Goal: Task Accomplishment & Management: Manage account settings

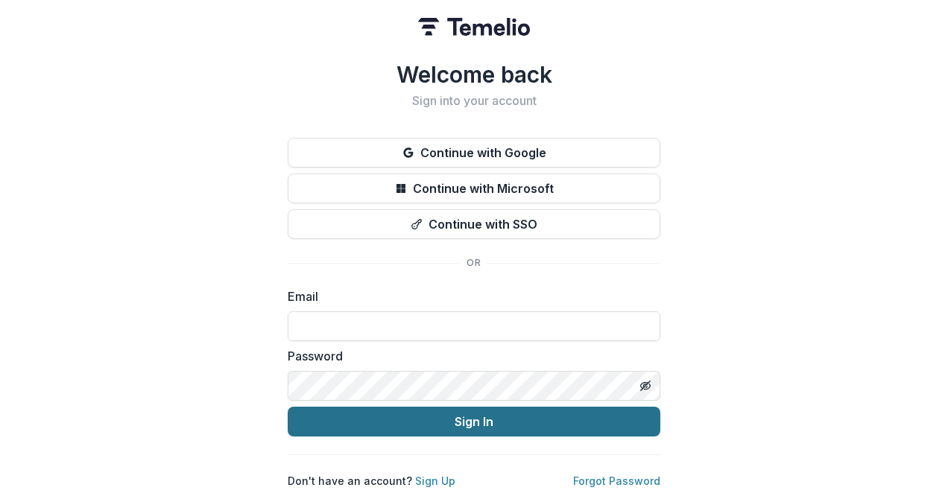
type input "**********"
click at [477, 423] on button "Sign In" at bounding box center [474, 422] width 373 height 30
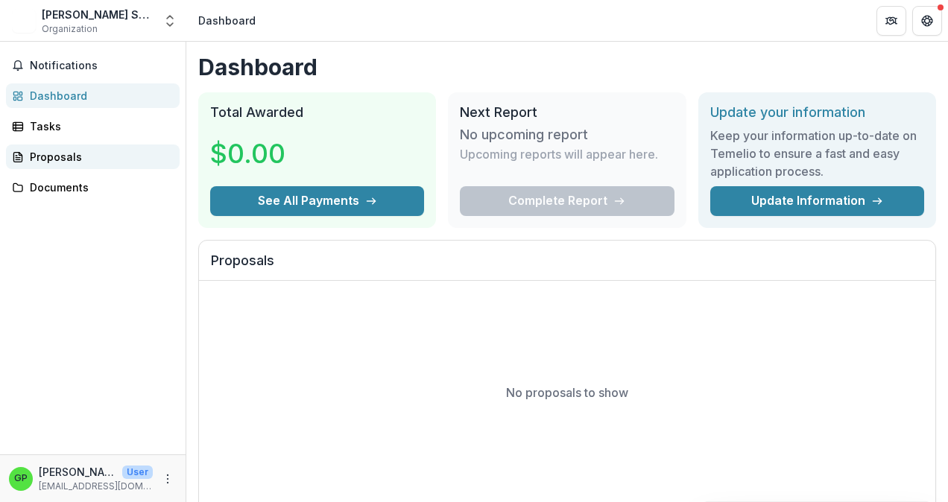
click at [55, 161] on div "Proposals" at bounding box center [99, 157] width 138 height 16
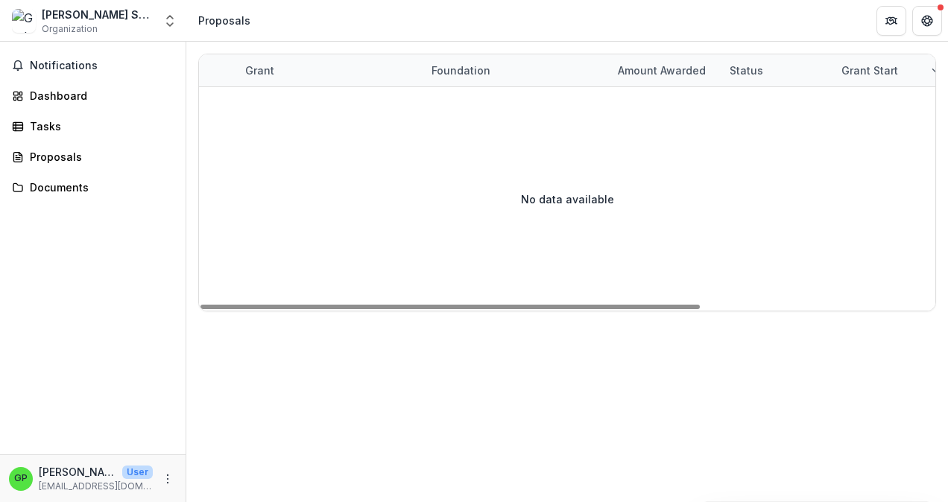
click at [256, 69] on div "Grant" at bounding box center [259, 71] width 47 height 16
click at [433, 72] on div "Foundation" at bounding box center [461, 71] width 77 height 16
click at [674, 72] on div "Amount awarded" at bounding box center [662, 71] width 106 height 16
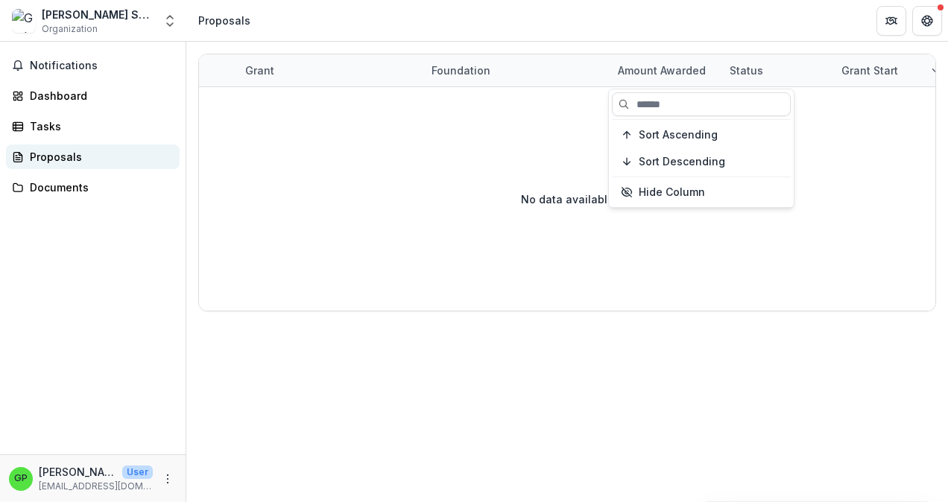
click at [60, 154] on div "Proposals" at bounding box center [99, 157] width 138 height 16
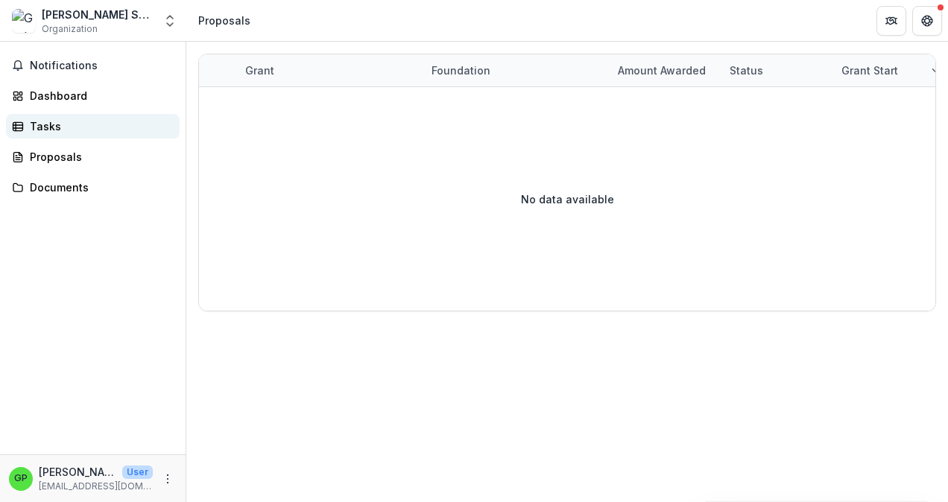
click at [31, 127] on div "Tasks" at bounding box center [99, 126] width 138 height 16
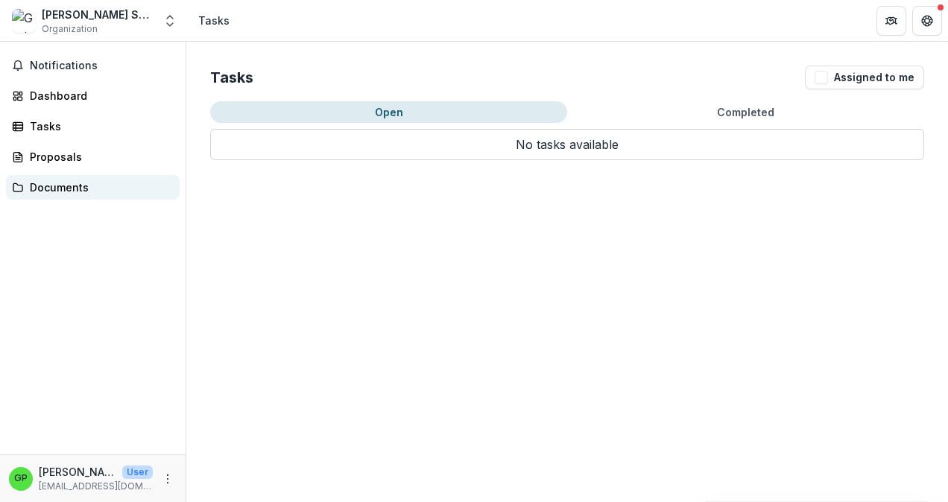
click at [52, 186] on div "Documents" at bounding box center [99, 188] width 138 height 16
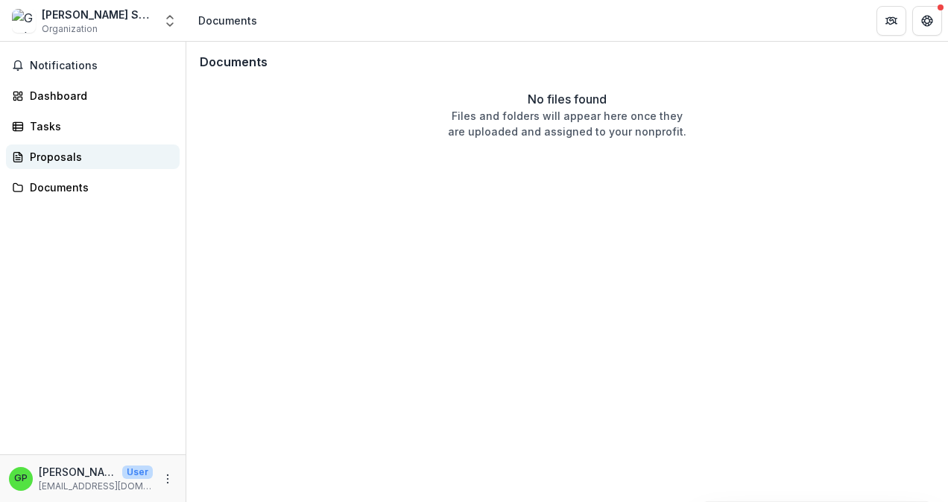
click at [63, 151] on div "Proposals" at bounding box center [99, 157] width 138 height 16
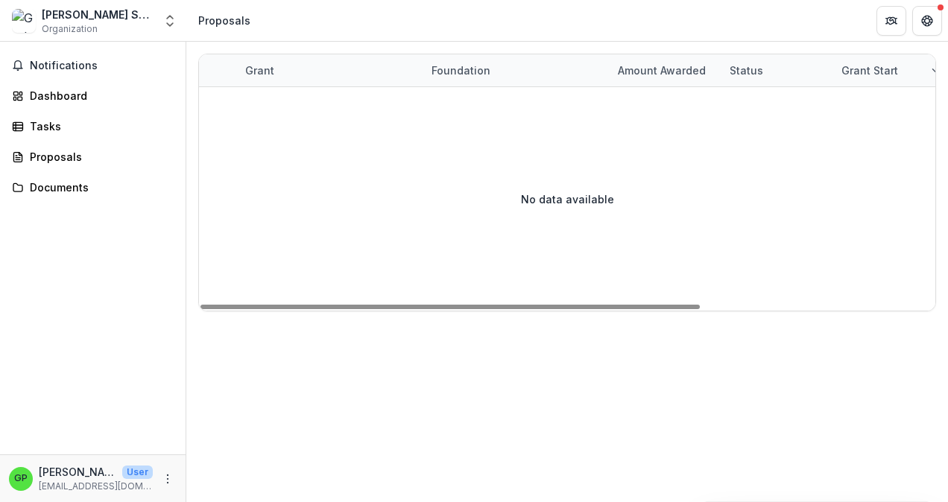
click at [230, 20] on div "Proposals" at bounding box center [224, 21] width 52 height 16
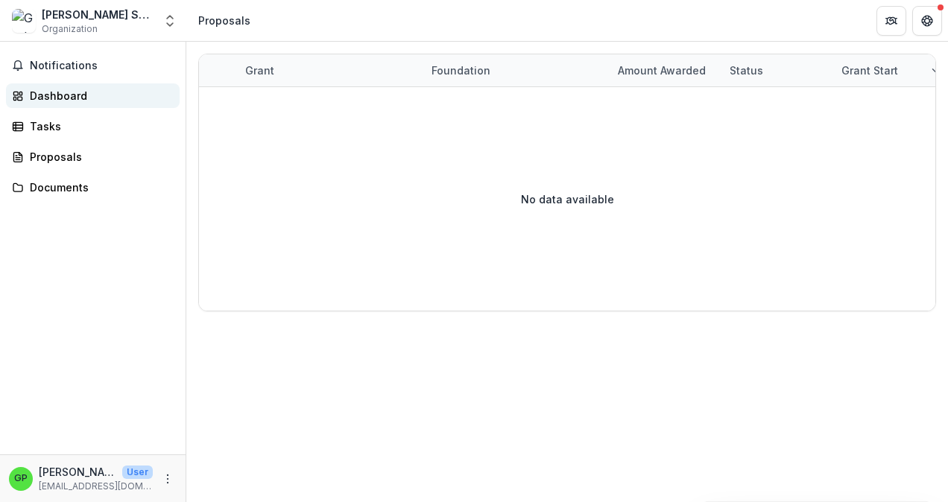
click at [36, 96] on div "Dashboard" at bounding box center [99, 96] width 138 height 16
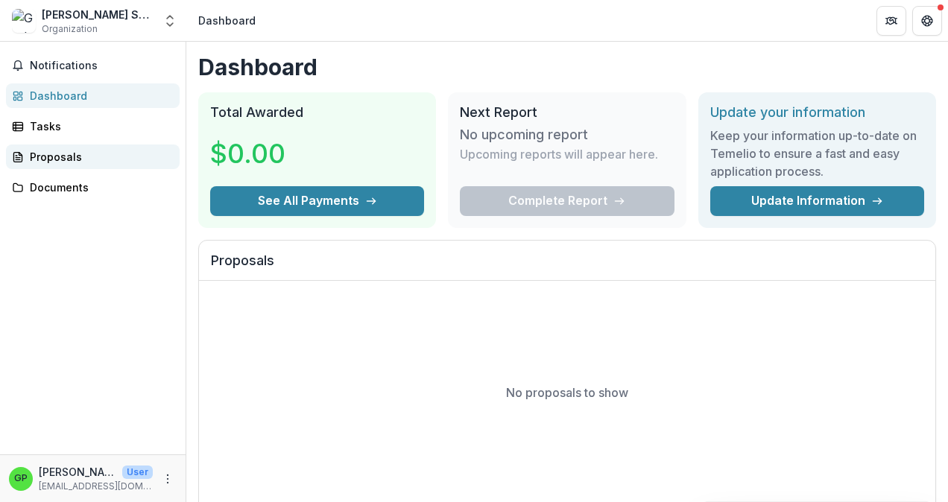
click at [57, 149] on div "Proposals" at bounding box center [99, 157] width 138 height 16
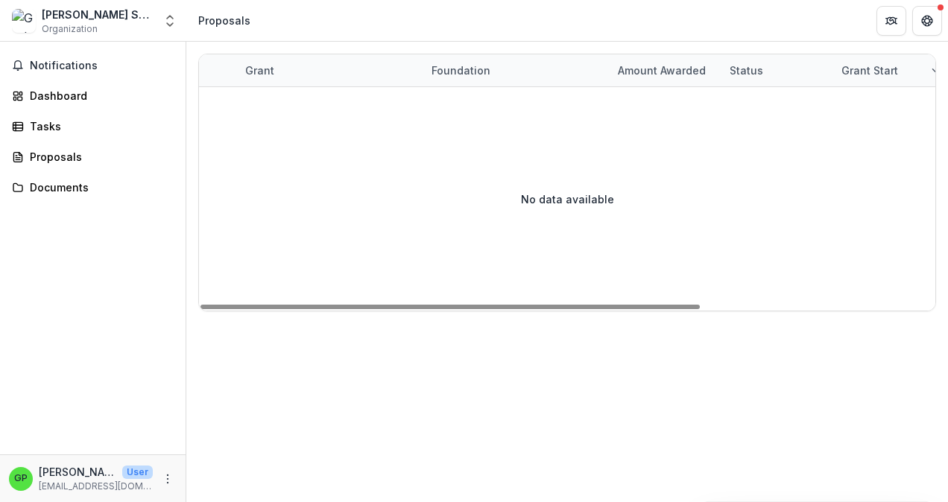
click at [862, 69] on div "Grant start" at bounding box center [869, 71] width 75 height 16
click at [756, 65] on div "Status" at bounding box center [746, 71] width 51 height 16
click at [270, 64] on div "Grant" at bounding box center [259, 71] width 47 height 16
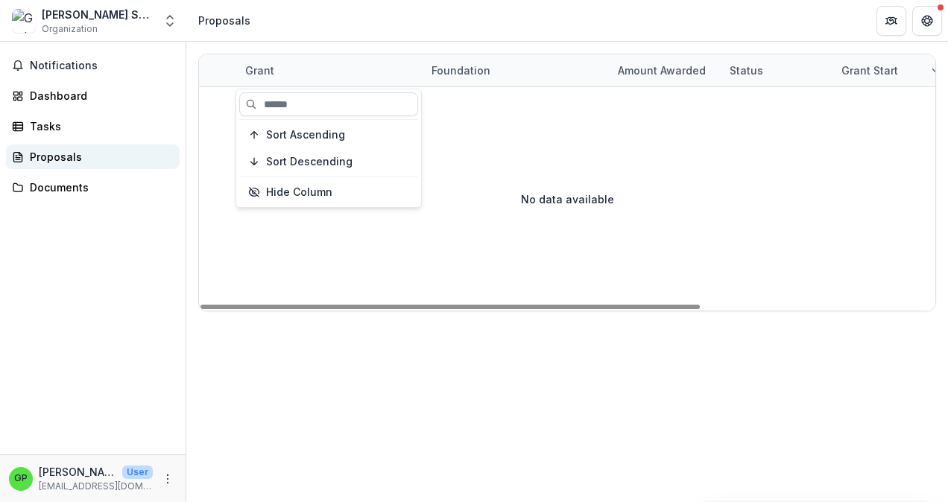
click at [72, 151] on div "Proposals" at bounding box center [99, 157] width 138 height 16
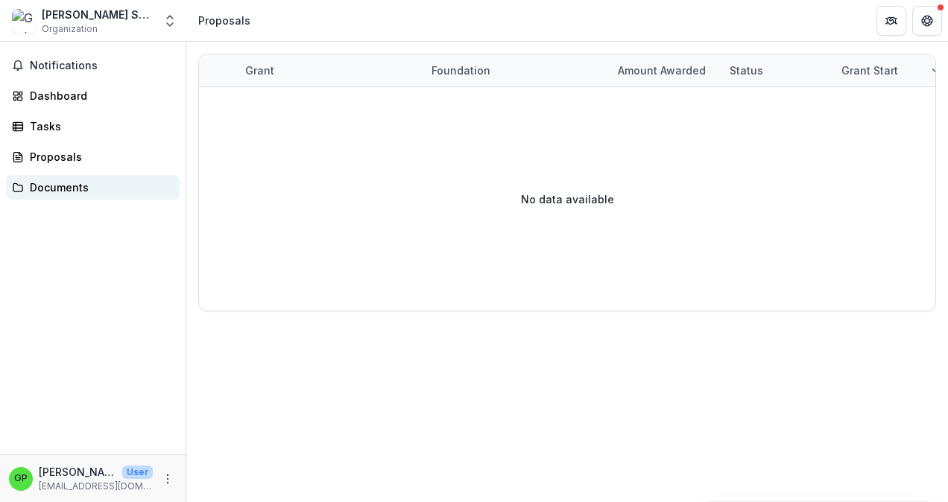
click at [23, 197] on link "Documents" at bounding box center [93, 187] width 174 height 25
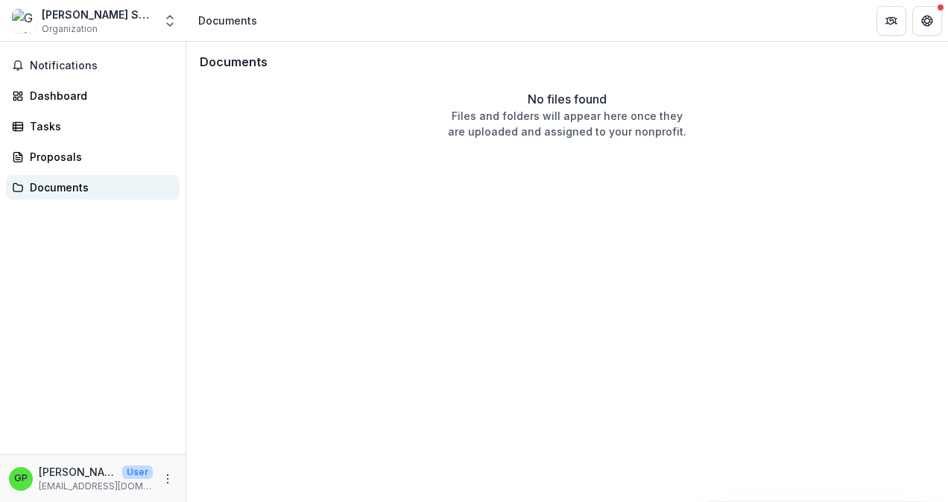
click at [49, 182] on div "Documents" at bounding box center [99, 188] width 138 height 16
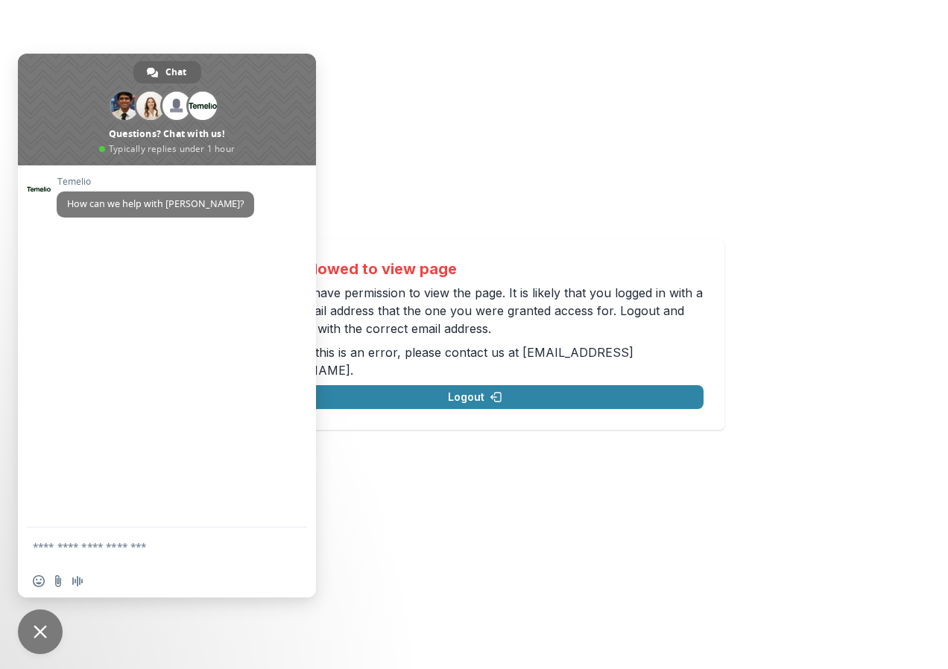
click at [43, 639] on span "Close chat" at bounding box center [40, 632] width 45 height 45
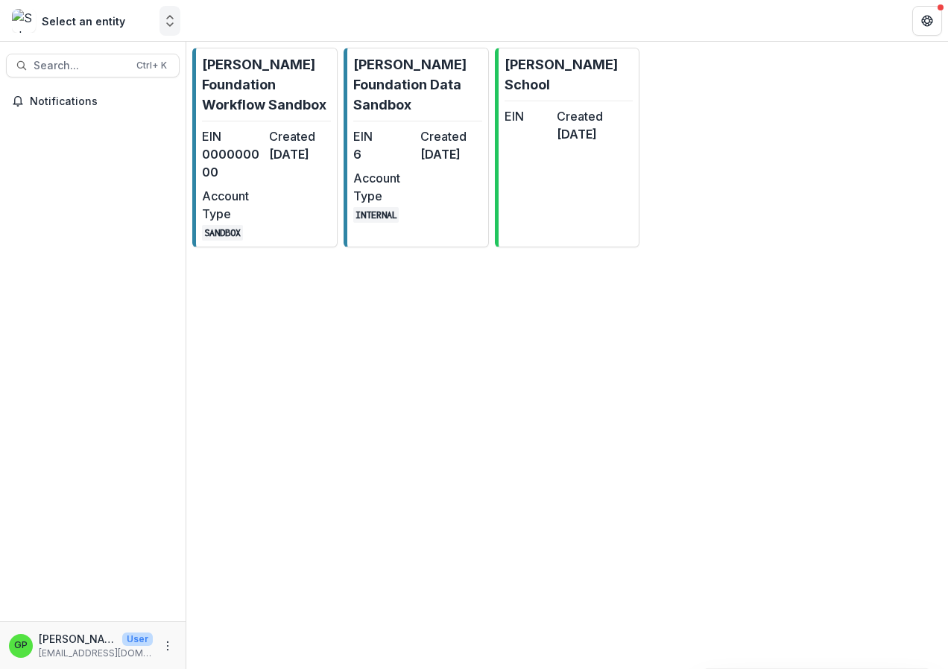
click at [169, 25] on polyline "Open entity switcher" at bounding box center [170, 24] width 6 height 3
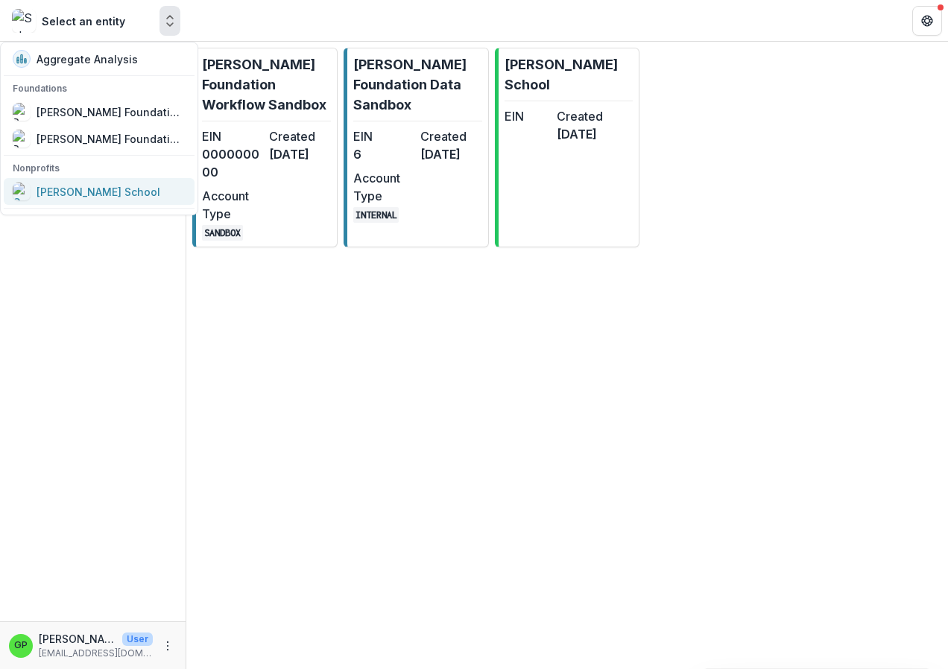
click at [63, 189] on div "Greta Patten School" at bounding box center [99, 192] width 124 height 16
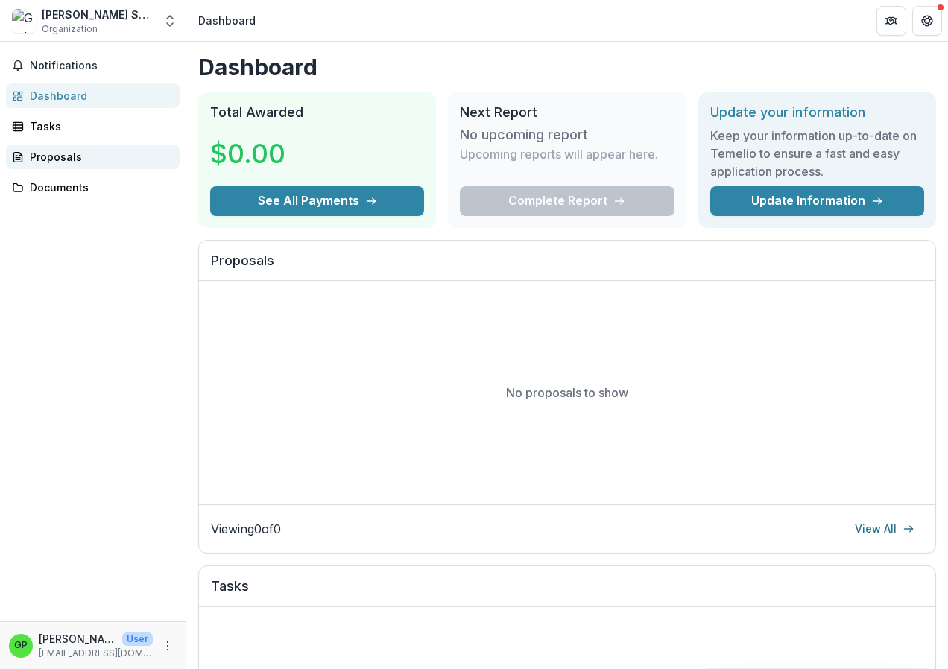
click at [46, 165] on link "Proposals" at bounding box center [93, 157] width 174 height 25
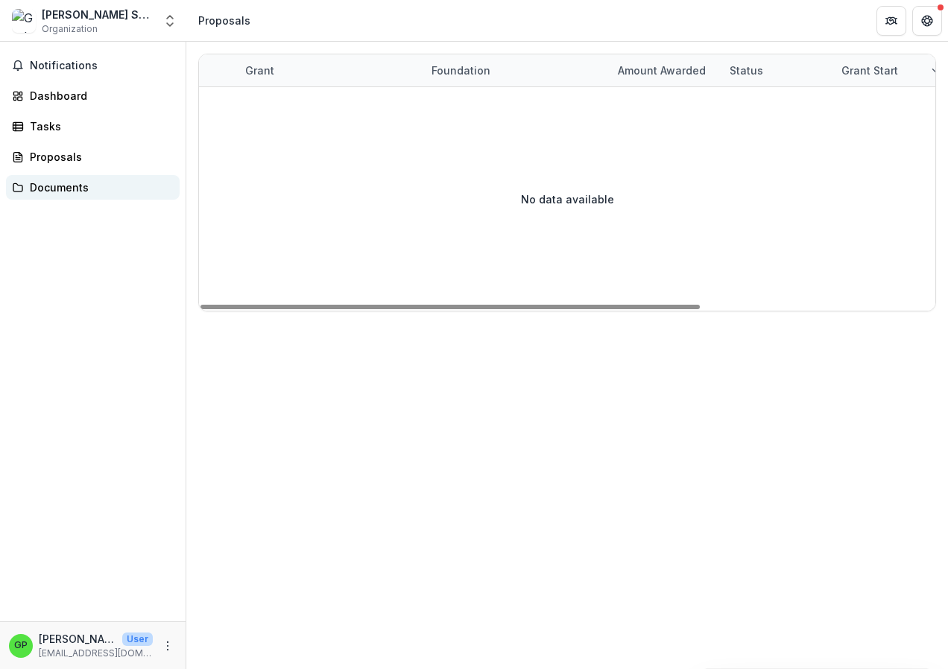
click at [46, 192] on div "Documents" at bounding box center [99, 188] width 138 height 16
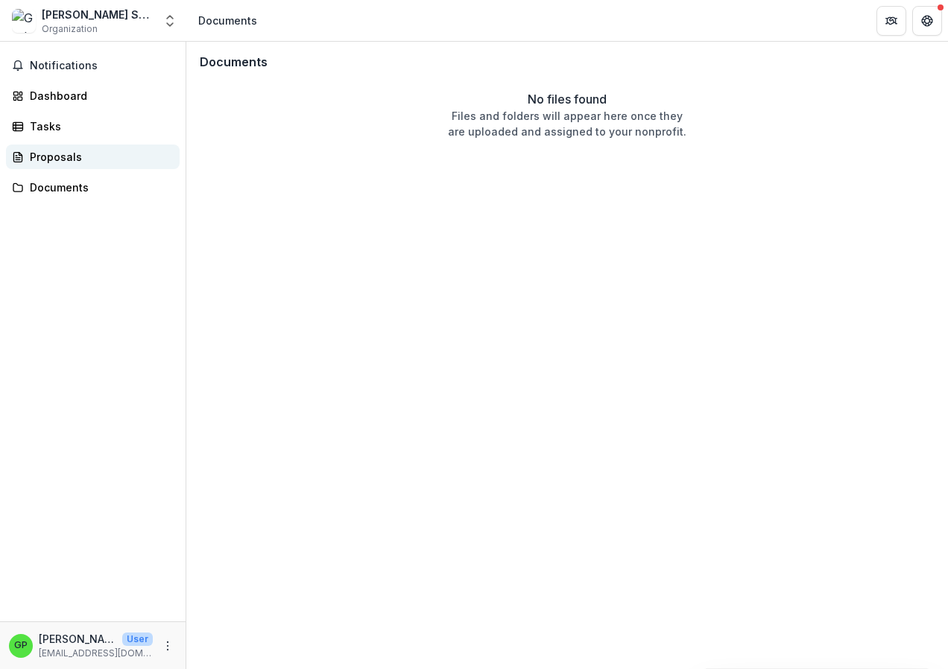
click at [39, 156] on div "Proposals" at bounding box center [99, 157] width 138 height 16
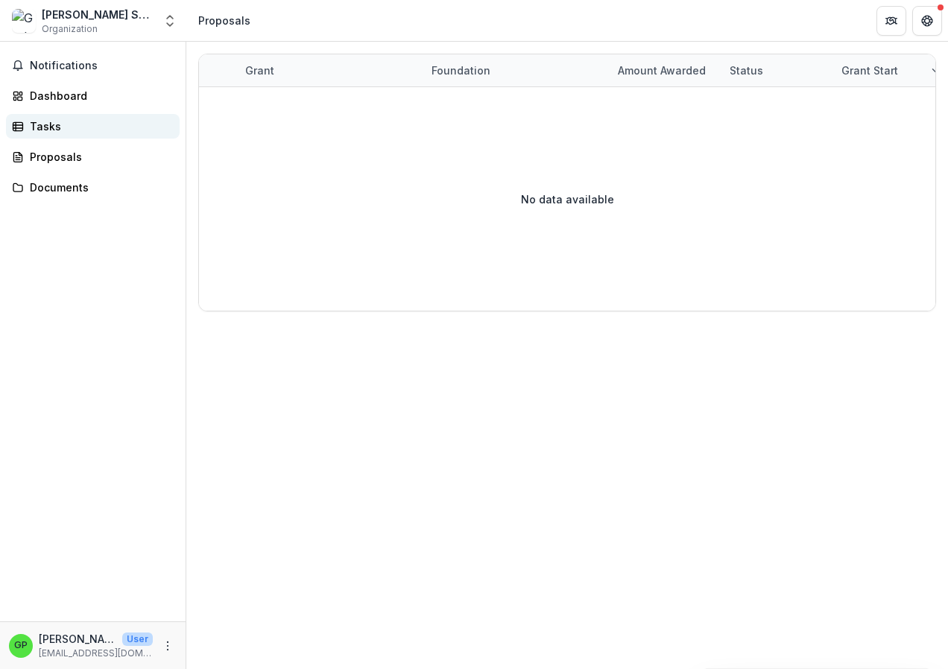
click at [40, 121] on div "Tasks" at bounding box center [99, 126] width 138 height 16
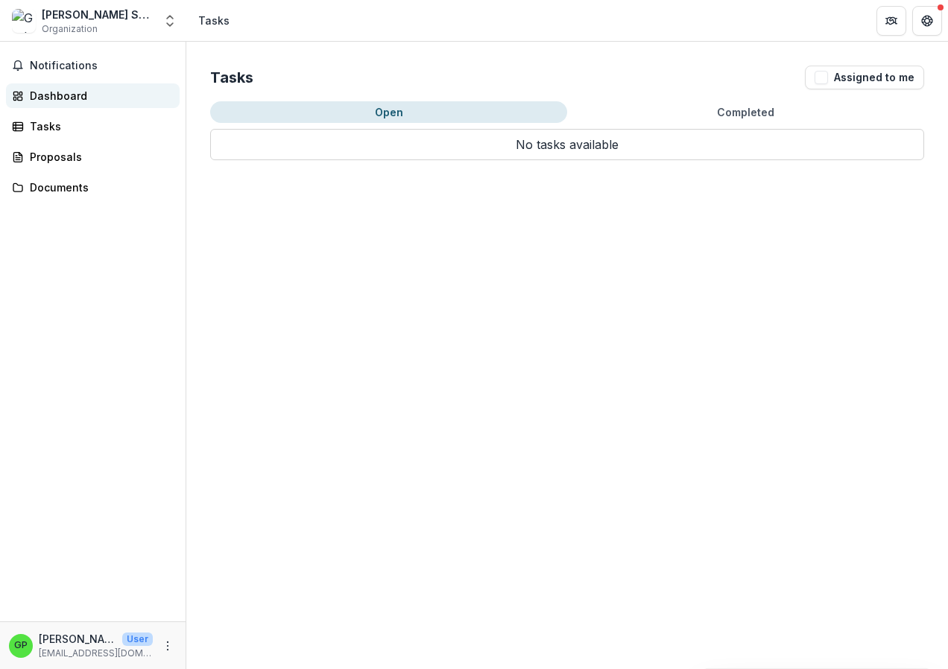
click at [57, 83] on link "Dashboard" at bounding box center [93, 95] width 174 height 25
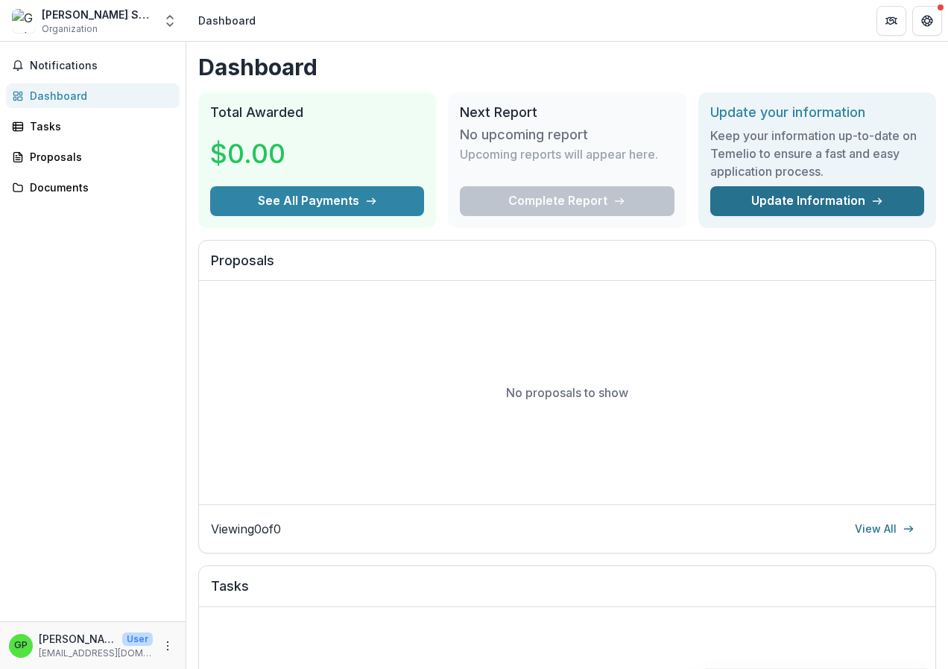
click at [803, 196] on link "Update Information" at bounding box center [817, 201] width 214 height 30
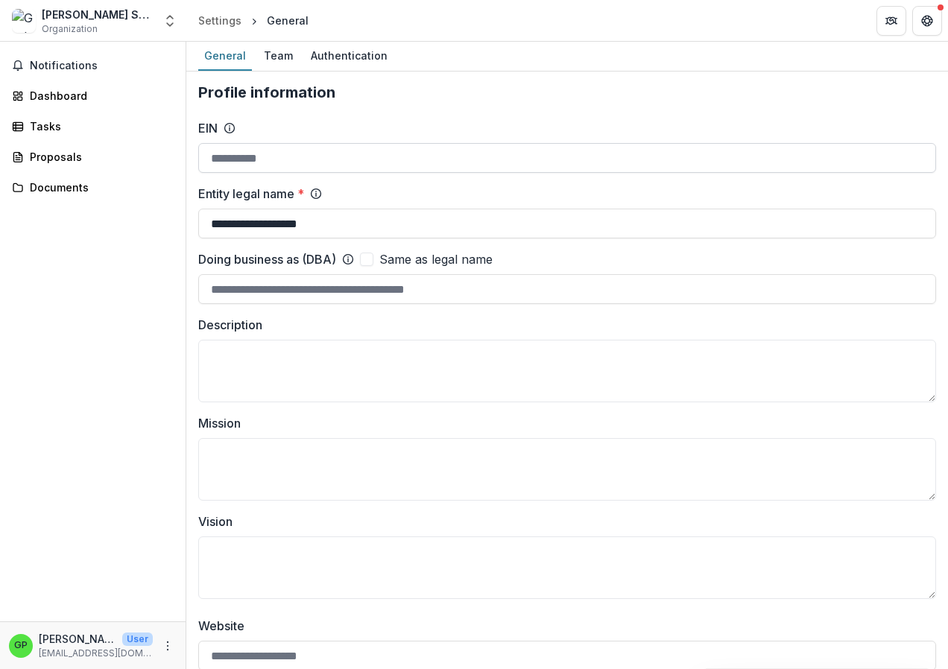
click at [261, 162] on input "EIN" at bounding box center [567, 158] width 738 height 30
type input "**********"
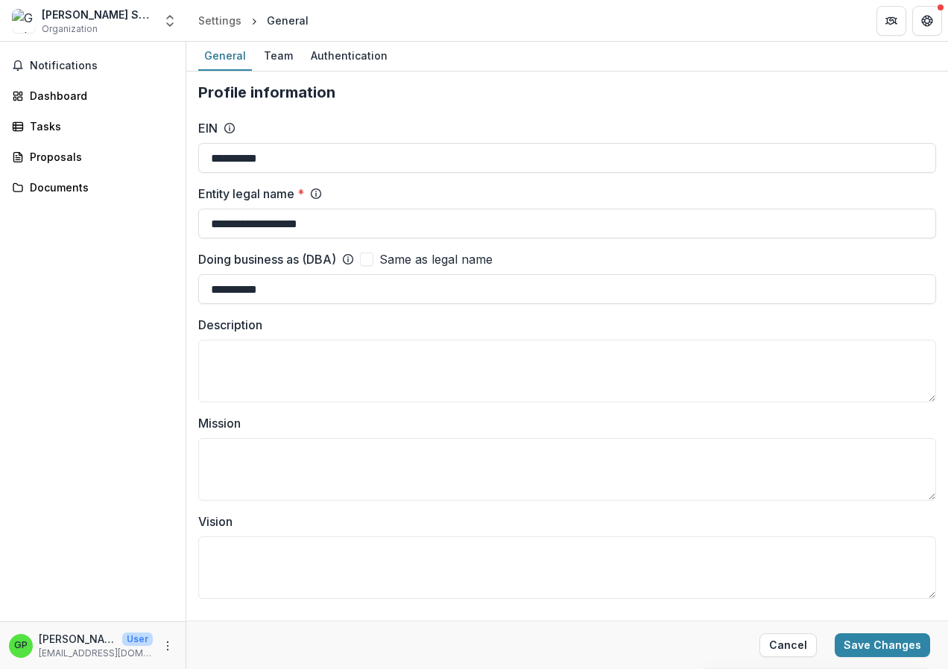
click at [373, 262] on span at bounding box center [366, 259] width 13 height 13
type input "**********"
click at [366, 365] on textarea "Description" at bounding box center [567, 371] width 738 height 63
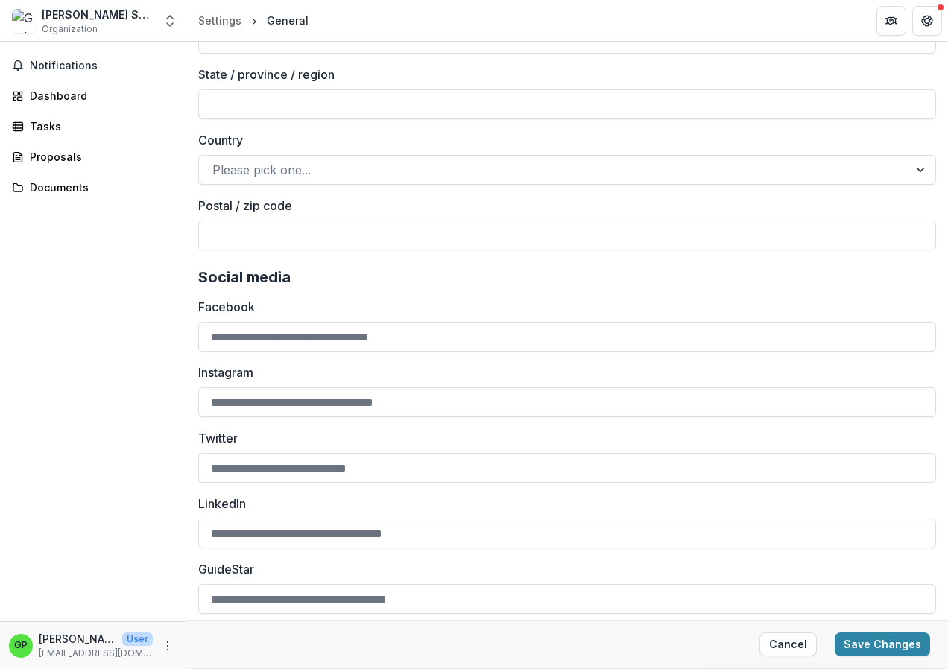
scroll to position [1961, 0]
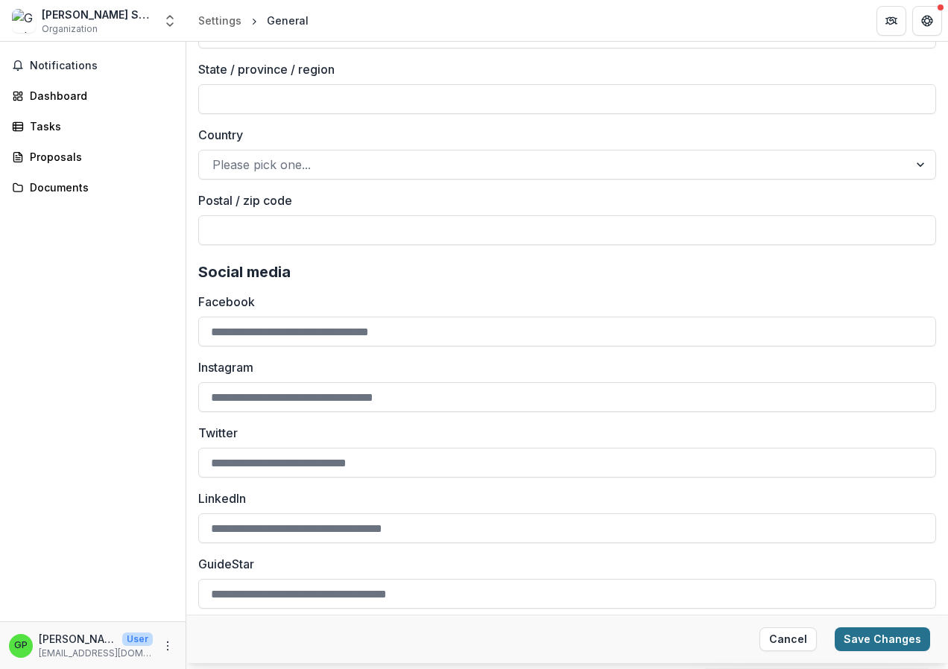
click at [859, 641] on button "Save Changes" at bounding box center [882, 640] width 95 height 24
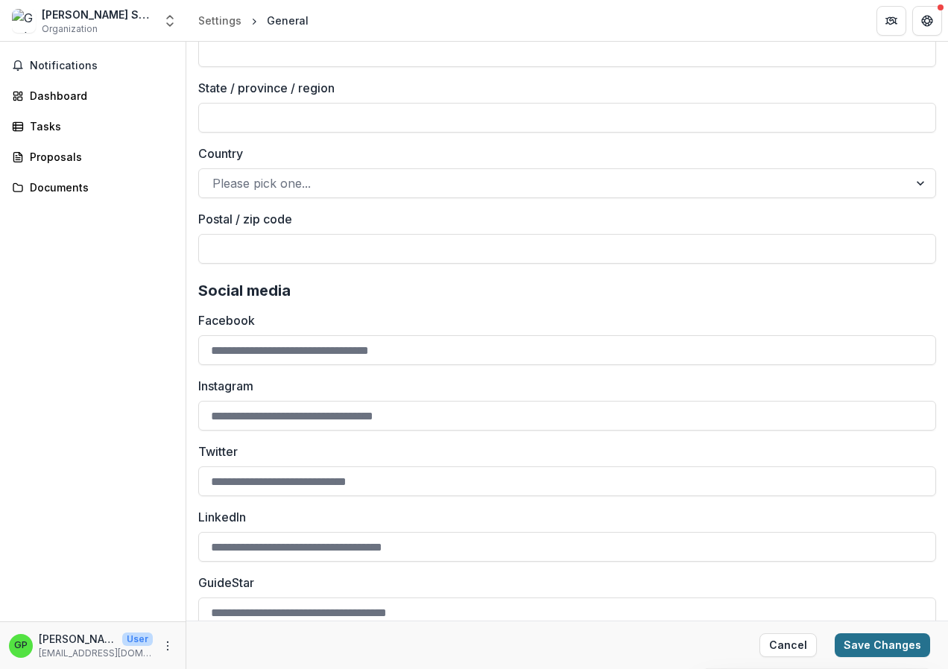
scroll to position [366, 0]
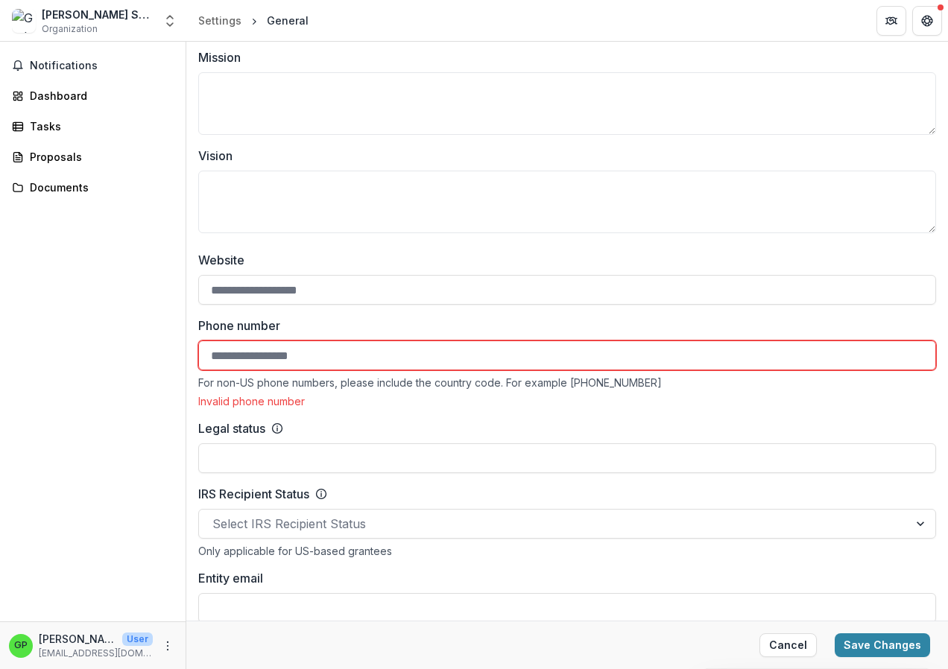
click at [258, 358] on input "Phone number" at bounding box center [567, 356] width 738 height 30
type input "*"
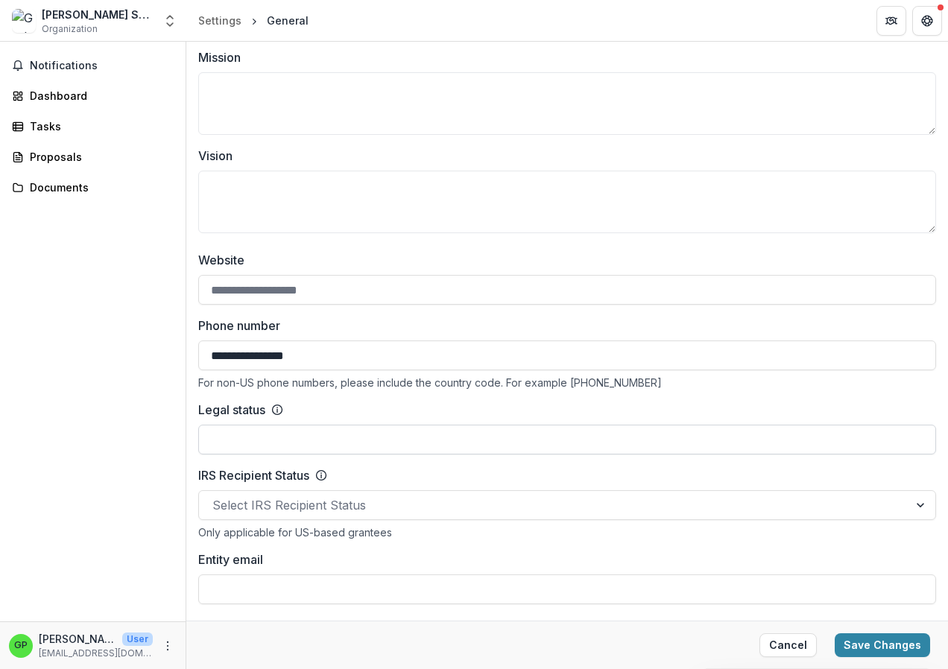
type input "**********"
click at [744, 431] on input "Legal status" at bounding box center [567, 440] width 738 height 30
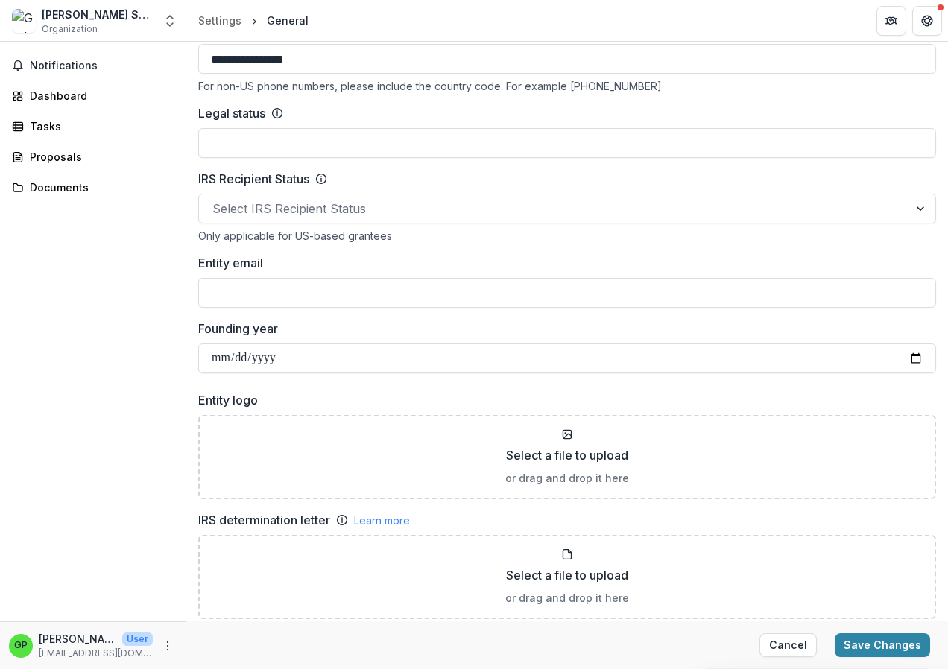
scroll to position [664, 0]
click at [296, 295] on input "Entity email" at bounding box center [567, 291] width 738 height 30
type input "**********"
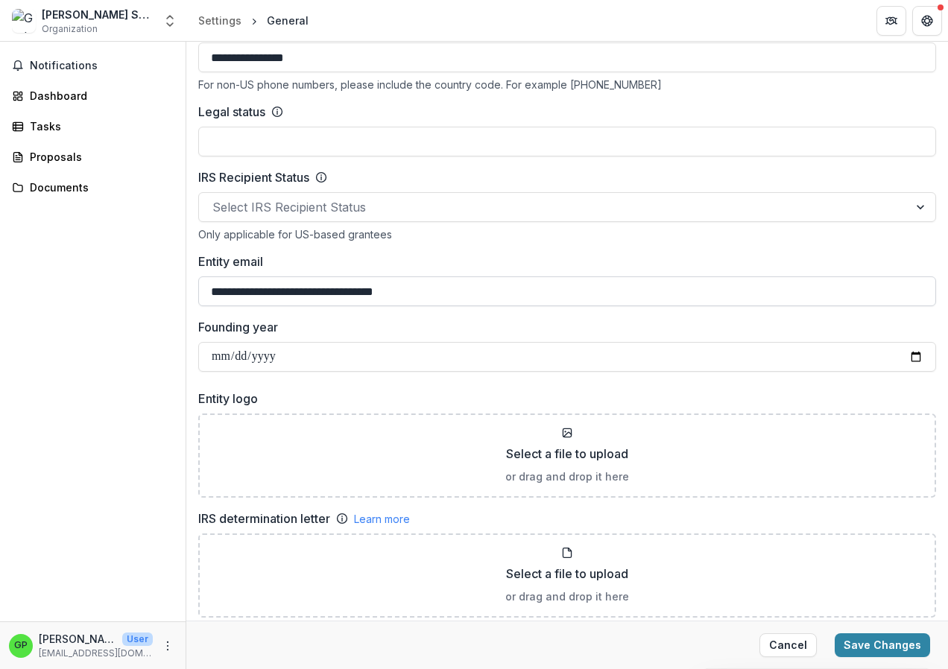
type input "**********"
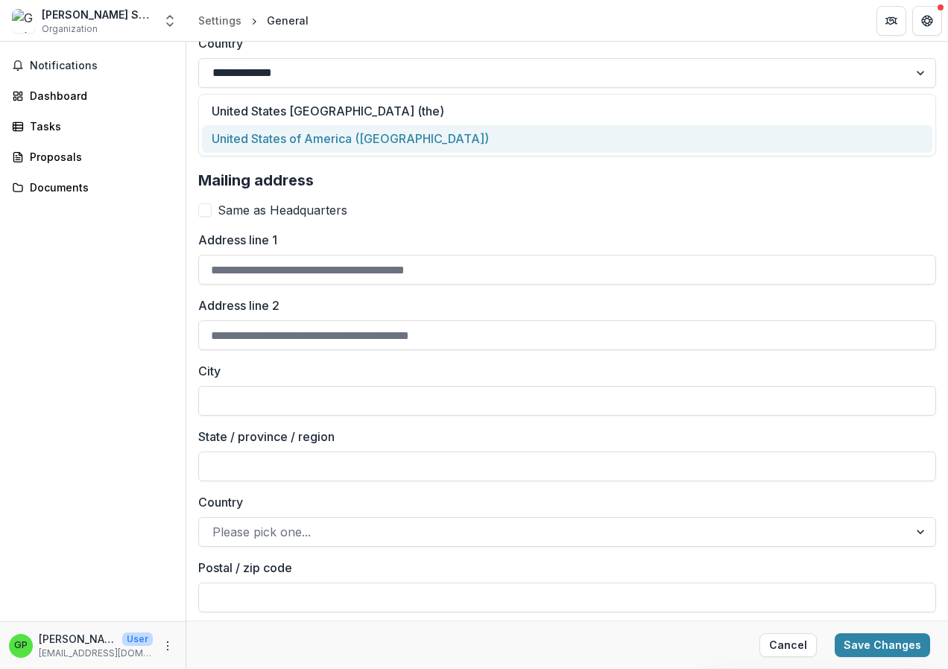
scroll to position [1588, 0]
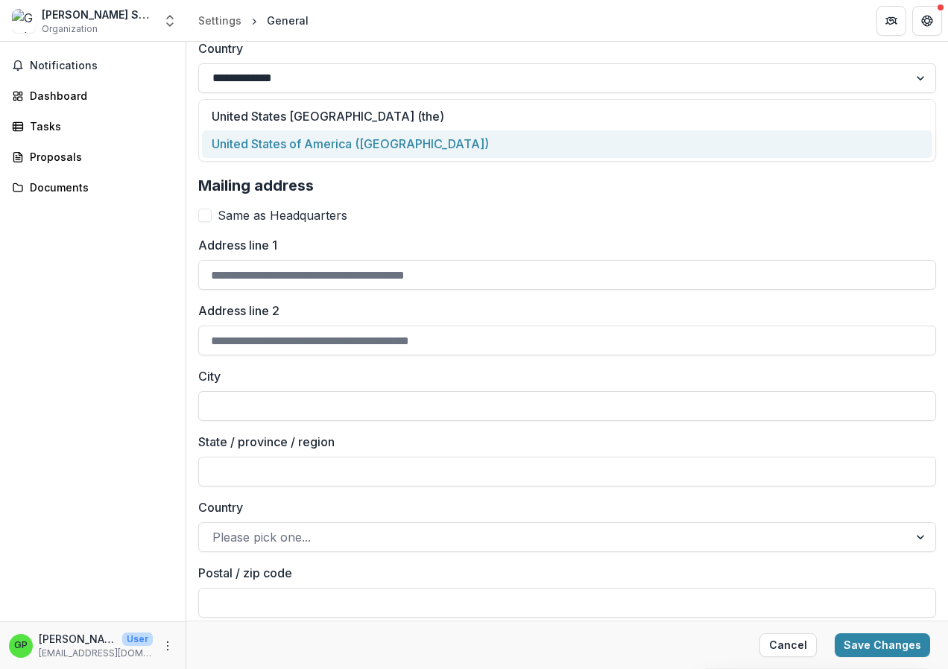
drag, startPoint x: 201, startPoint y: 216, endPoint x: 631, endPoint y: 243, distance: 430.9
click at [203, 216] on span at bounding box center [204, 215] width 13 height 13
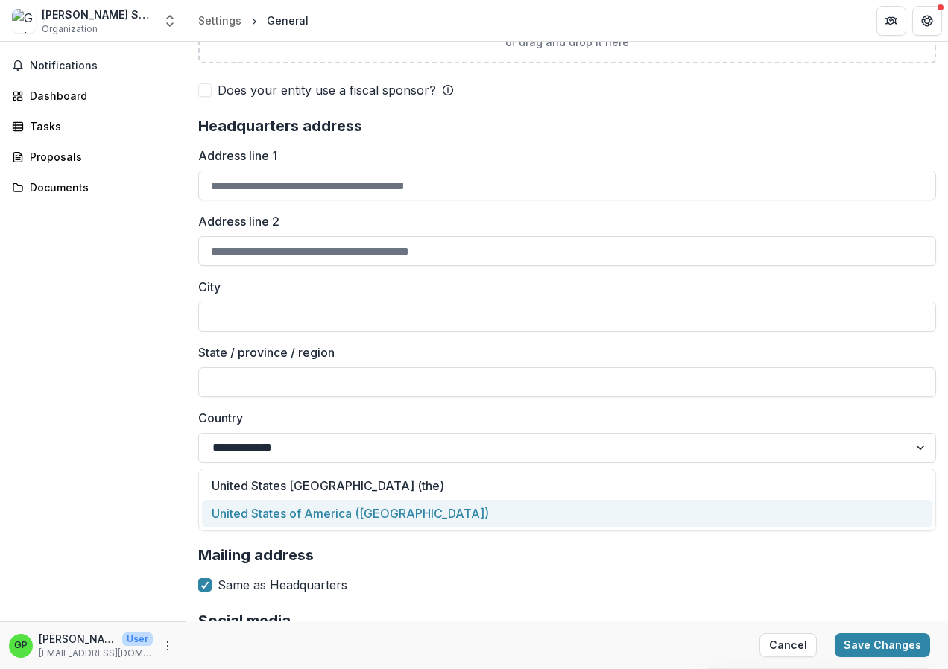
scroll to position [1195, 0]
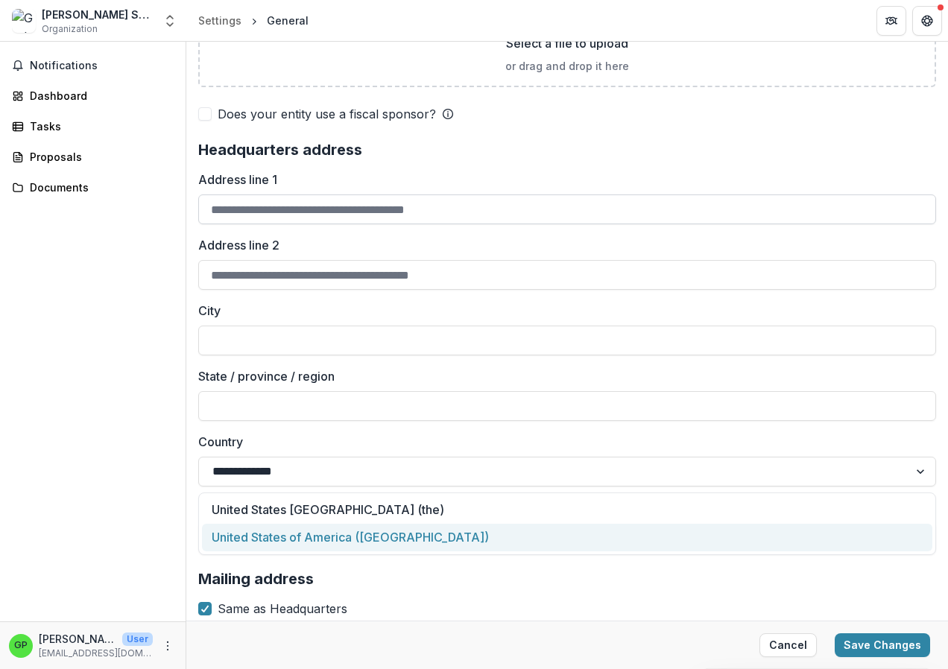
click at [383, 215] on input "Address line 1" at bounding box center [567, 210] width 738 height 30
type input "**********"
type input "*******"
type input "*"
type input "**"
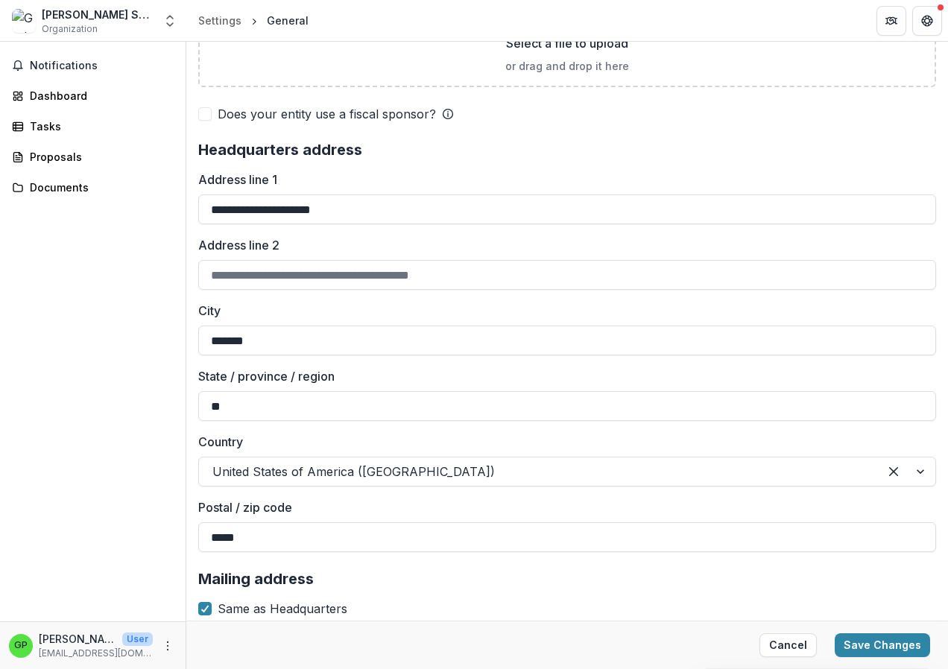
type input "*****"
click at [892, 641] on button "Save Changes" at bounding box center [882, 645] width 95 height 24
type input "**********"
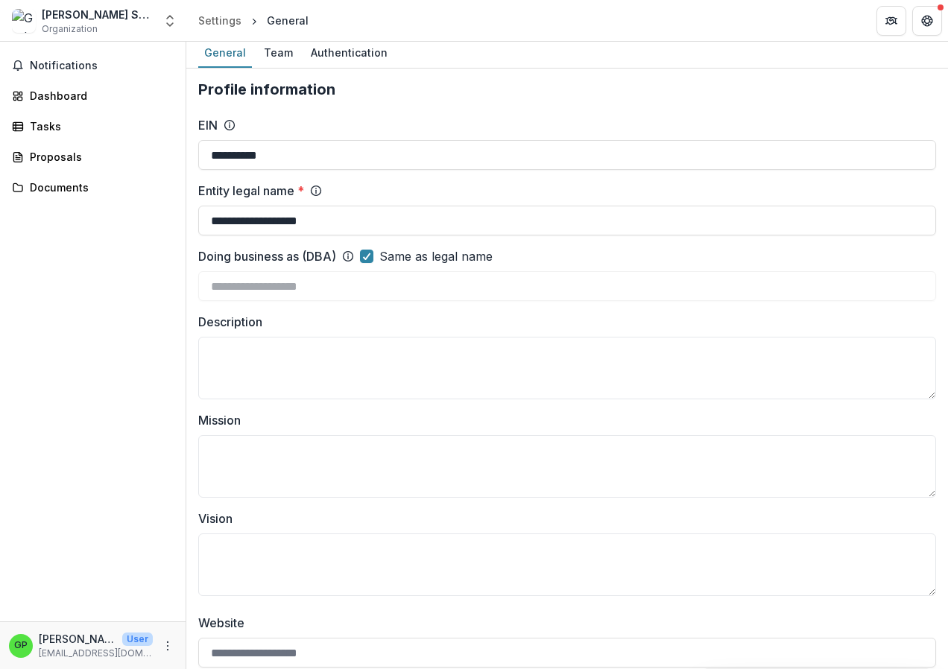
scroll to position [0, 0]
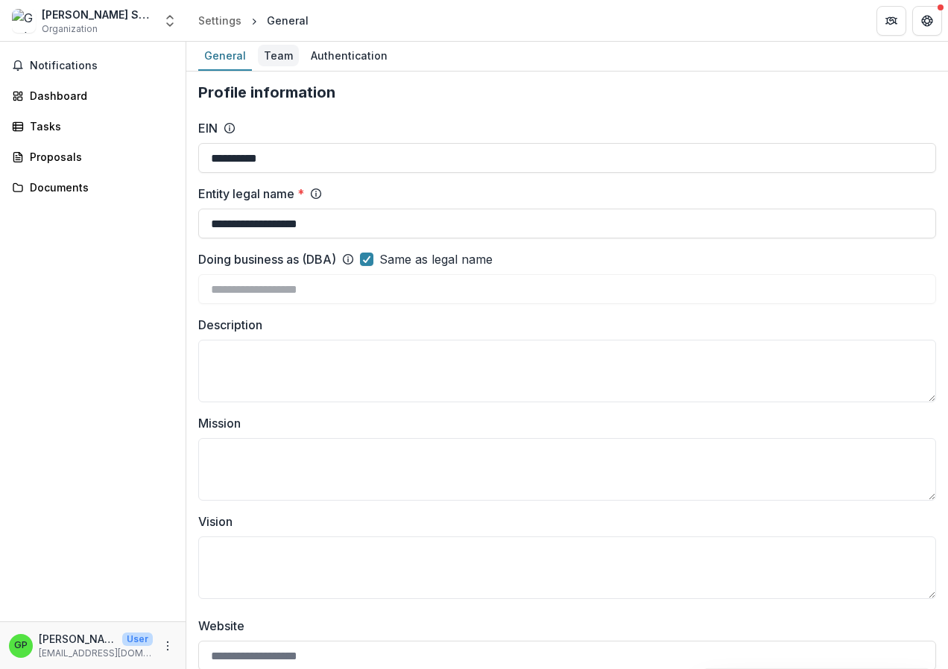
click at [273, 58] on div "Team" at bounding box center [278, 56] width 41 height 22
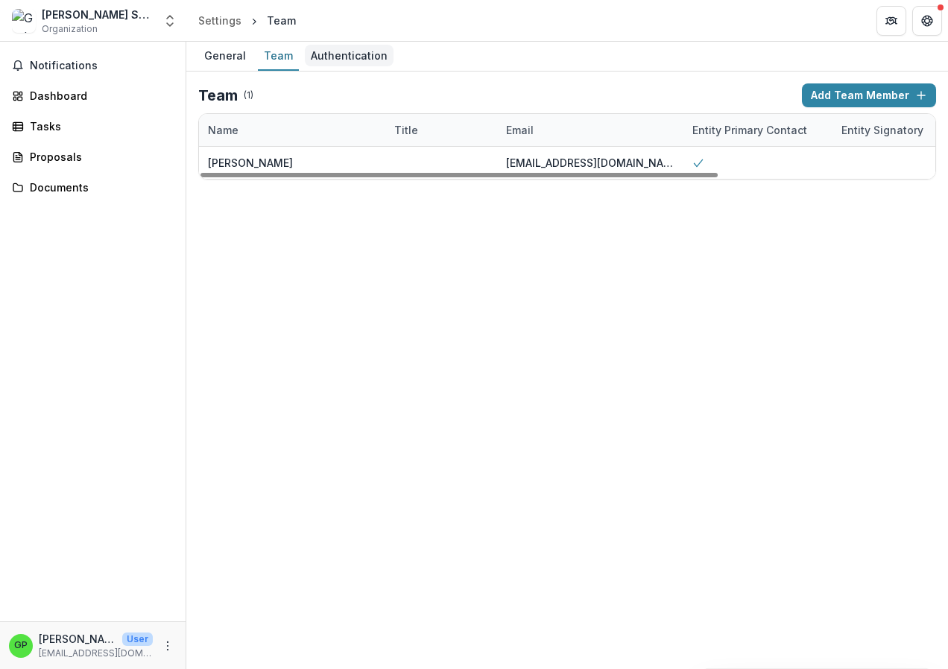
click at [353, 51] on div "Authentication" at bounding box center [349, 56] width 89 height 22
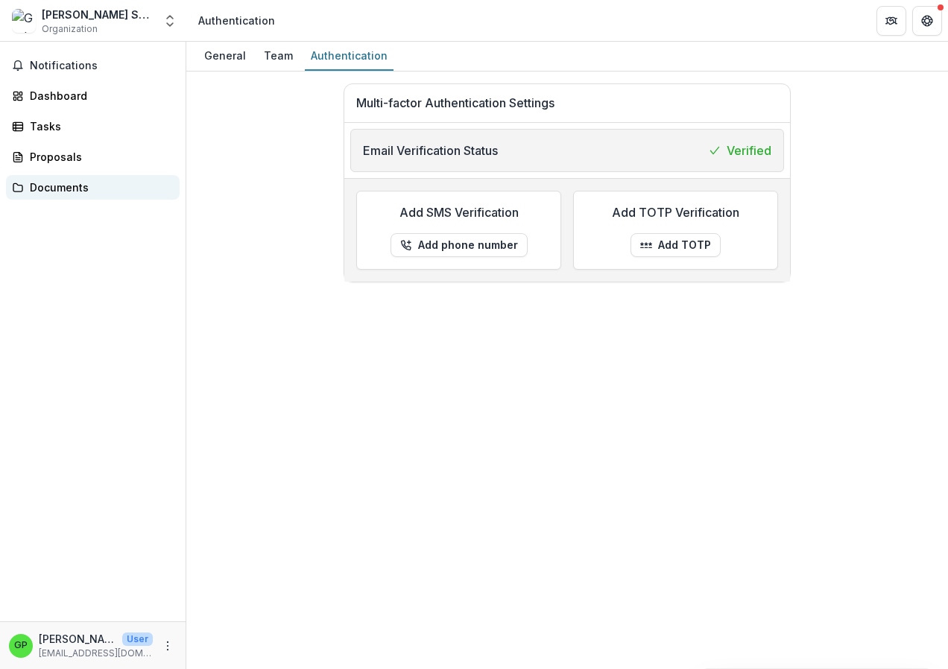
click at [46, 182] on div "Documents" at bounding box center [99, 188] width 138 height 16
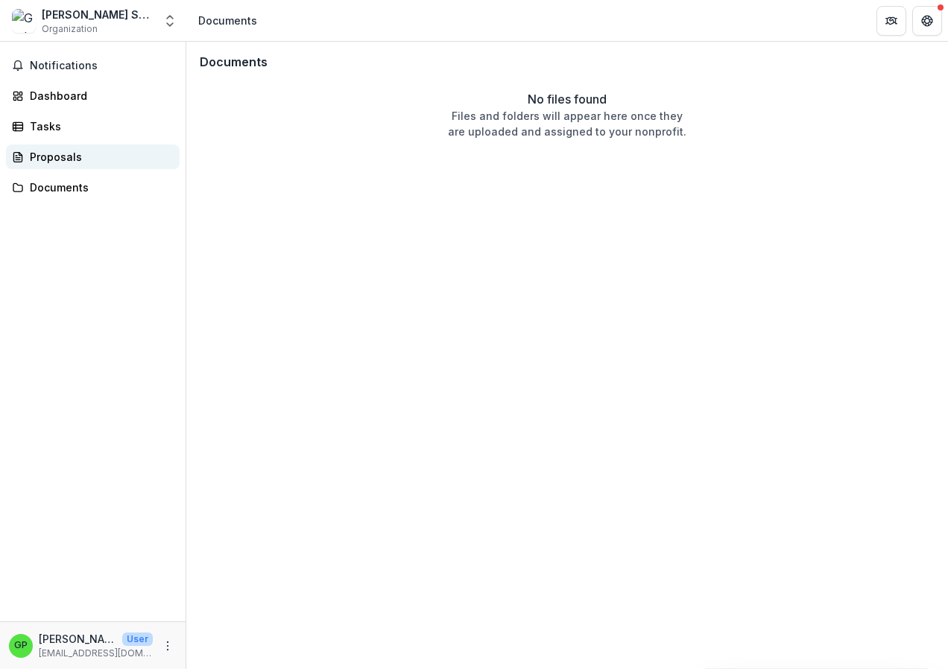
click at [46, 154] on div "Proposals" at bounding box center [99, 157] width 138 height 16
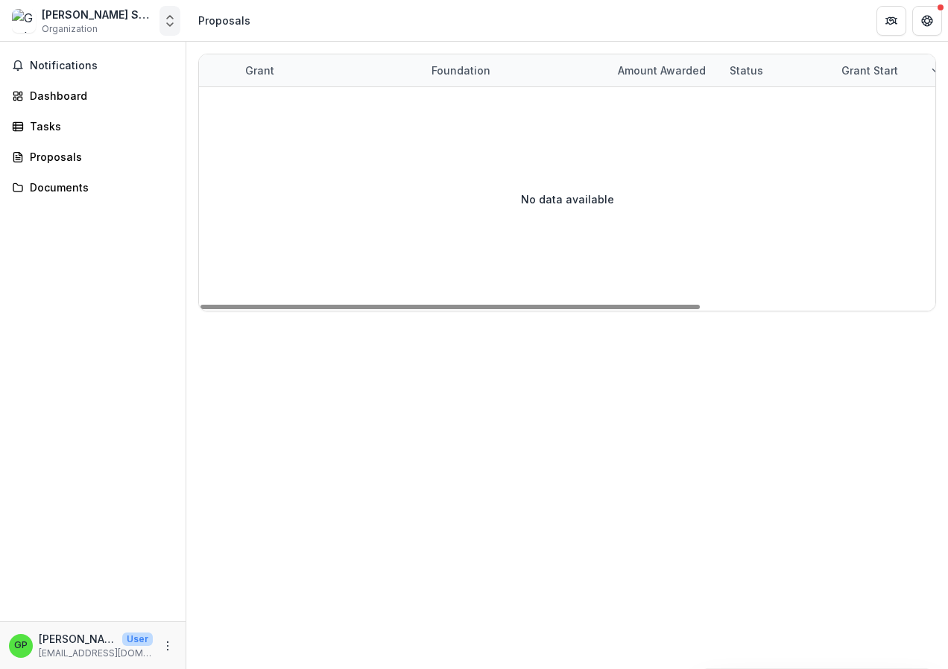
click at [176, 22] on icon "Open entity switcher" at bounding box center [169, 20] width 15 height 15
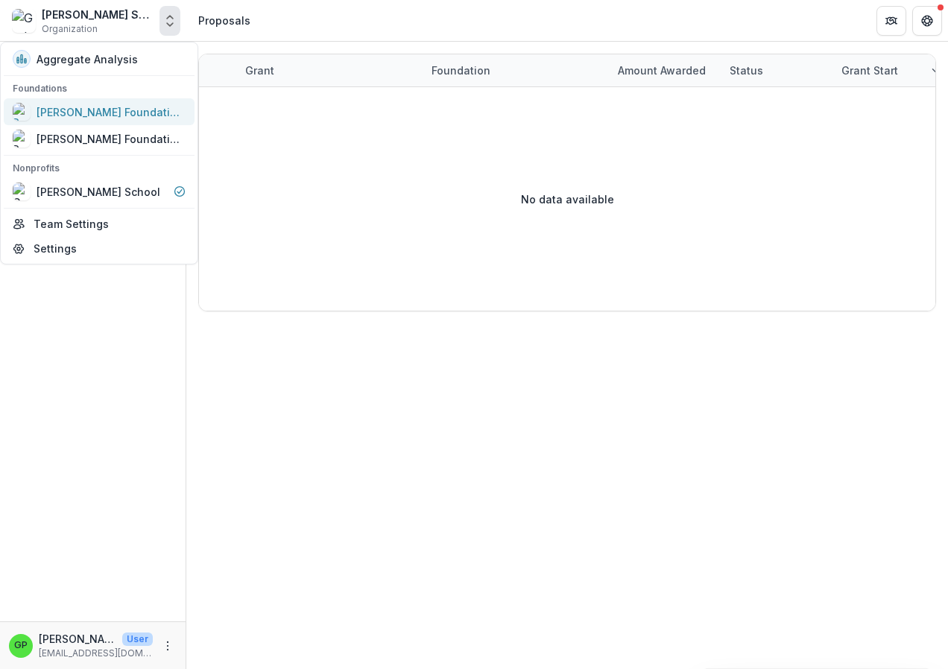
click at [78, 98] on link "[PERSON_NAME] Foundation Workflow Sandbox" at bounding box center [99, 111] width 191 height 27
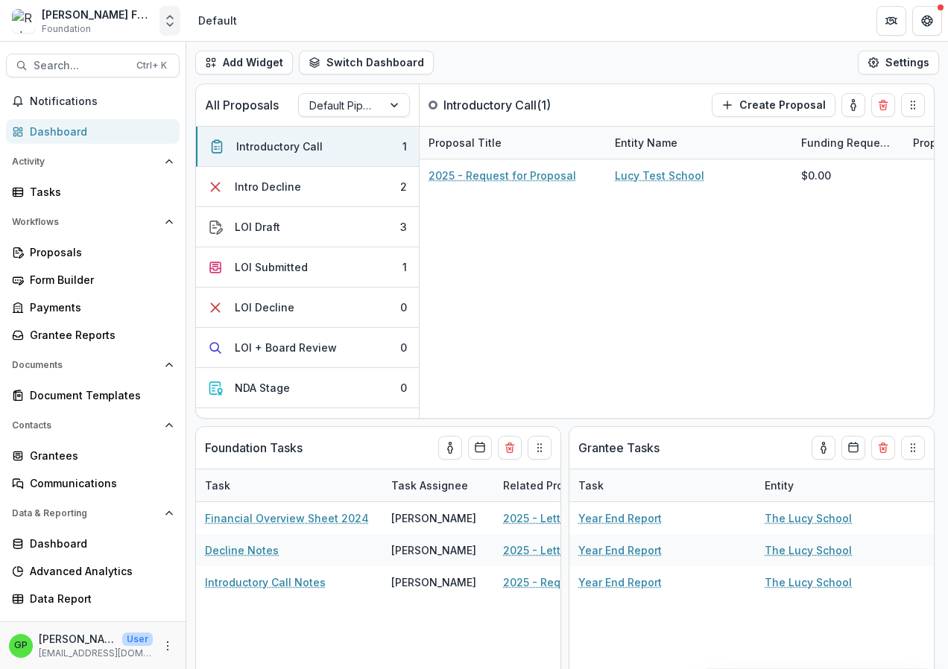
click at [170, 28] on icon "Open entity switcher" at bounding box center [169, 20] width 15 height 15
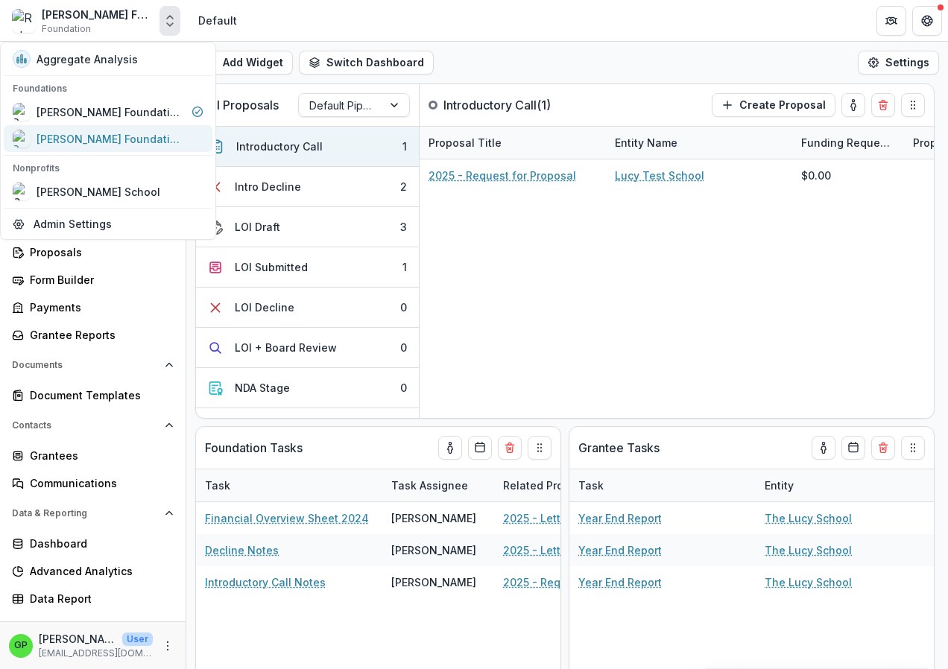
click at [130, 145] on div "[PERSON_NAME] Foundation Data Sandbox" at bounding box center [111, 139] width 149 height 16
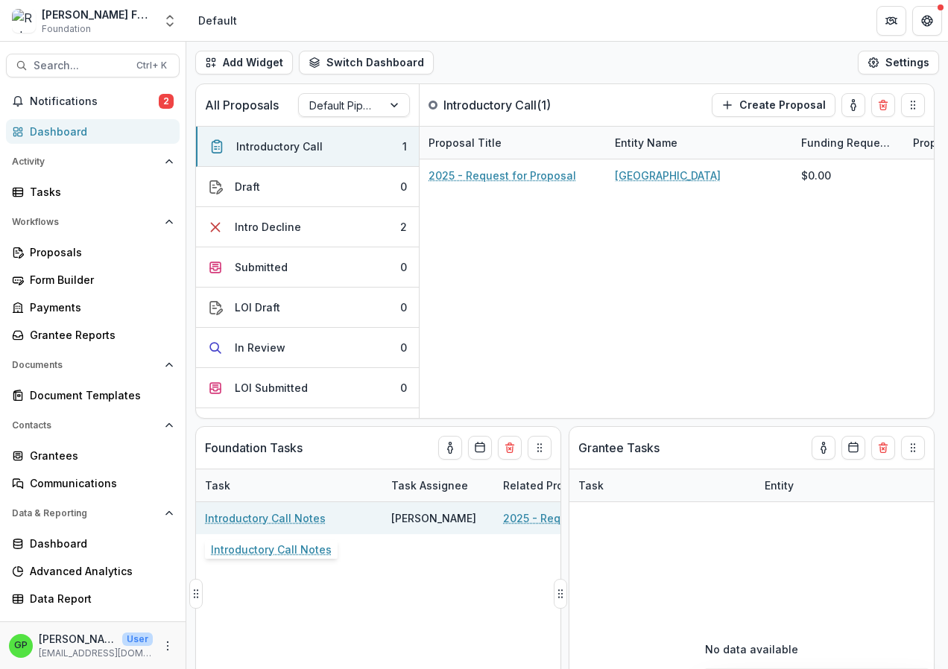
click at [250, 523] on link "Introductory Call Notes" at bounding box center [265, 519] width 121 height 16
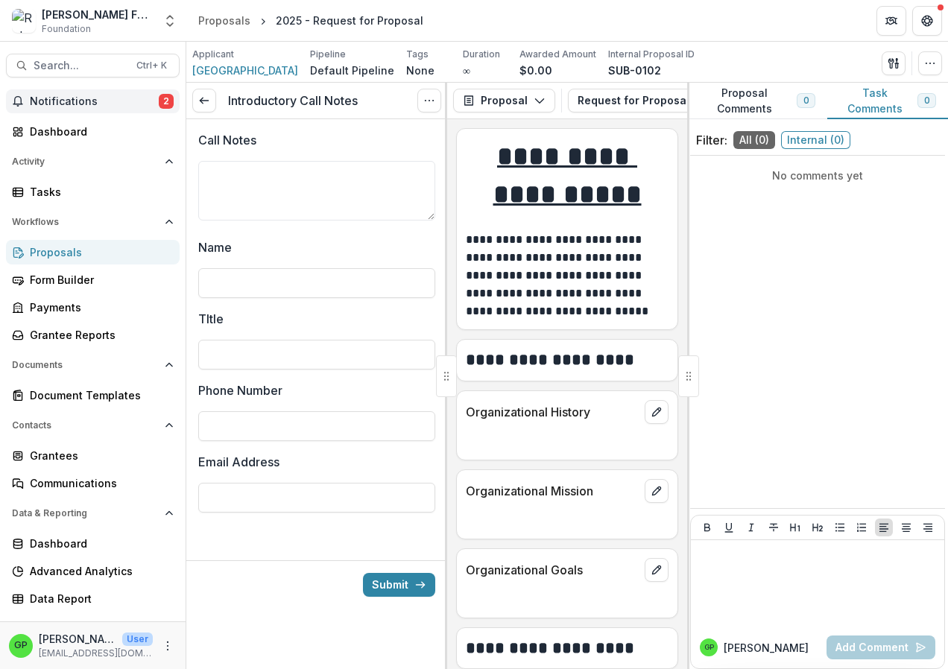
click at [60, 101] on span "Notifications" at bounding box center [94, 101] width 129 height 13
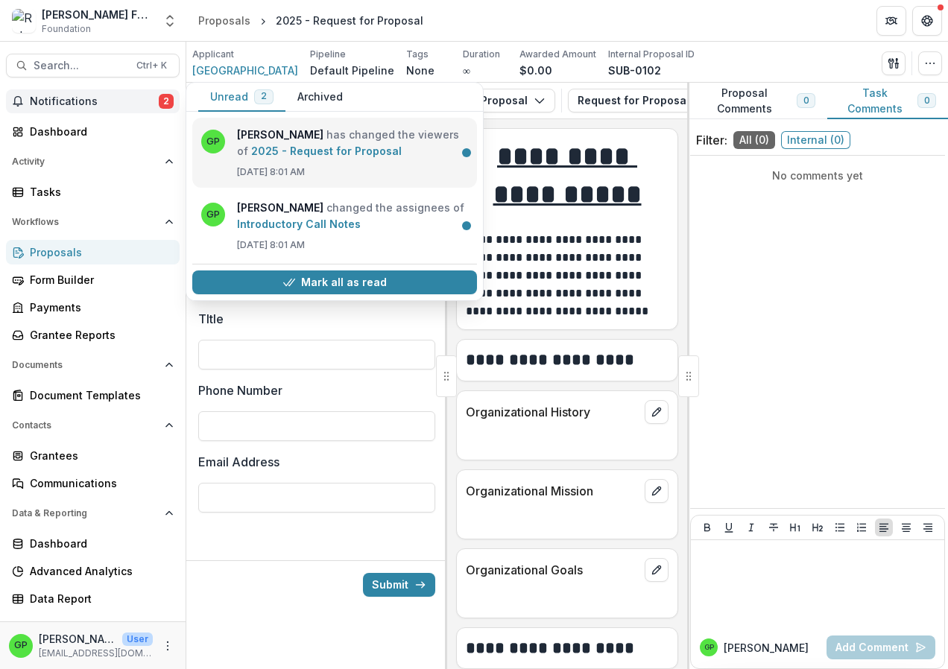
click at [268, 145] on link "2025 - Request for Proposal" at bounding box center [326, 151] width 151 height 13
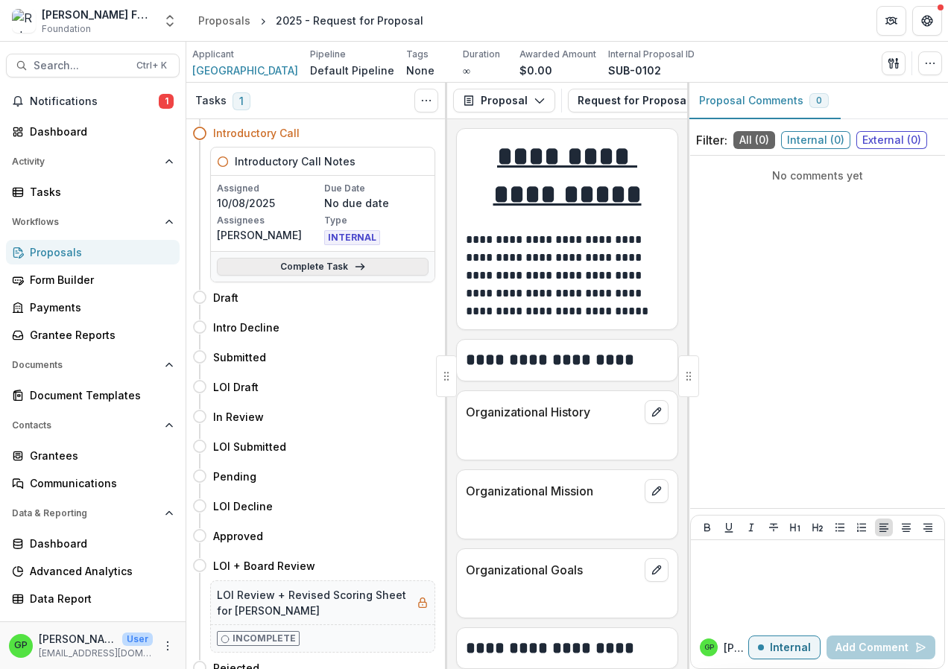
click at [323, 269] on link "Complete Task" at bounding box center [323, 267] width 212 height 18
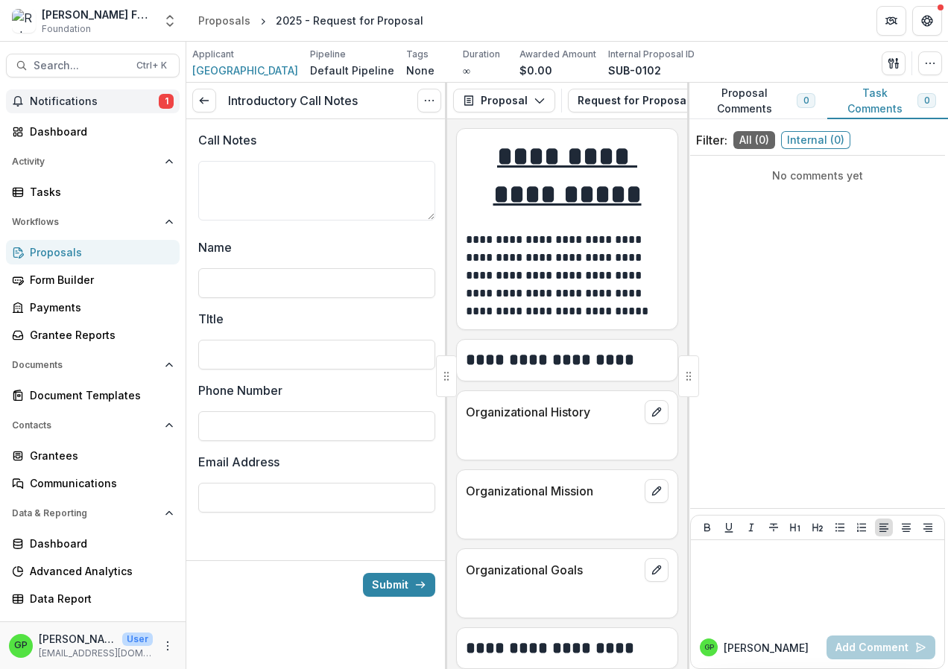
click at [157, 96] on span "Notifications" at bounding box center [94, 101] width 129 height 13
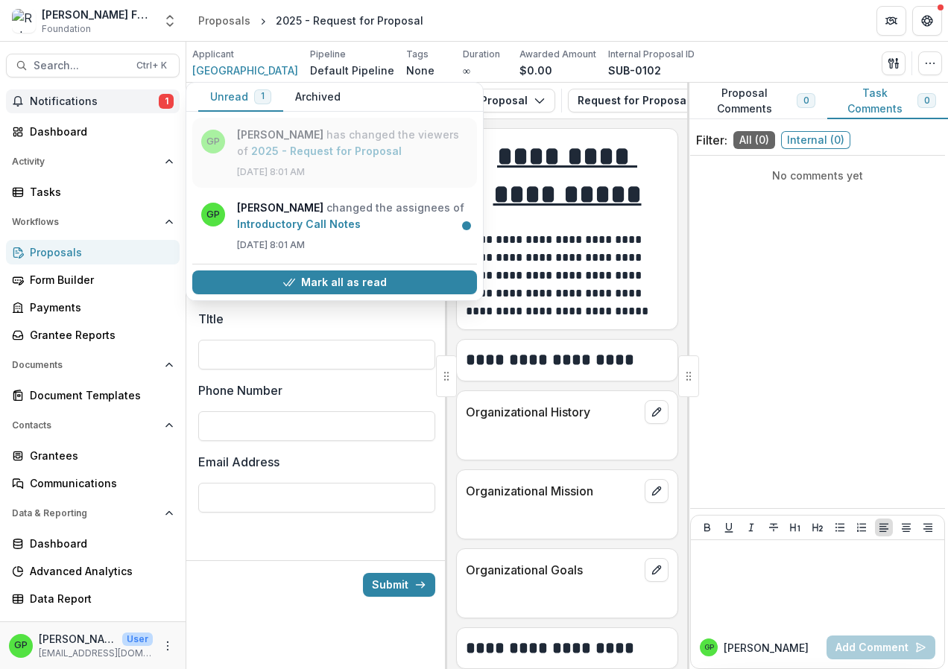
click at [345, 145] on link "2025 - Request for Proposal" at bounding box center [326, 151] width 151 height 13
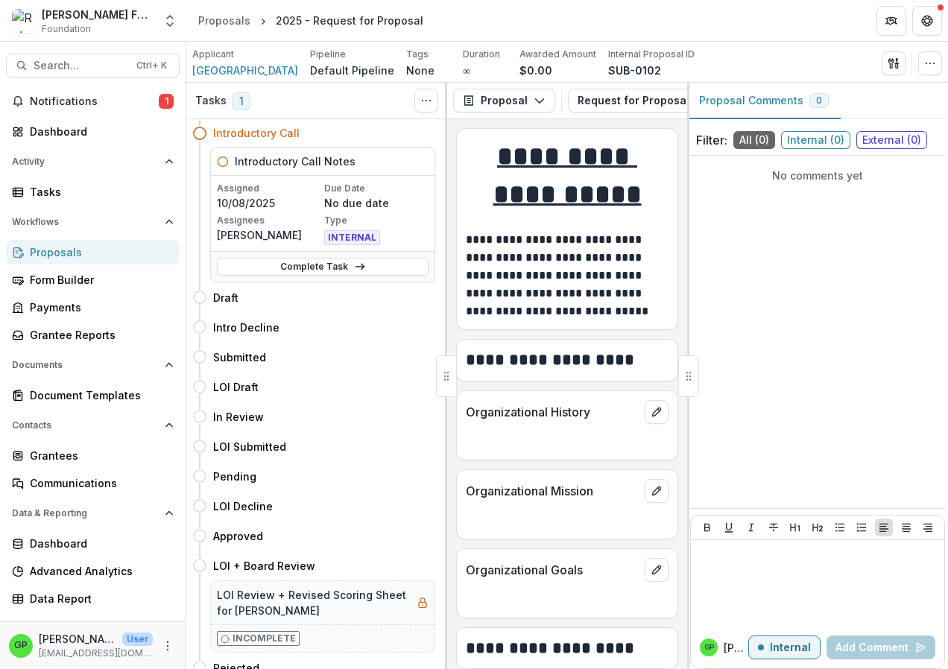
click at [221, 162] on icon at bounding box center [223, 162] width 12 height 12
click at [324, 268] on link "Complete Task" at bounding box center [323, 267] width 212 height 18
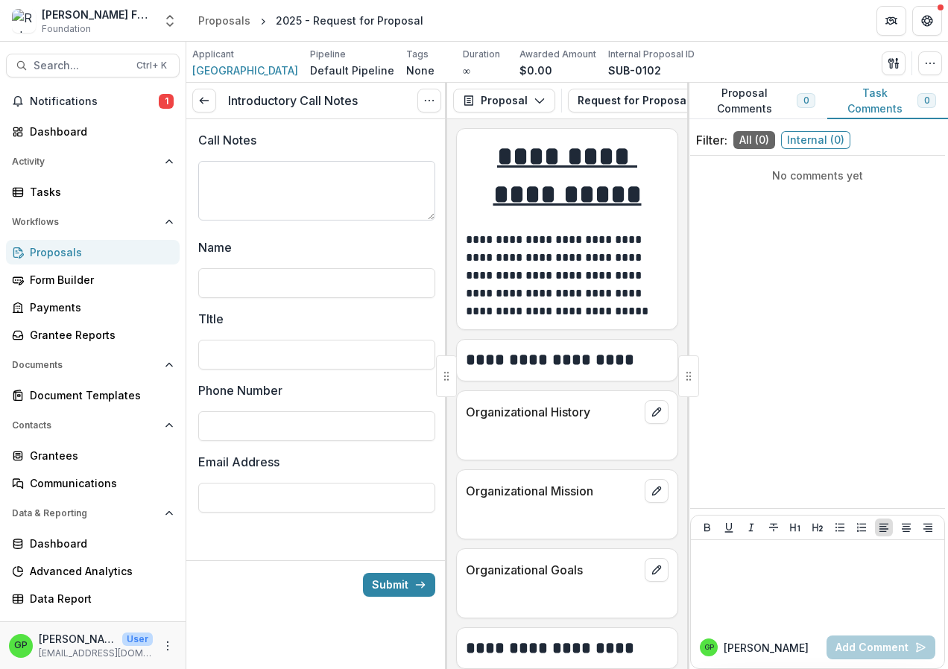
click at [311, 207] on textarea "Call Notes" at bounding box center [316, 191] width 237 height 60
type textarea "*"
type textarea "**********"
type textarea "*"
click at [237, 180] on textarea "Call Notes" at bounding box center [316, 191] width 237 height 60
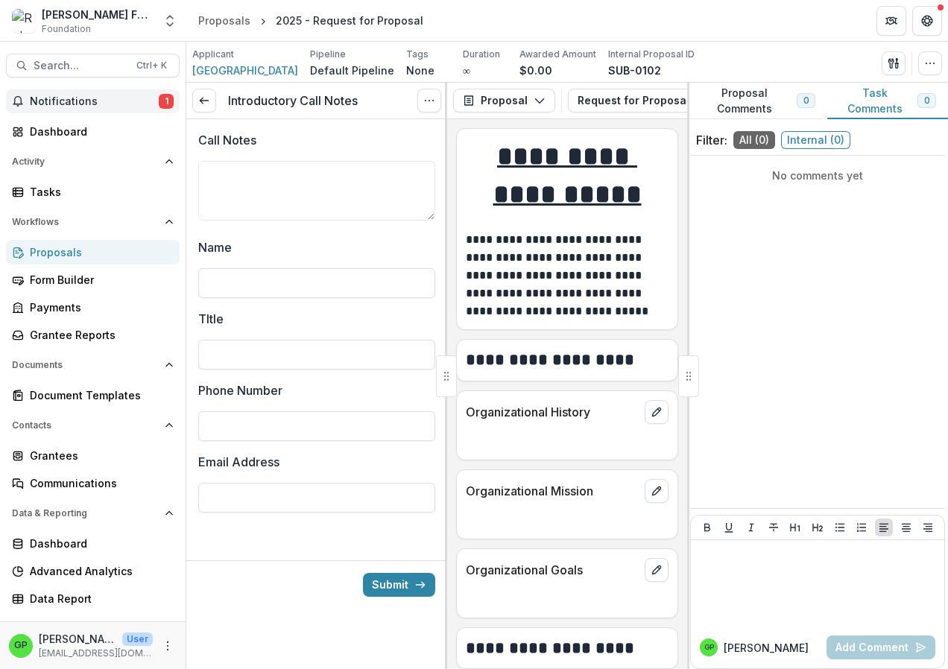
click at [164, 98] on span "1" at bounding box center [166, 101] width 15 height 15
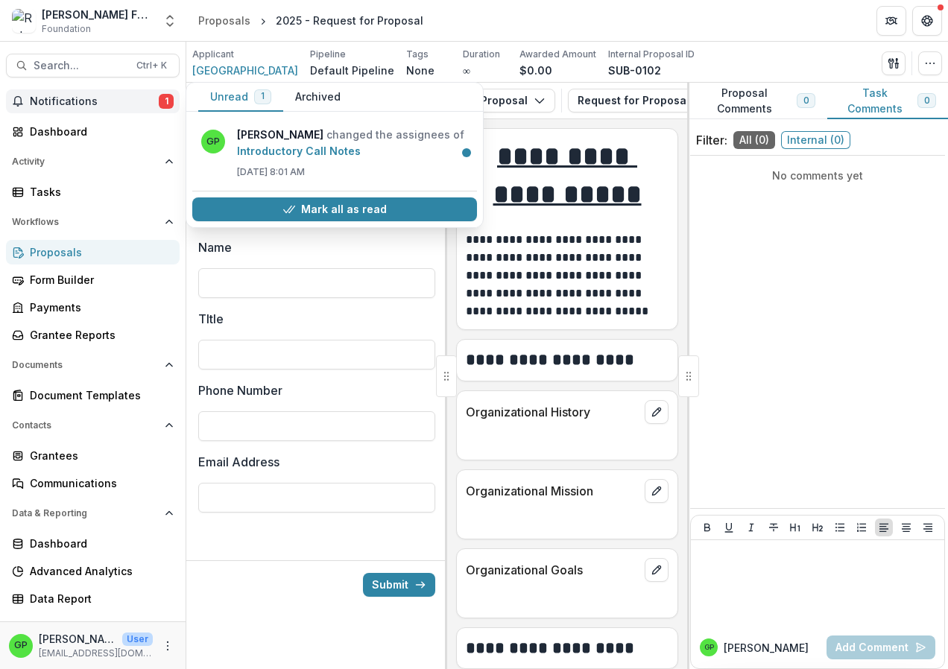
click at [161, 100] on span "1" at bounding box center [166, 101] width 15 height 15
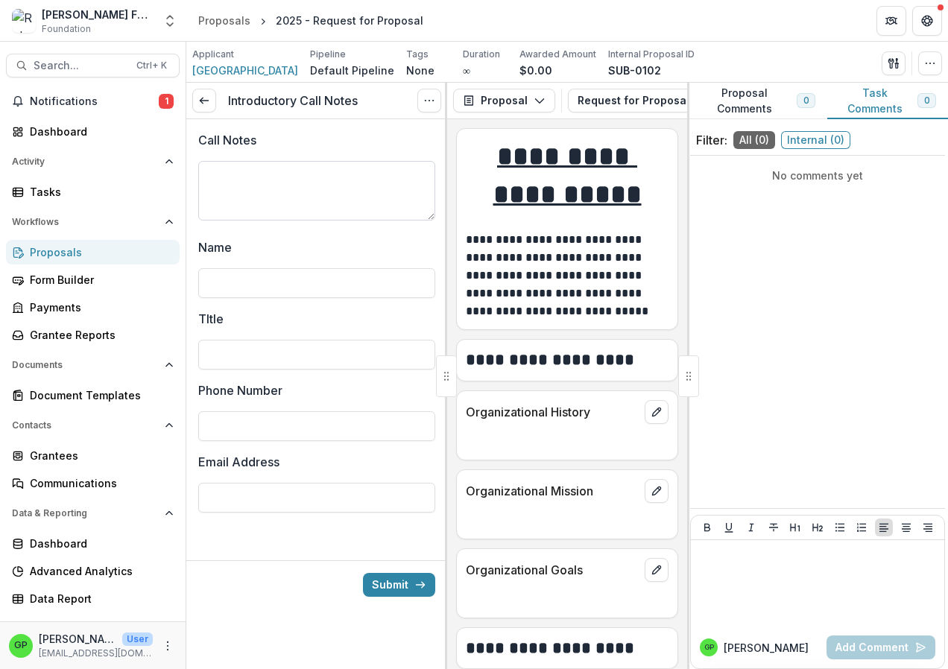
click at [271, 192] on textarea "Call Notes" at bounding box center [316, 191] width 237 height 60
type textarea "*"
type textarea "**********"
type input "**********"
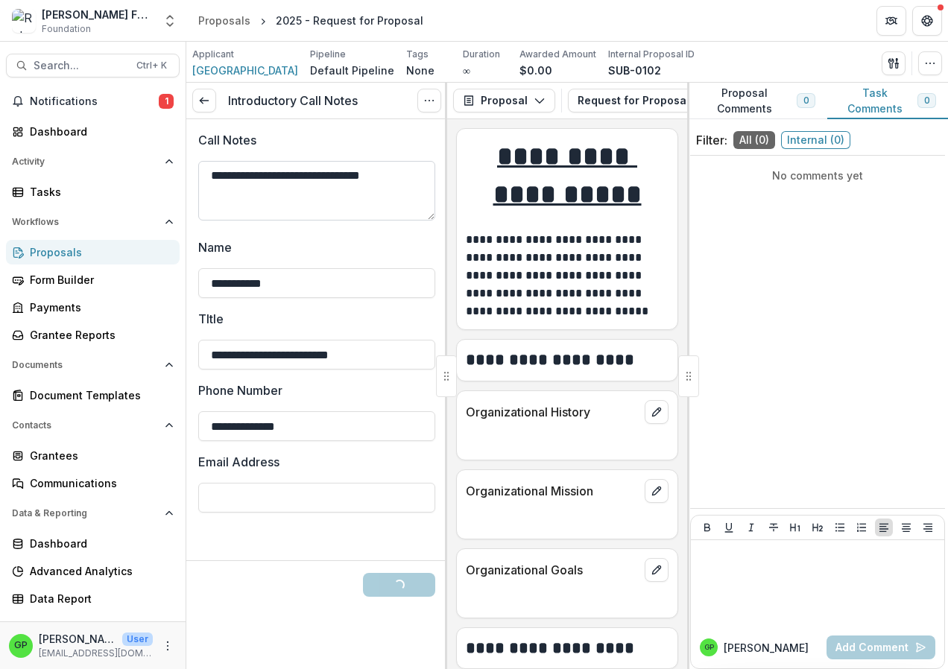
type input "**********"
click at [408, 584] on button "Submit" at bounding box center [399, 585] width 72 height 24
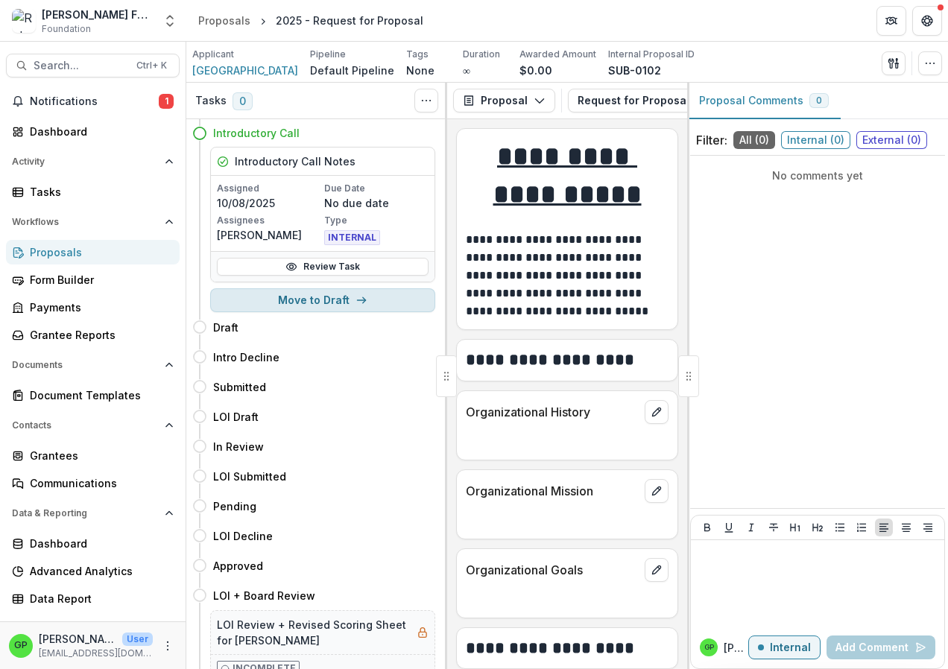
click at [341, 311] on button "Move to Draft" at bounding box center [322, 300] width 225 height 24
select select "*****"
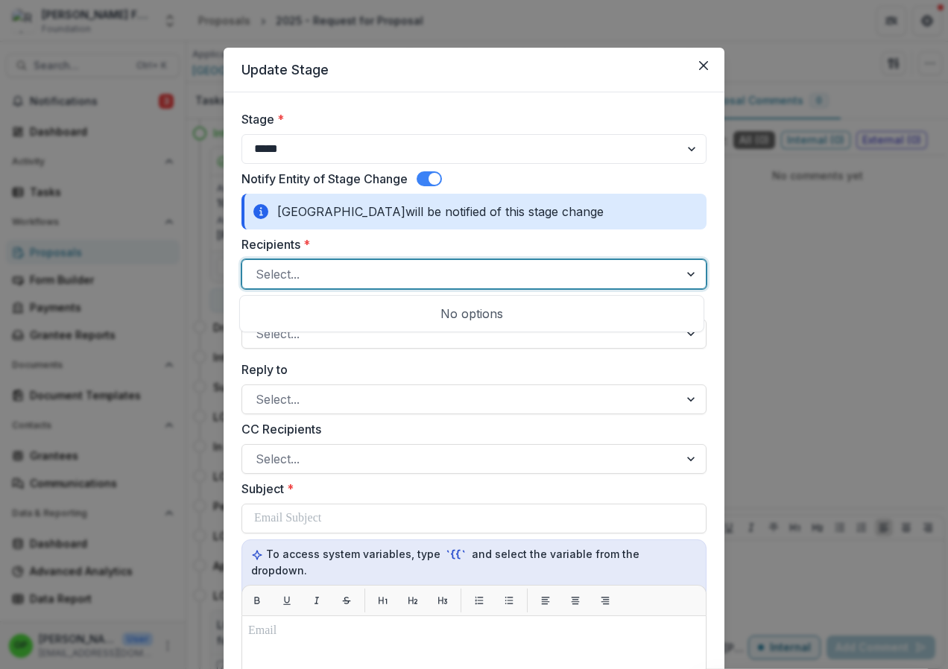
click at [684, 275] on div at bounding box center [692, 274] width 27 height 28
click at [685, 271] on div at bounding box center [692, 274] width 27 height 28
click at [293, 274] on div at bounding box center [461, 274] width 410 height 21
type input "*"
type input "**********"
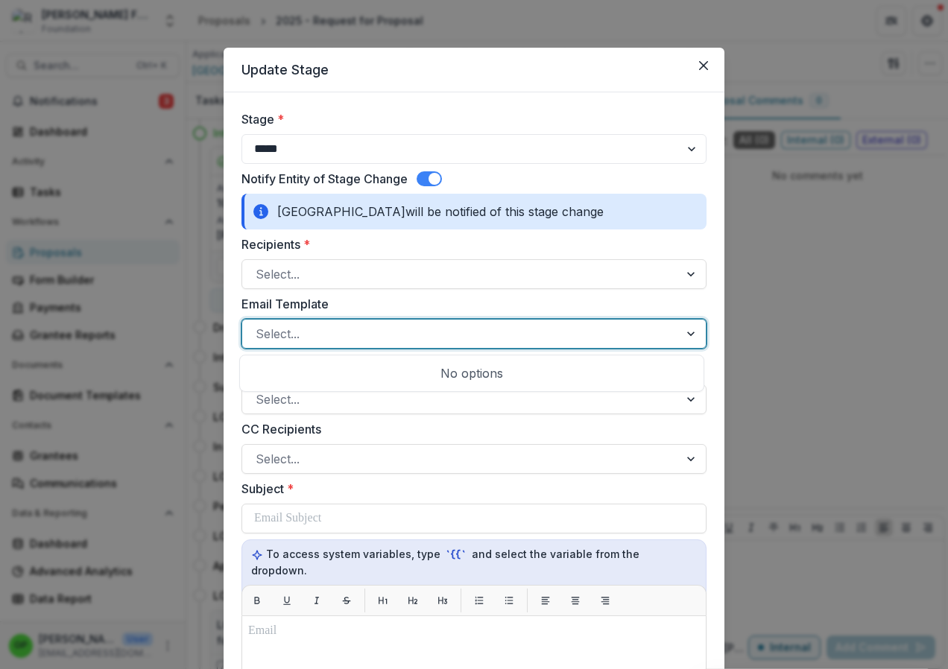
click at [685, 328] on div at bounding box center [692, 334] width 27 height 28
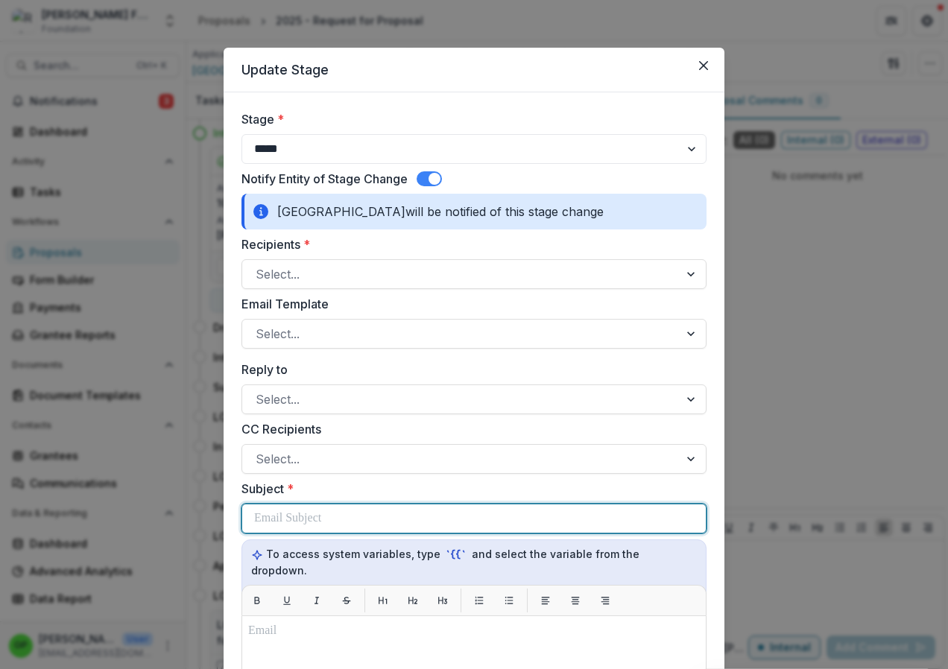
click at [641, 517] on div at bounding box center [474, 519] width 440 height 28
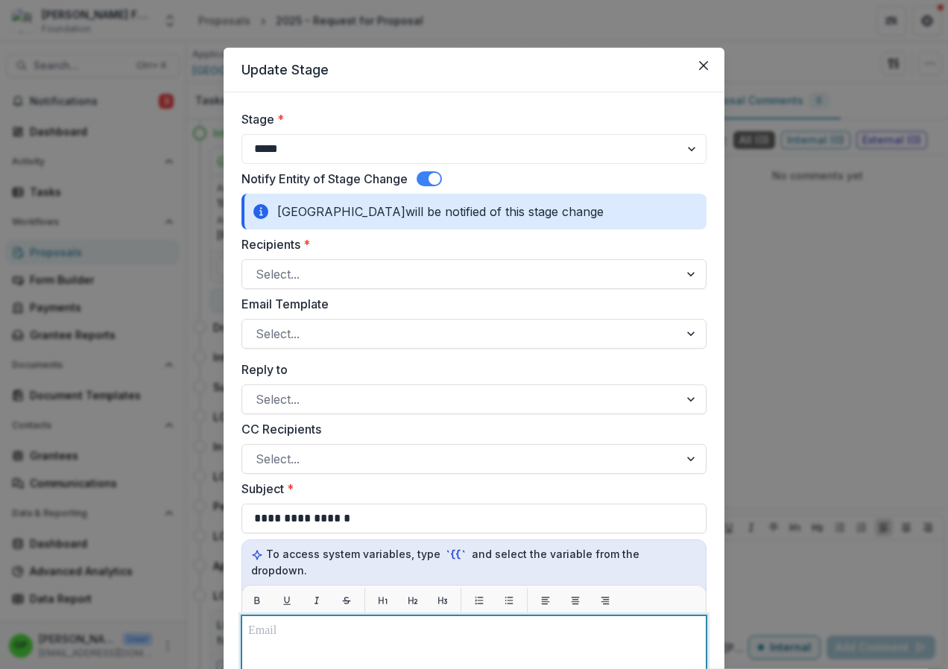
click at [379, 624] on p at bounding box center [474, 631] width 452 height 18
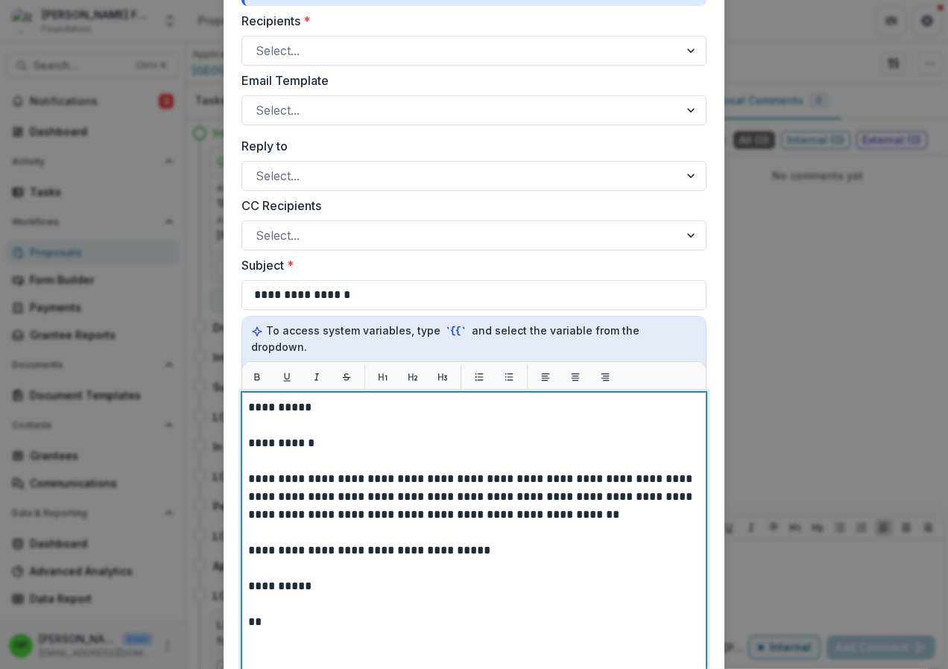
scroll to position [579, 0]
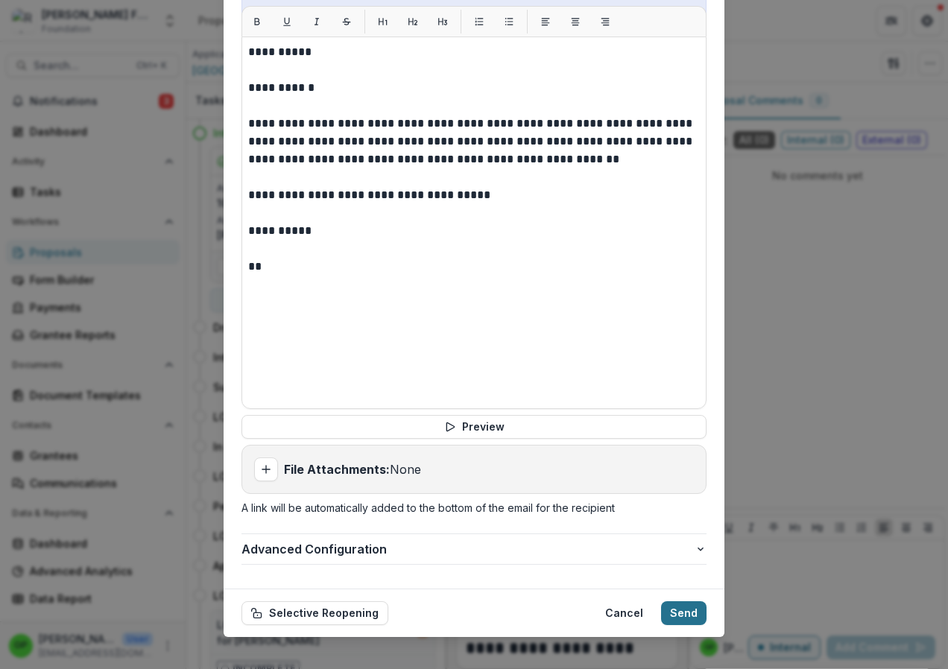
click at [663, 601] on button "Send" at bounding box center [683, 613] width 45 height 24
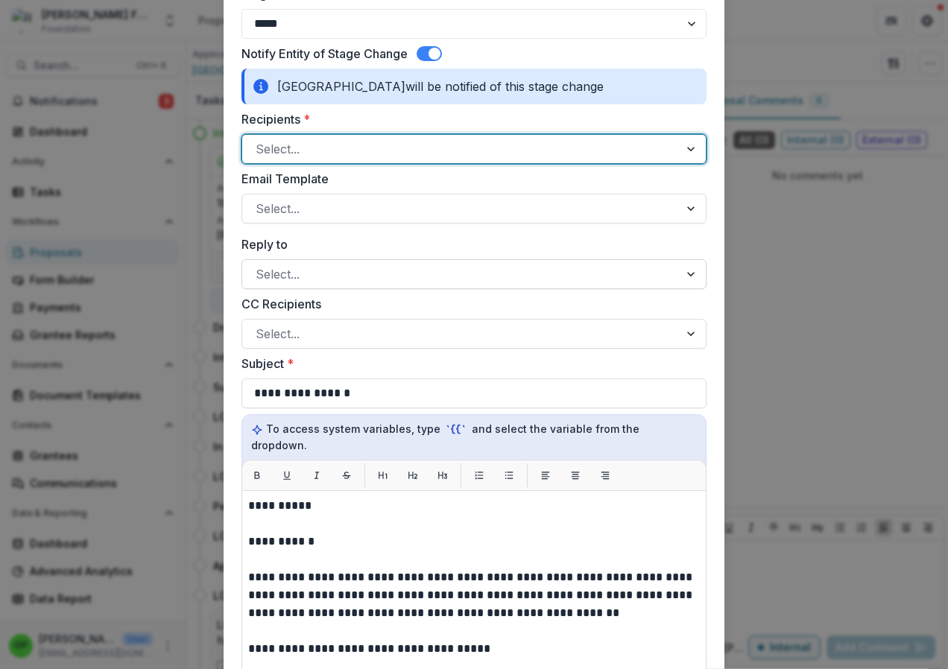
scroll to position [0, 0]
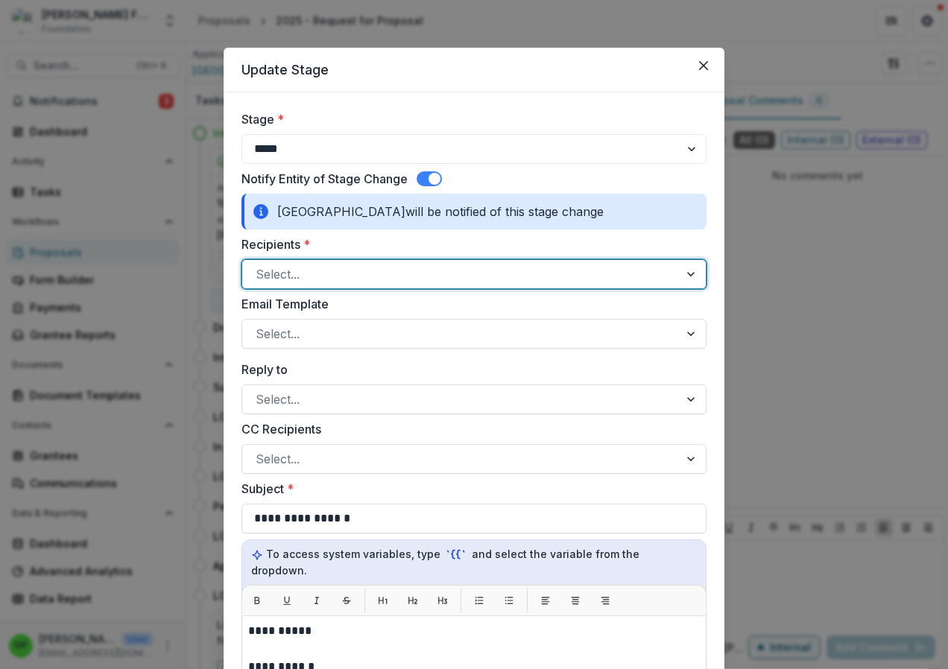
click at [689, 272] on div at bounding box center [692, 274] width 27 height 28
type input "*"
type input "**********"
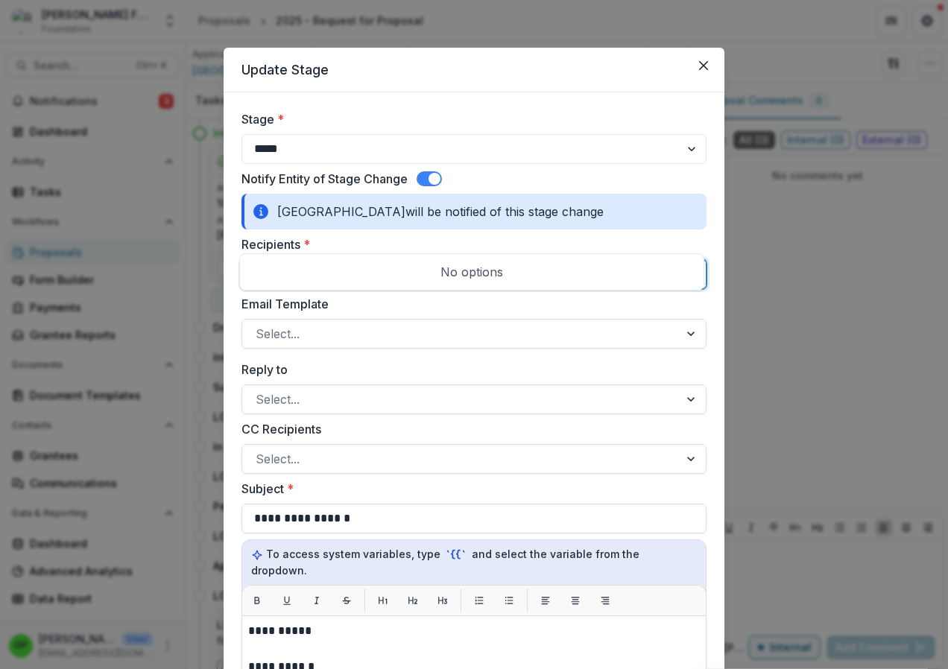
scroll to position [75, 0]
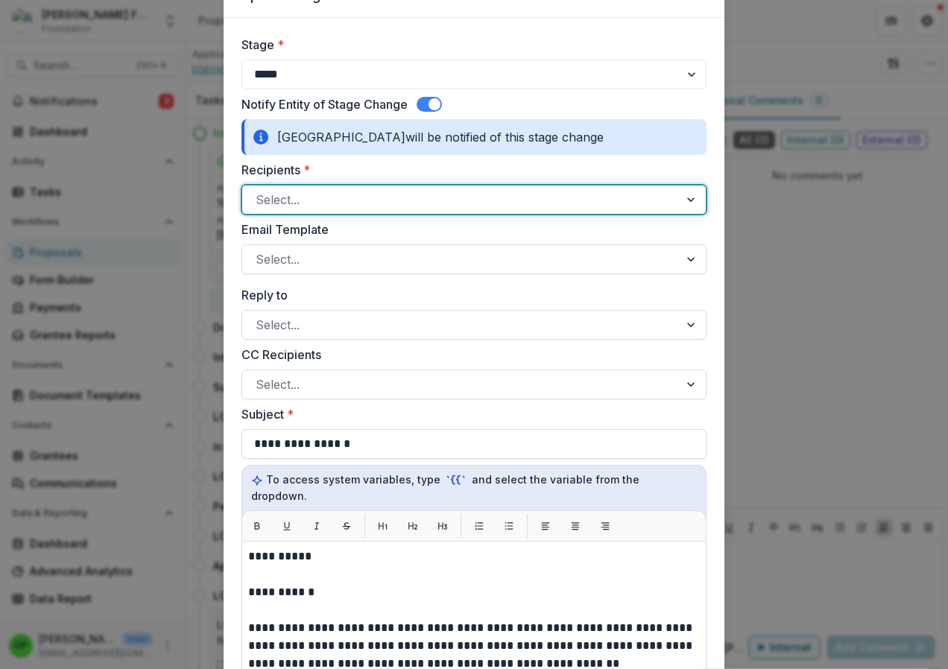
drag, startPoint x: 335, startPoint y: 200, endPoint x: 217, endPoint y: 197, distance: 117.8
click at [217, 197] on div "**********" at bounding box center [474, 334] width 948 height 669
click at [294, 195] on div at bounding box center [461, 199] width 410 height 21
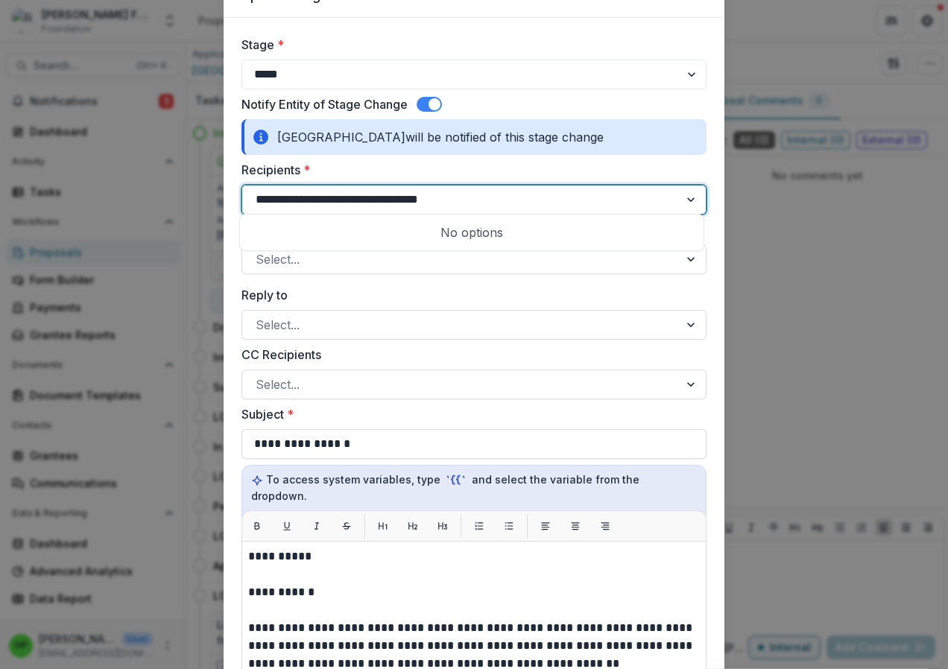
scroll to position [579, 0]
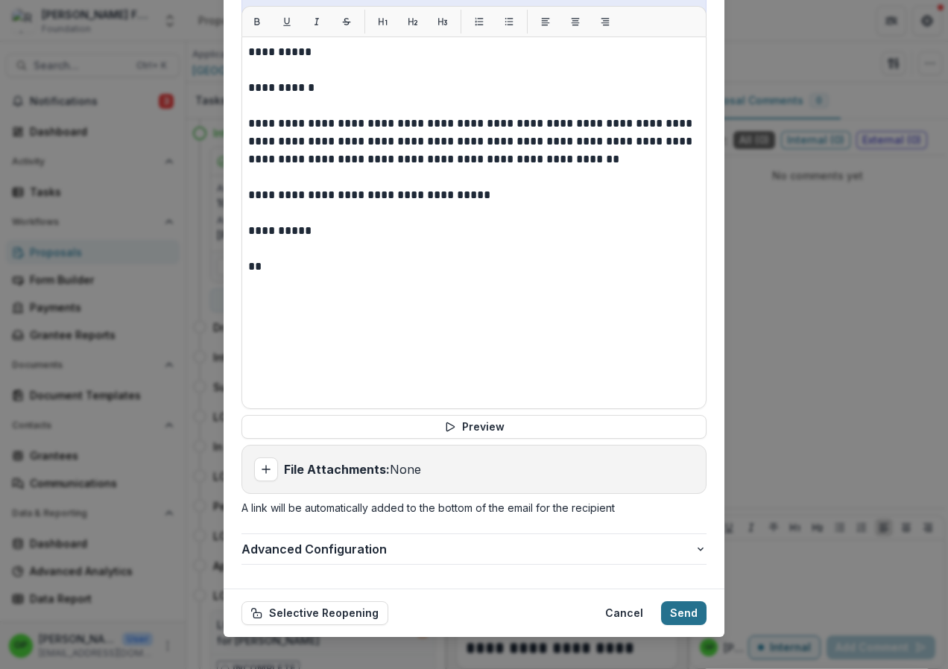
type input "**********"
click at [689, 601] on button "Send" at bounding box center [683, 613] width 45 height 24
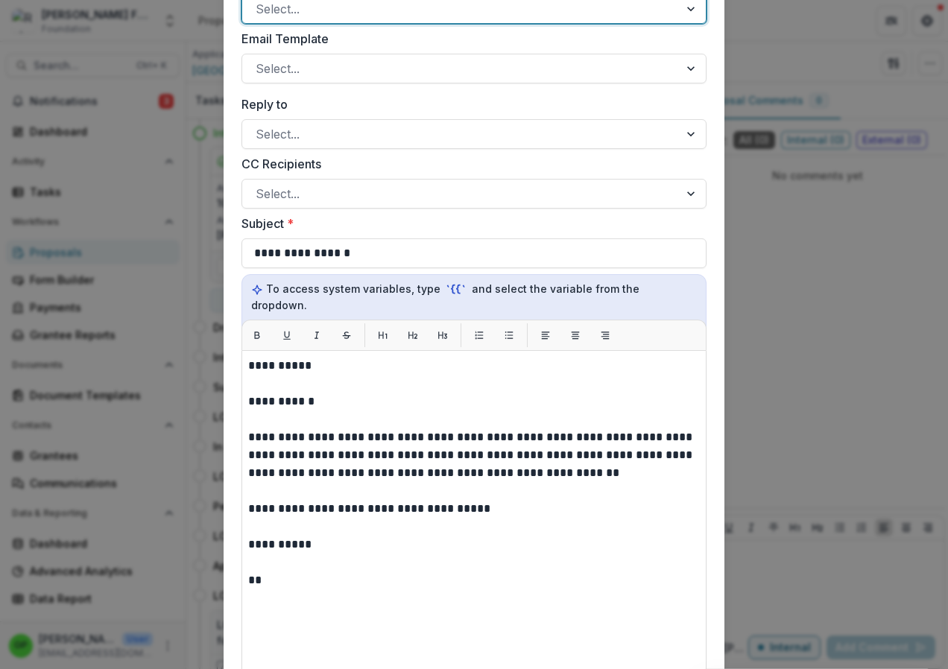
scroll to position [0, 0]
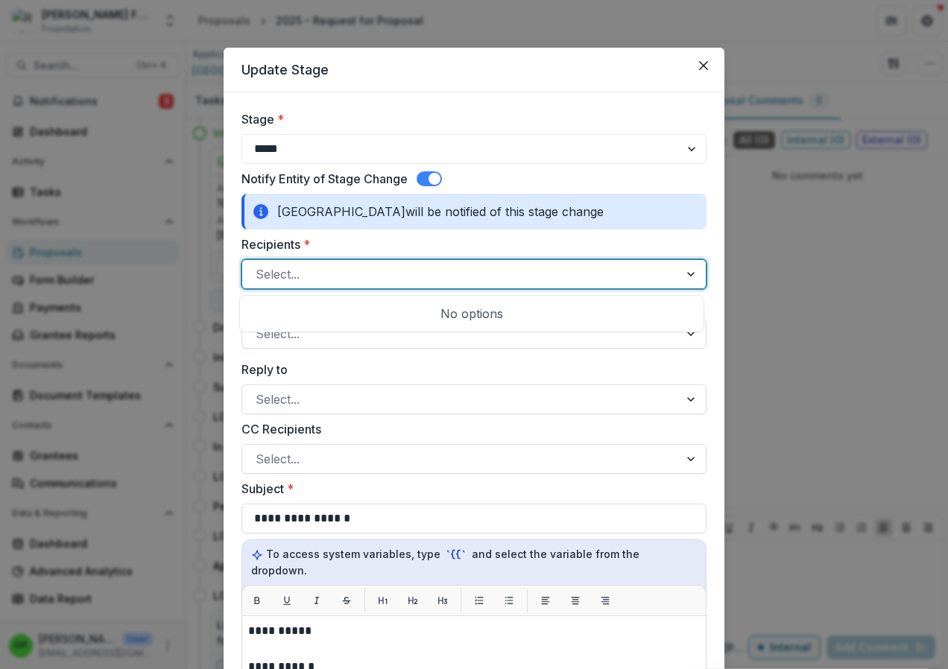
click at [296, 262] on div "Select..." at bounding box center [460, 274] width 437 height 24
click at [689, 270] on div at bounding box center [692, 274] width 27 height 28
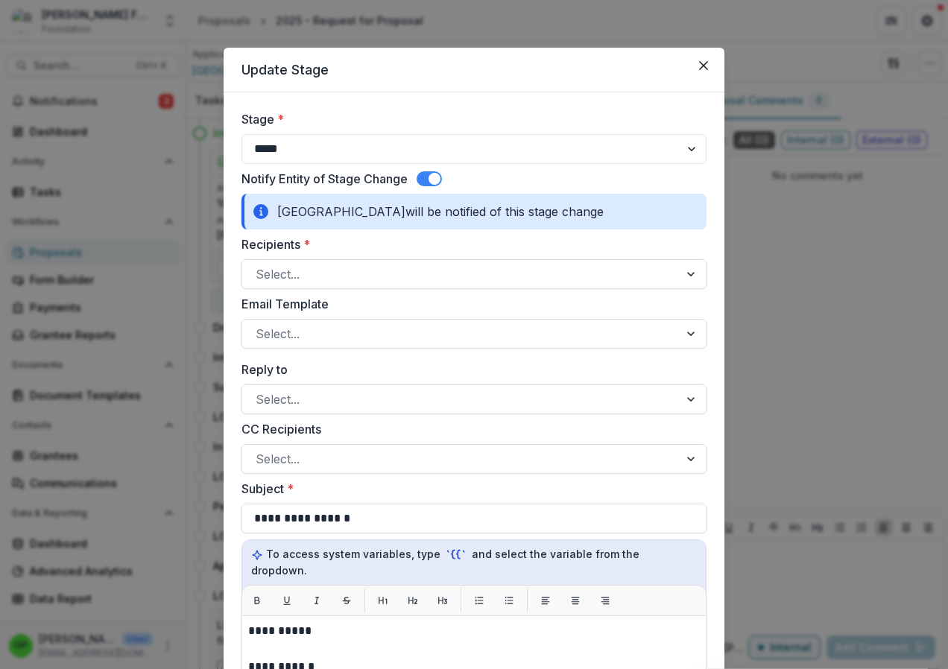
click at [285, 300] on label "Email Template" at bounding box center [469, 304] width 456 height 18
click at [259, 325] on input "Email Template" at bounding box center [258, 334] width 4 height 18
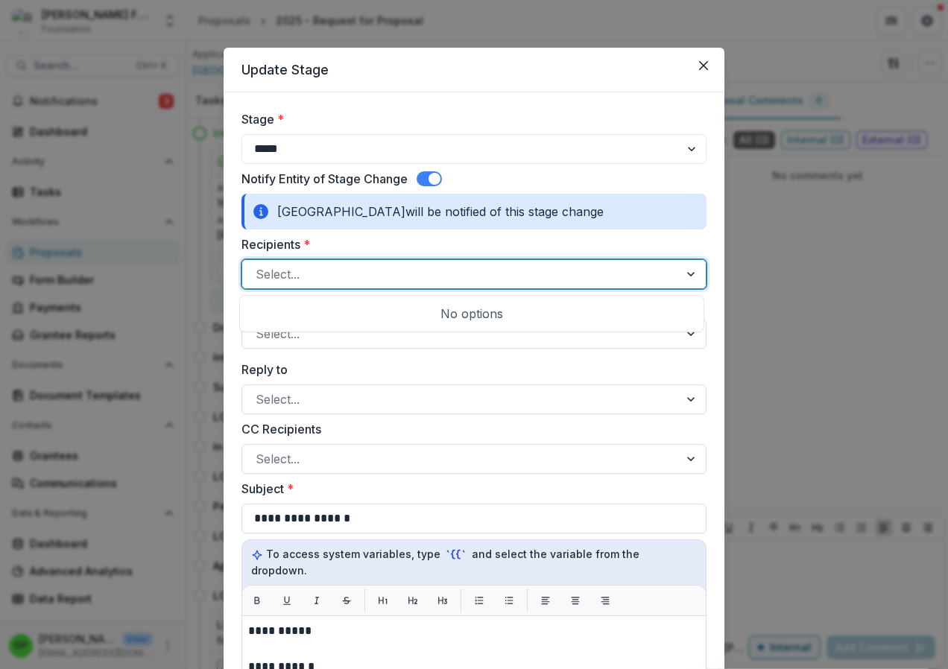
click at [686, 272] on div at bounding box center [692, 274] width 27 height 28
click at [498, 312] on div "No options" at bounding box center [472, 314] width 458 height 30
click at [341, 260] on div "Select..." at bounding box center [473, 274] width 465 height 30
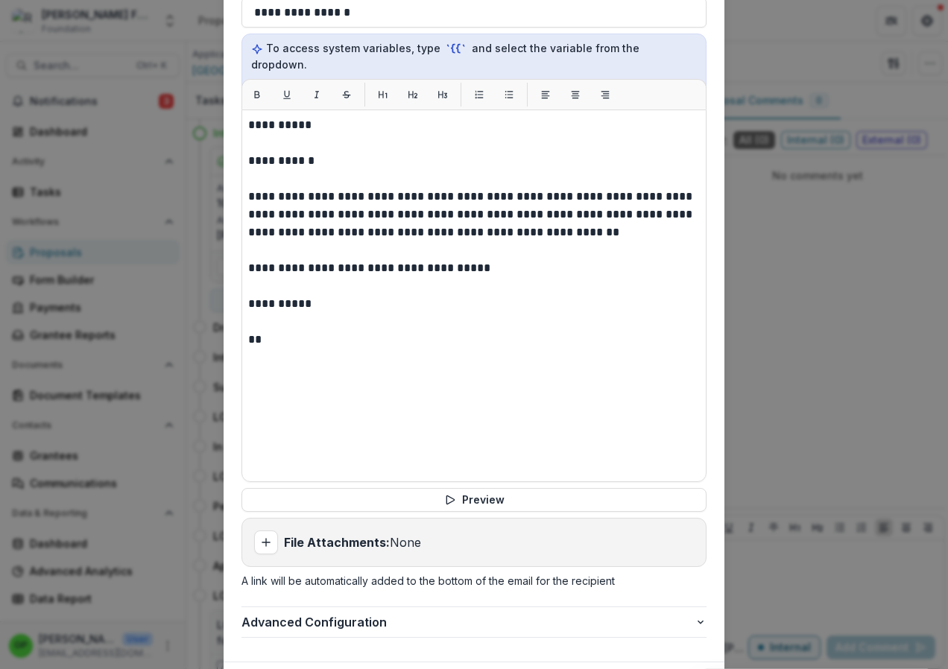
scroll to position [579, 0]
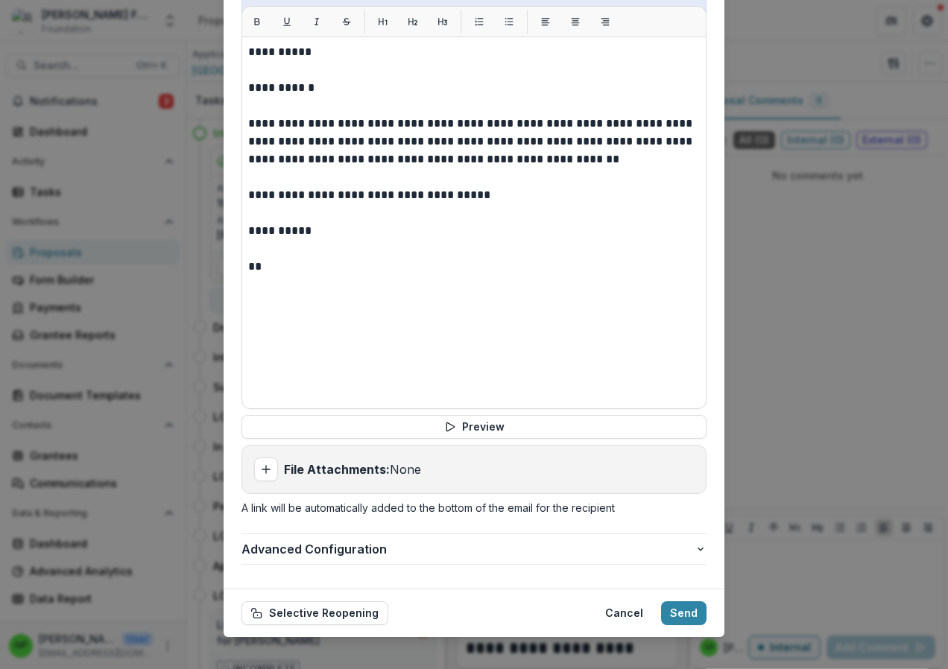
type input "*****"
click at [707, 598] on footer "Selective Reopening Cancel Send" at bounding box center [474, 613] width 501 height 48
click at [698, 601] on button "Send" at bounding box center [683, 613] width 45 height 24
click at [302, 601] on button "Selective Reopening" at bounding box center [314, 613] width 147 height 24
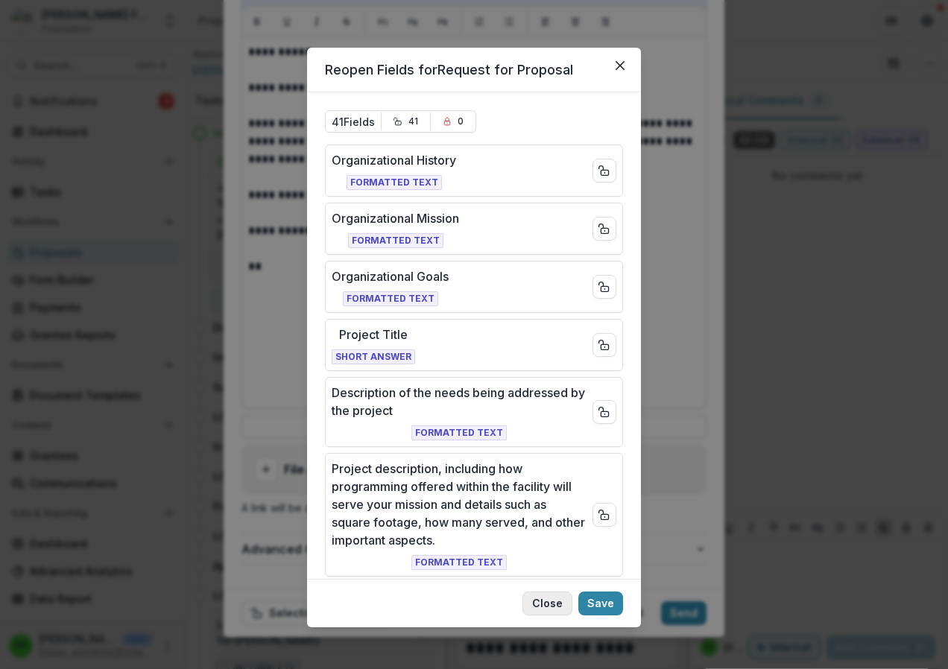
click at [545, 605] on button "Close" at bounding box center [547, 604] width 50 height 24
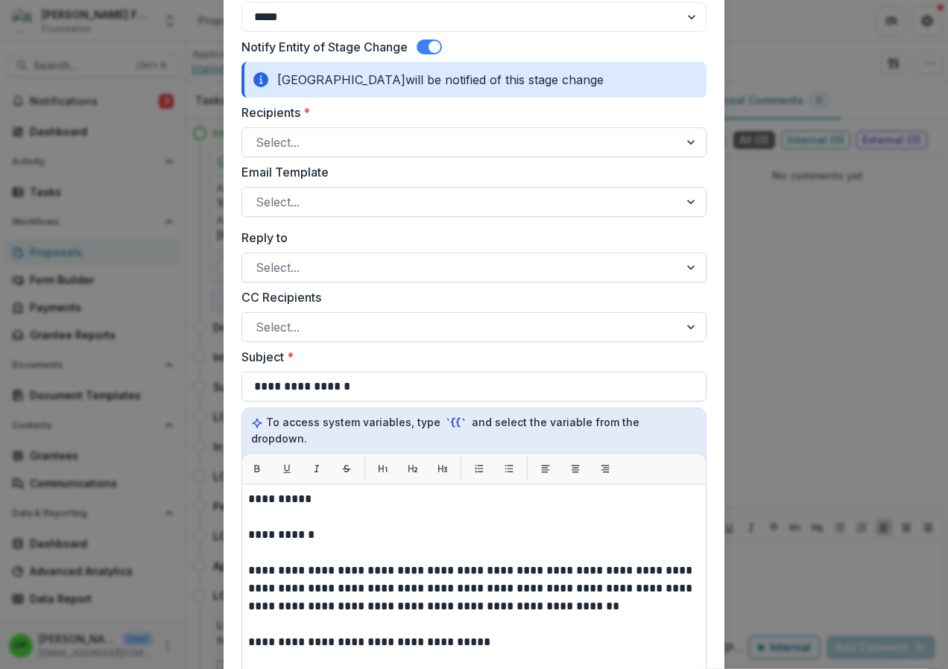
scroll to position [0, 0]
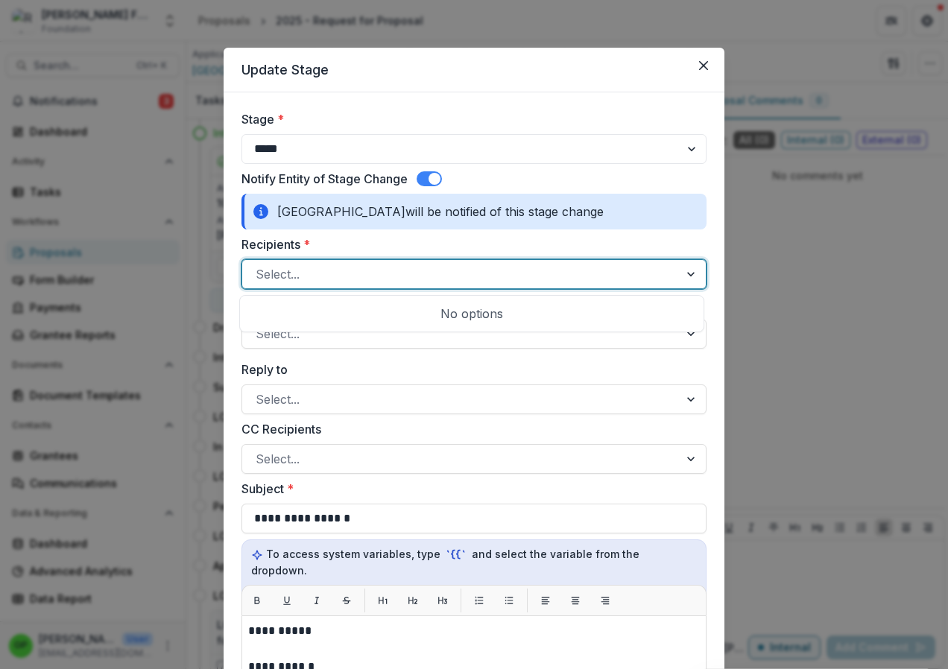
click at [294, 276] on div at bounding box center [461, 274] width 410 height 21
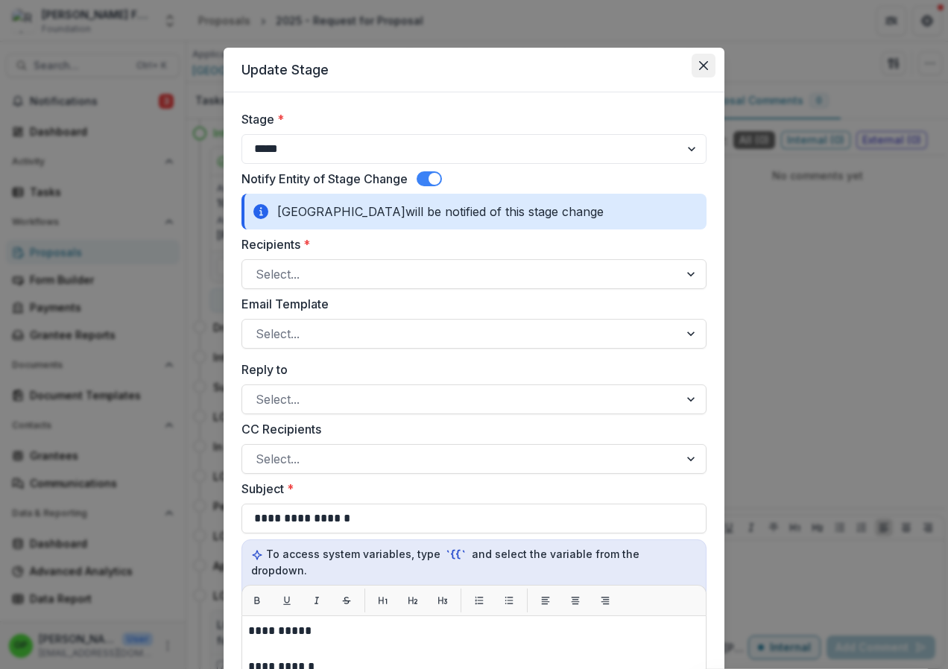
click at [700, 64] on icon "Close" at bounding box center [703, 65] width 9 height 9
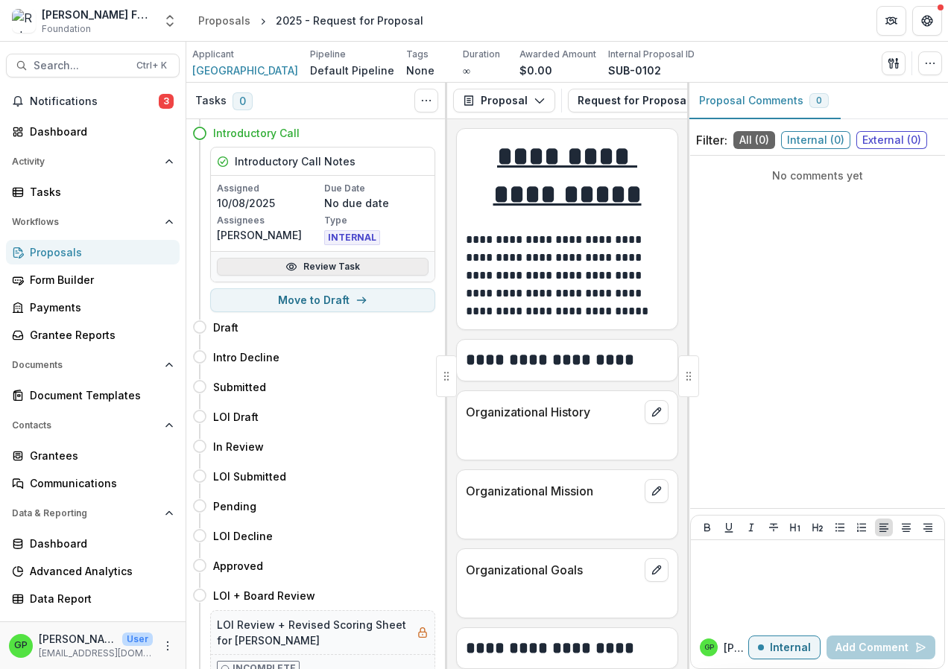
click at [348, 265] on link "Review Task" at bounding box center [323, 267] width 212 height 18
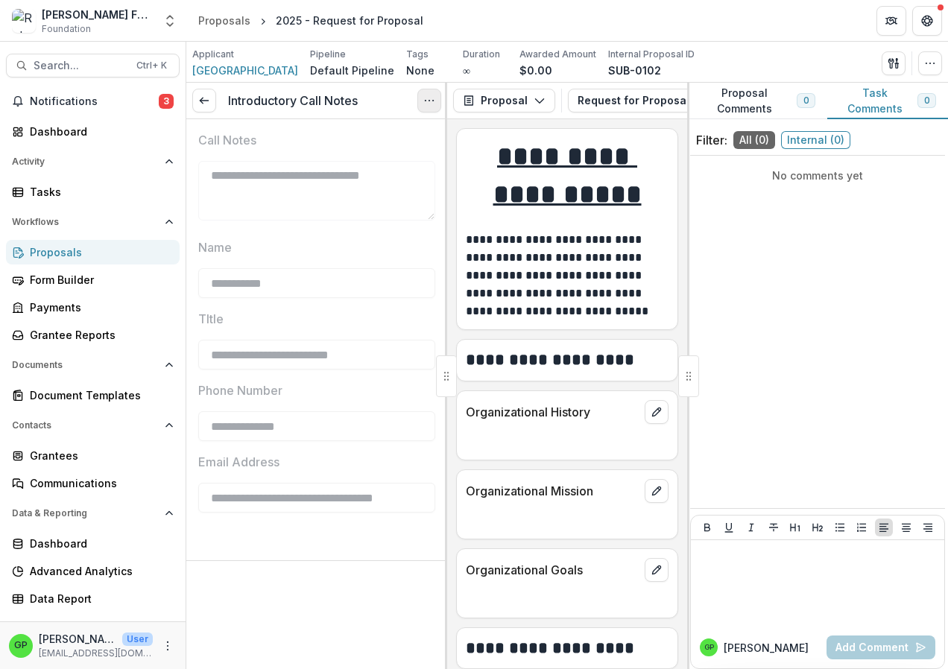
click at [434, 104] on icon "Options" at bounding box center [429, 101] width 12 height 12
click at [303, 162] on button "Reopen Task" at bounding box center [357, 166] width 159 height 25
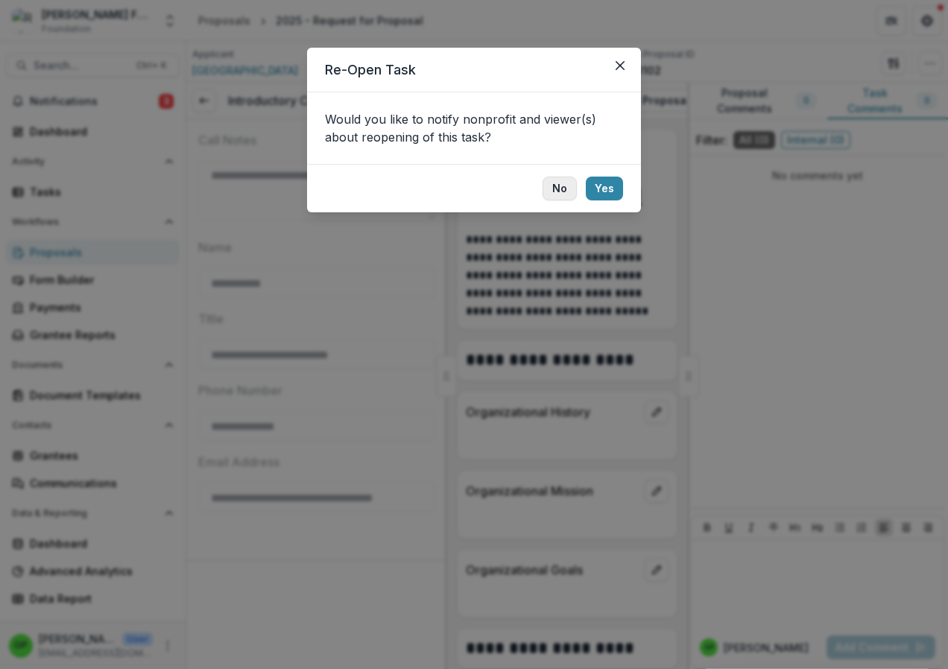
click at [561, 184] on button "No" at bounding box center [560, 189] width 34 height 24
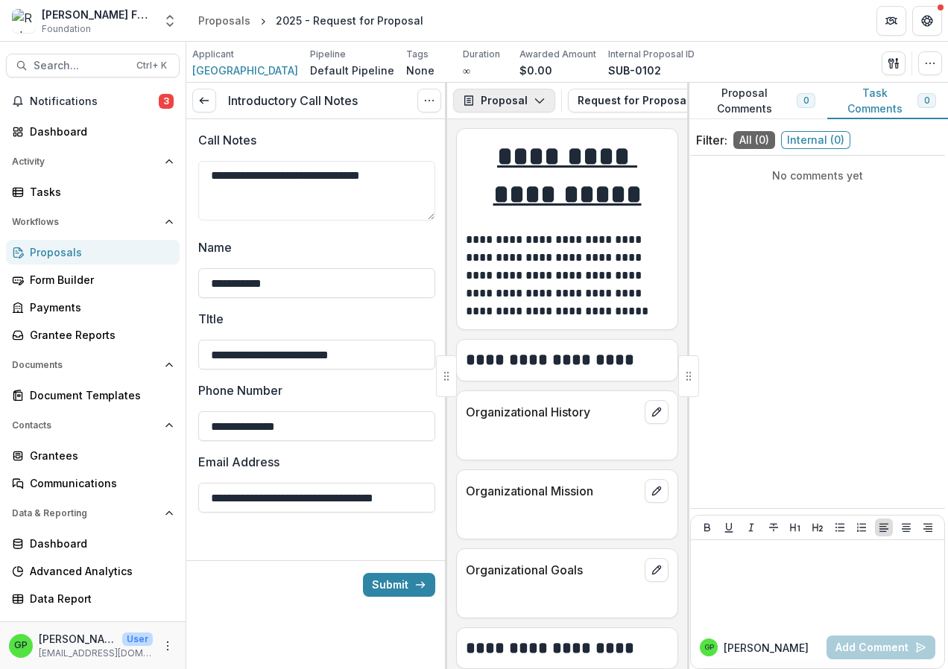
click at [534, 97] on icon "button" at bounding box center [540, 101] width 12 height 12
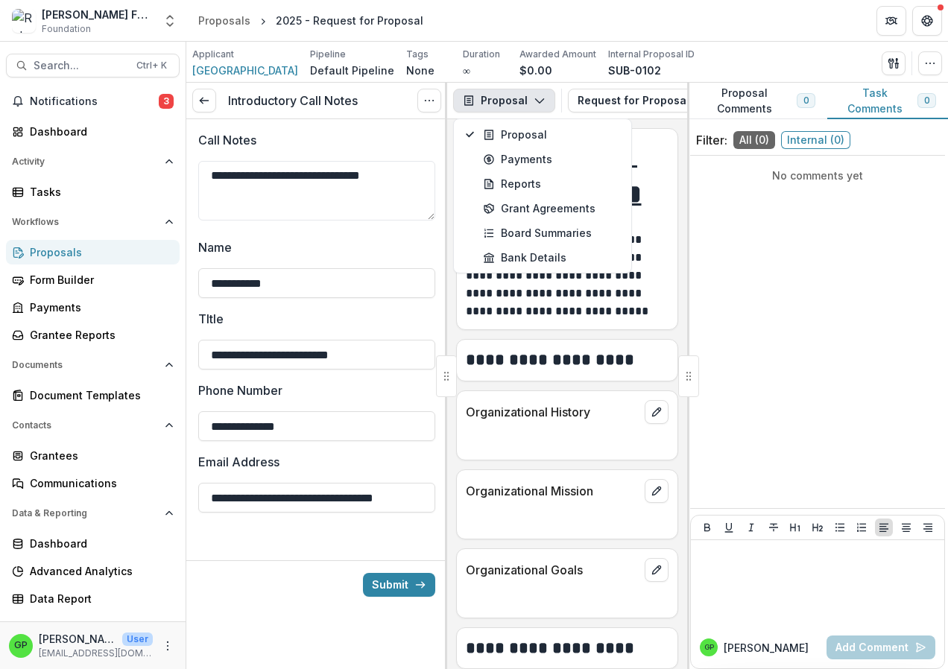
click at [534, 97] on icon "button" at bounding box center [540, 101] width 12 height 12
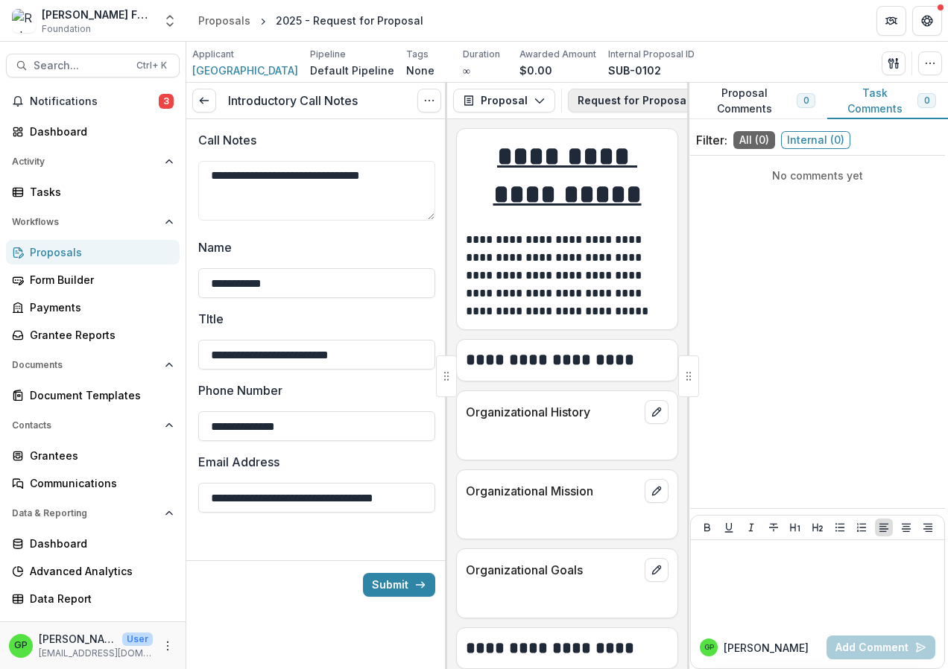
click at [666, 89] on button "Request for Proposal 1" at bounding box center [651, 101] width 167 height 24
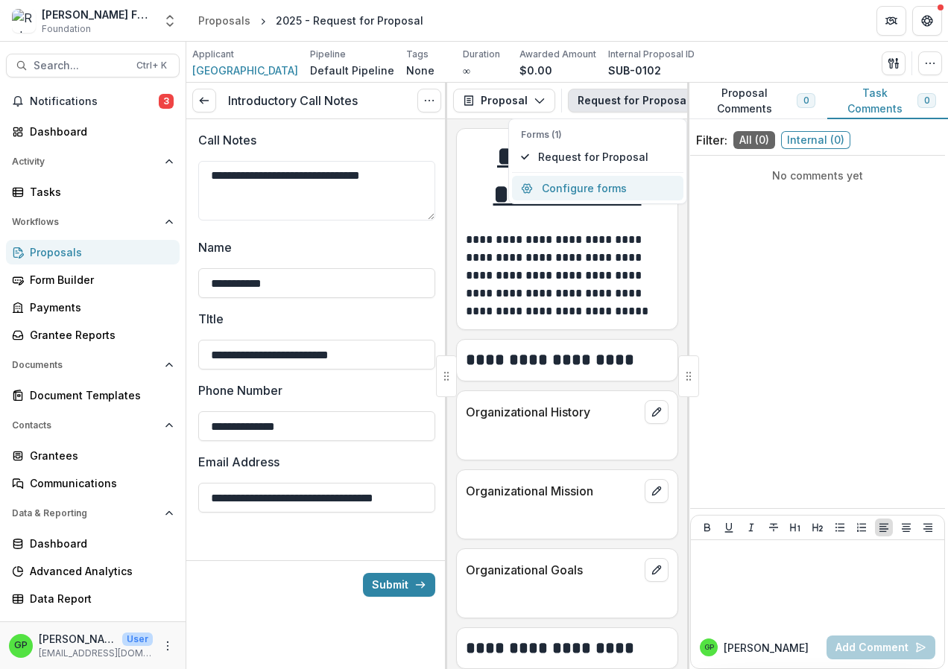
click at [552, 192] on button "Configure forms" at bounding box center [597, 188] width 171 height 25
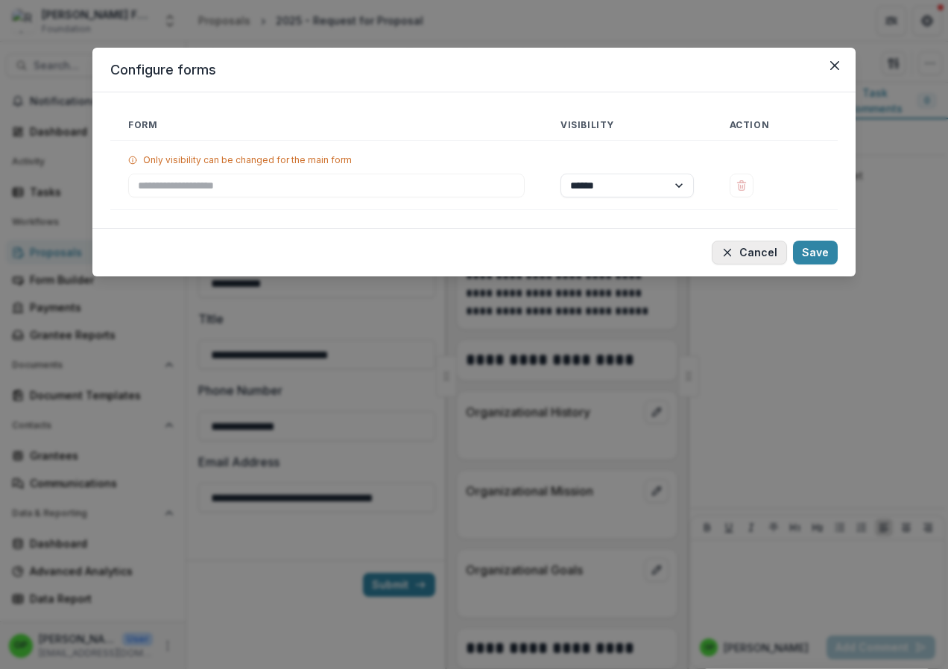
click at [753, 253] on button "Cancel" at bounding box center [749, 253] width 75 height 24
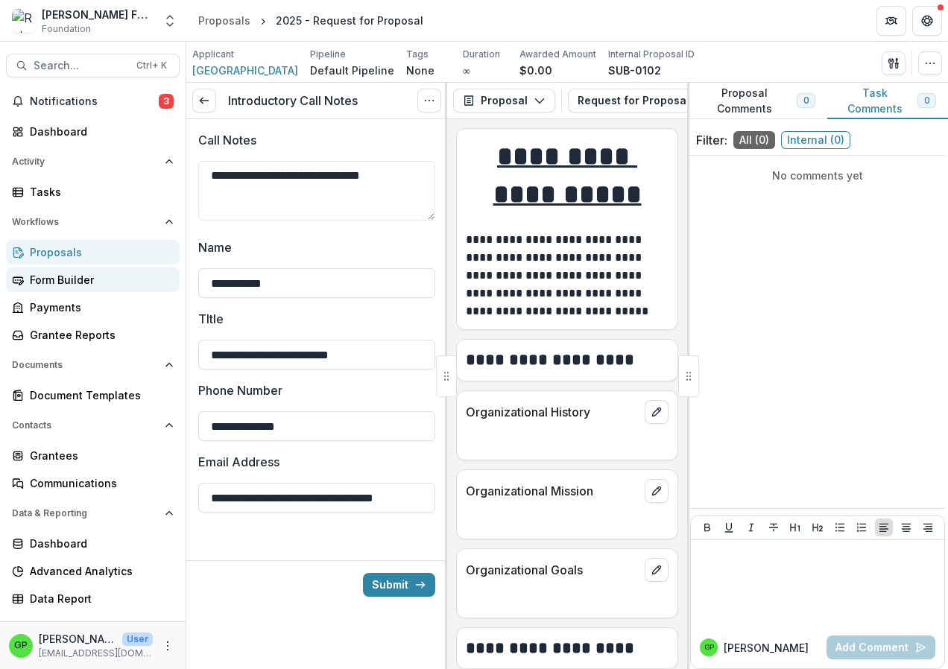
click at [67, 281] on div "Form Builder" at bounding box center [99, 280] width 138 height 16
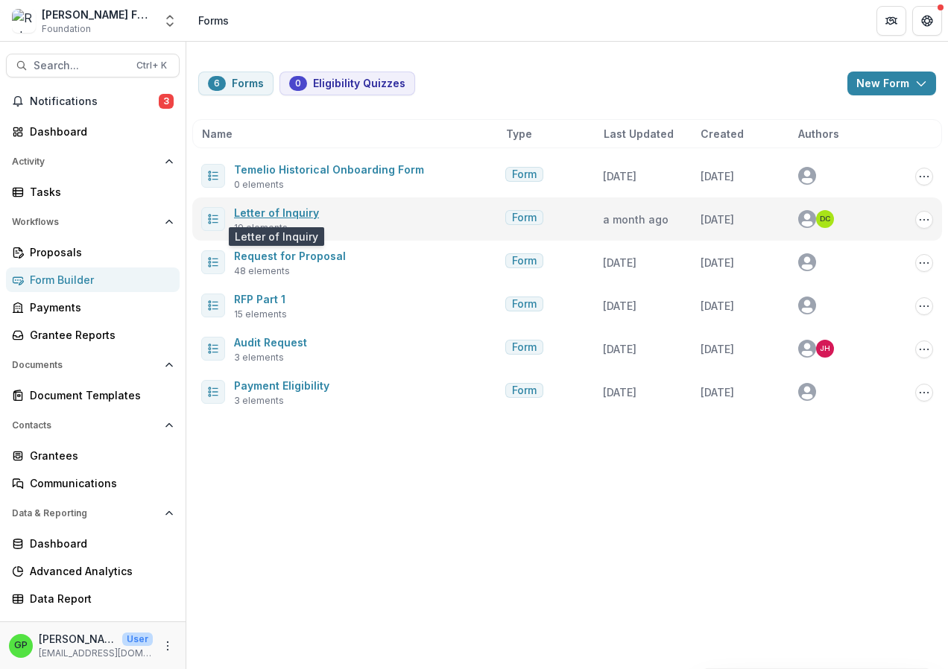
click at [251, 212] on link "Letter of Inquiry" at bounding box center [276, 212] width 85 height 13
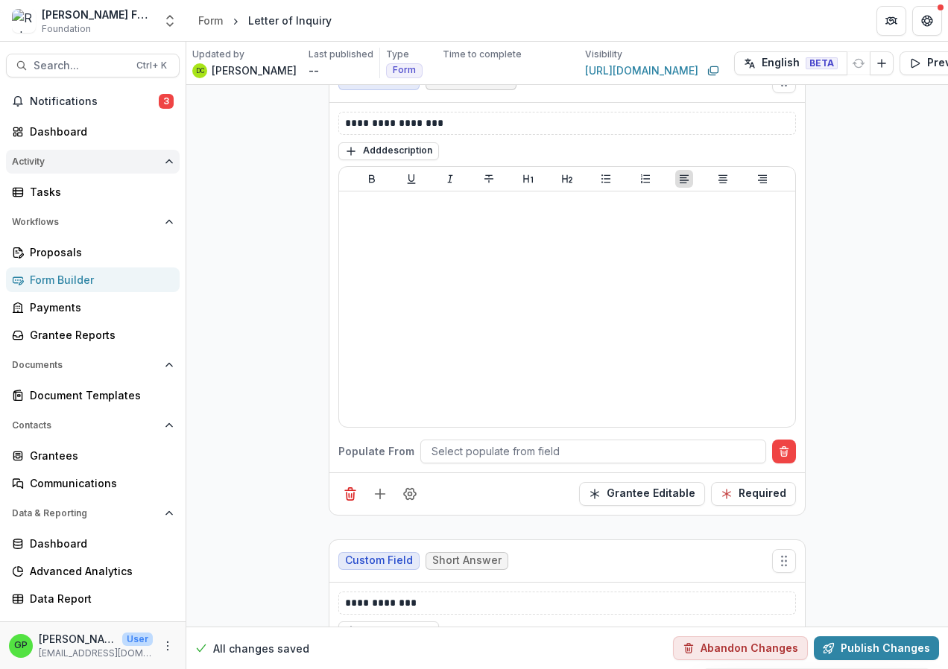
scroll to position [1640, 0]
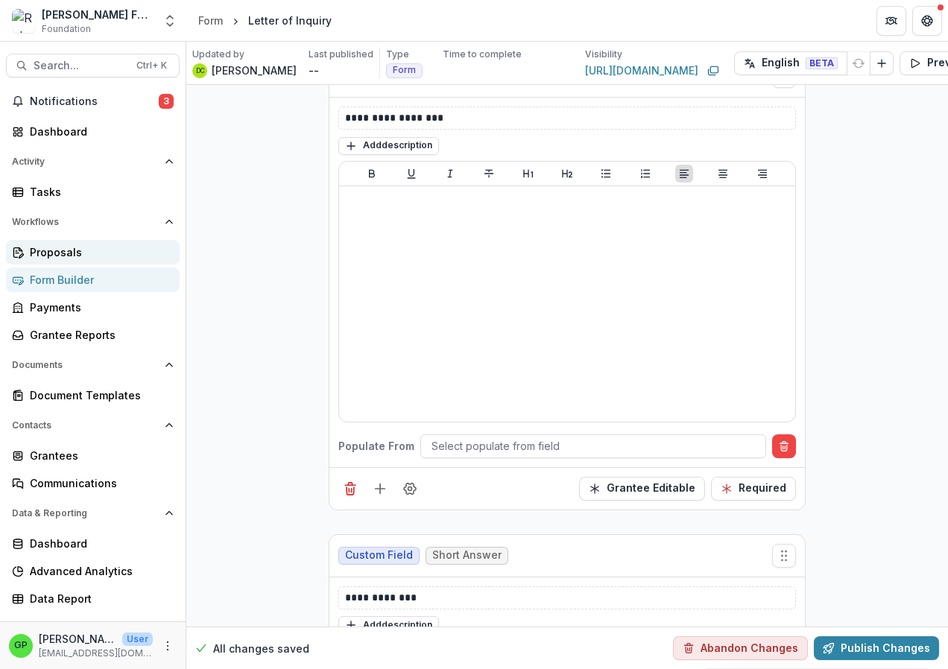
click at [77, 250] on div "Proposals" at bounding box center [99, 252] width 138 height 16
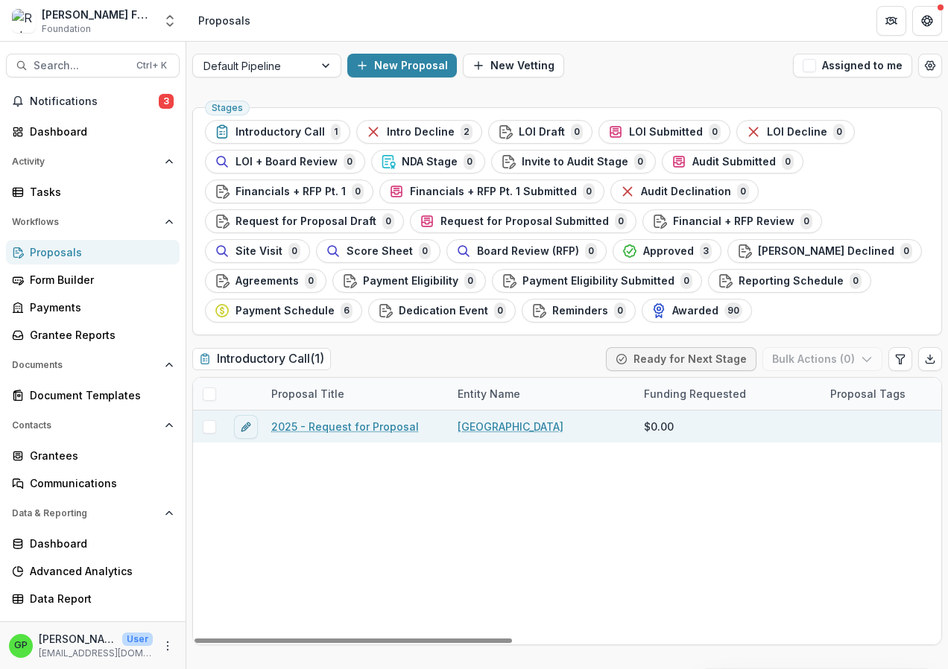
click at [327, 423] on link "2025 - Request for Proposal" at bounding box center [345, 427] width 148 height 16
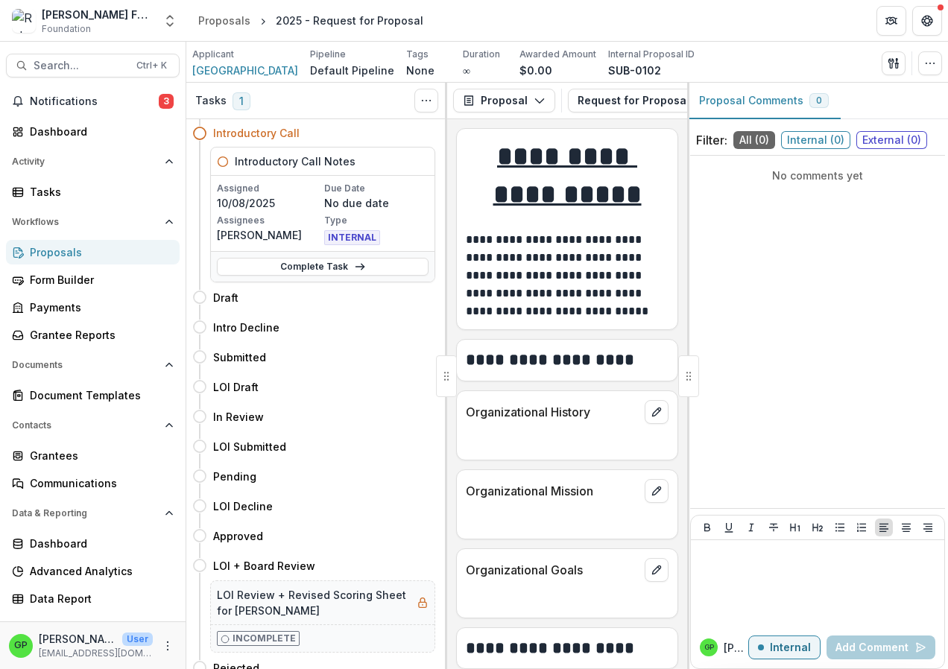
click at [279, 133] on h4 "Introductory Call" at bounding box center [256, 133] width 86 height 16
click at [639, 98] on button "Request for Proposal 1" at bounding box center [651, 101] width 167 height 24
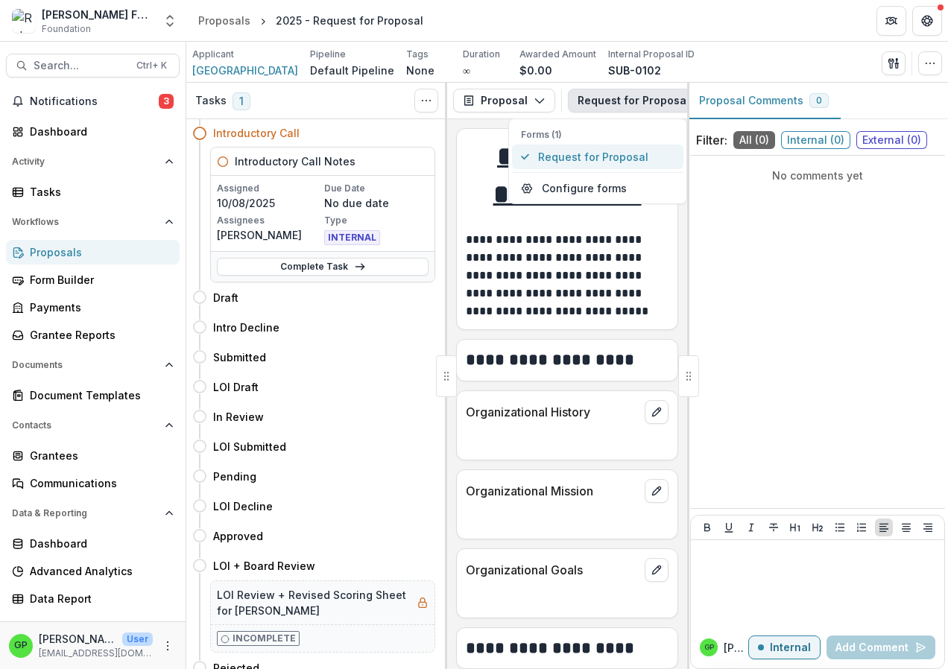
click at [596, 152] on span "Request for Proposal" at bounding box center [606, 157] width 136 height 16
click at [578, 265] on p "**********" at bounding box center [565, 275] width 198 height 89
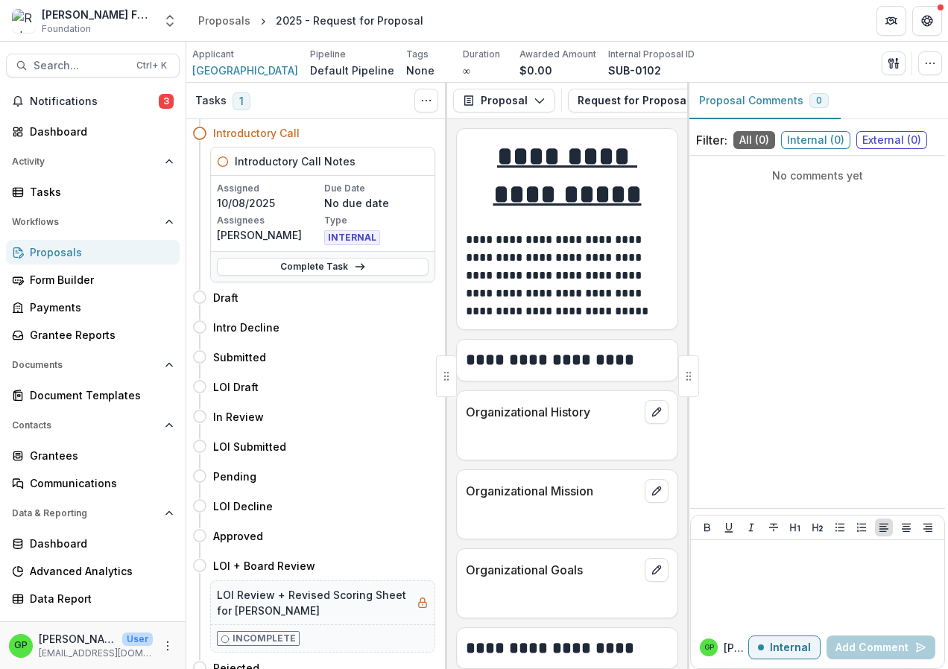
click at [493, 369] on h2 "**********" at bounding box center [565, 360] width 198 height 23
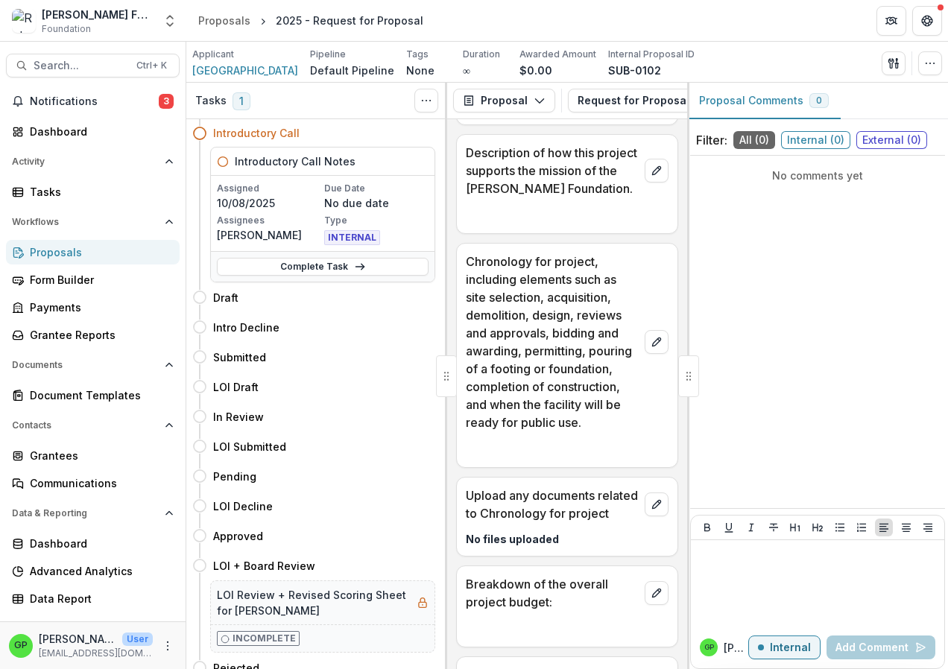
click at [224, 161] on icon at bounding box center [223, 162] width 12 height 12
click at [238, 99] on span "1" at bounding box center [242, 101] width 18 height 18
click at [431, 101] on circle "Toggle View Cancelled Tasks" at bounding box center [430, 101] width 1 height 1
click at [431, 99] on icon "Toggle View Cancelled Tasks" at bounding box center [426, 101] width 12 height 12
click at [167, 98] on span "3" at bounding box center [166, 101] width 15 height 15
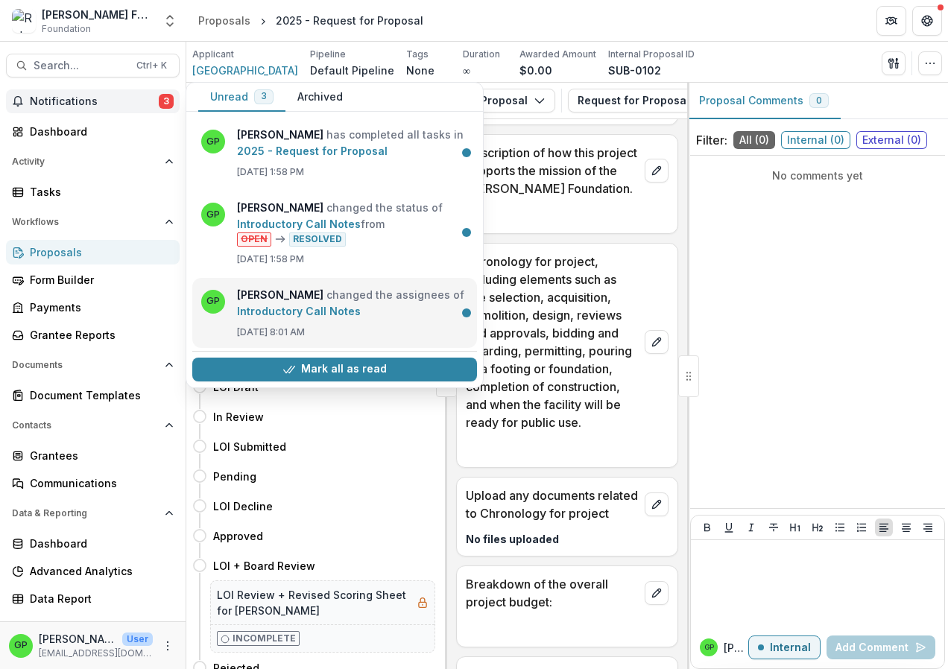
click at [285, 312] on link "Introductory Call Notes" at bounding box center [299, 311] width 124 height 13
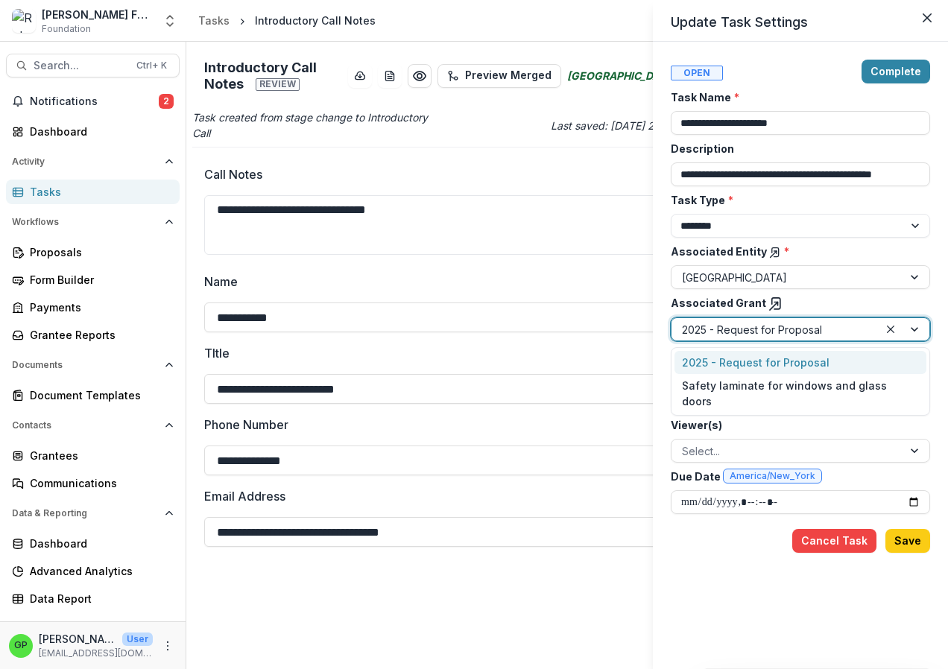
click at [906, 324] on div at bounding box center [904, 329] width 51 height 22
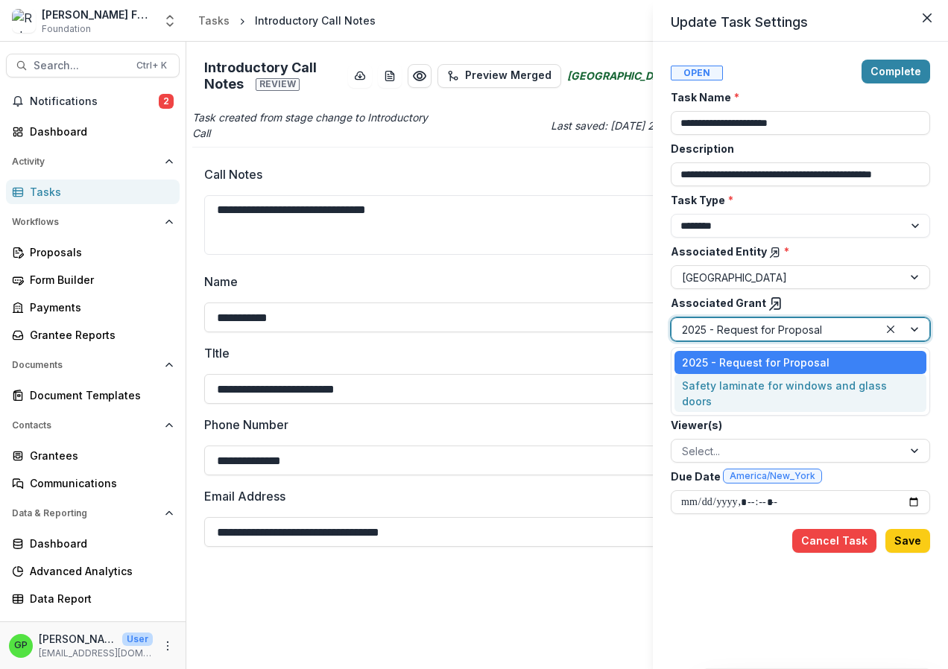
click at [765, 390] on div "Safety laminate for windows and glass doors" at bounding box center [800, 393] width 252 height 39
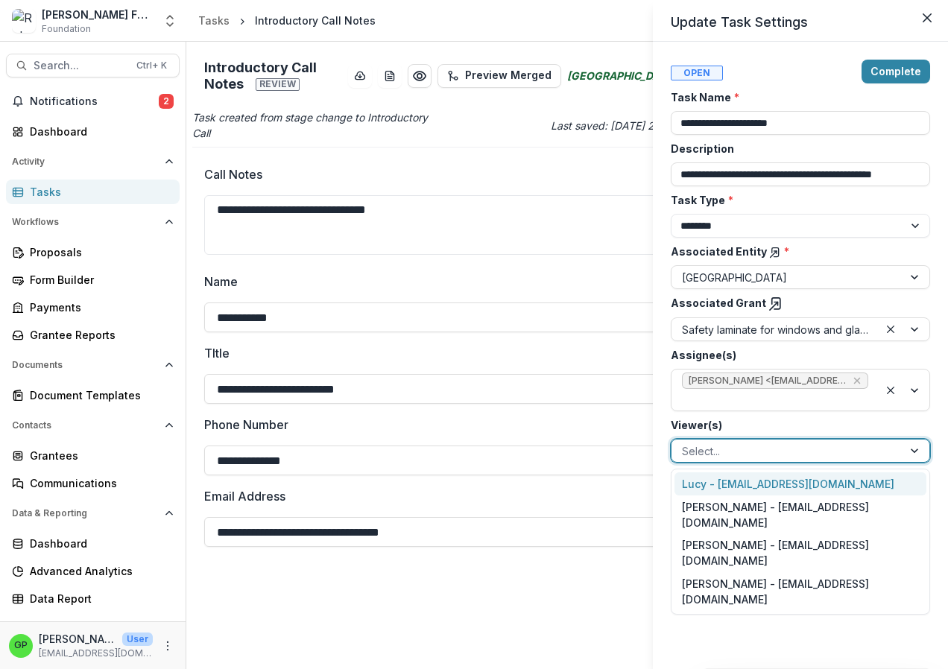
click at [907, 449] on div at bounding box center [916, 451] width 27 height 22
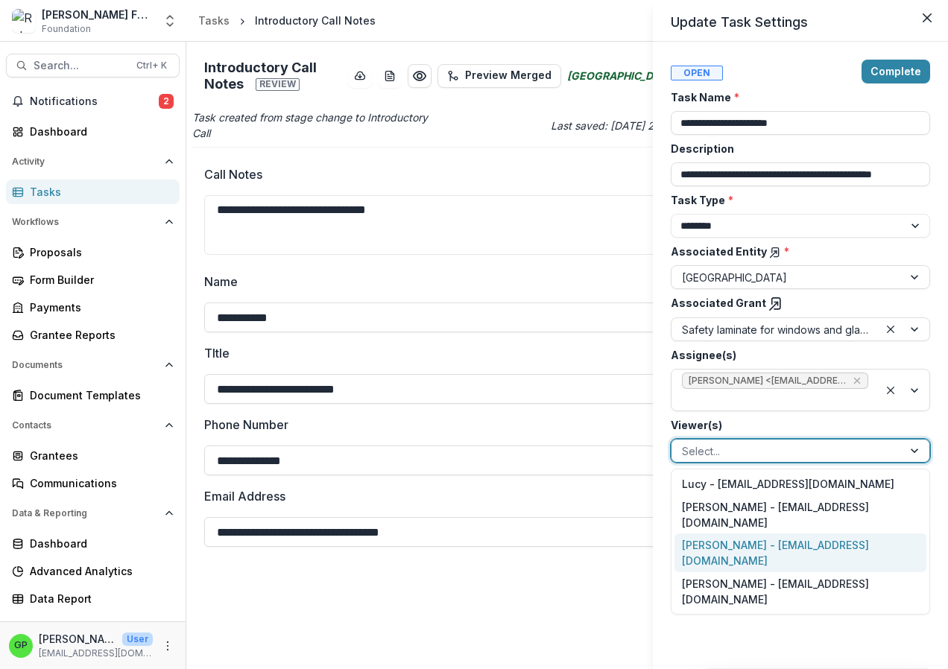
click at [772, 566] on div "[PERSON_NAME] - [EMAIL_ADDRESS][DOMAIN_NAME]" at bounding box center [800, 553] width 252 height 39
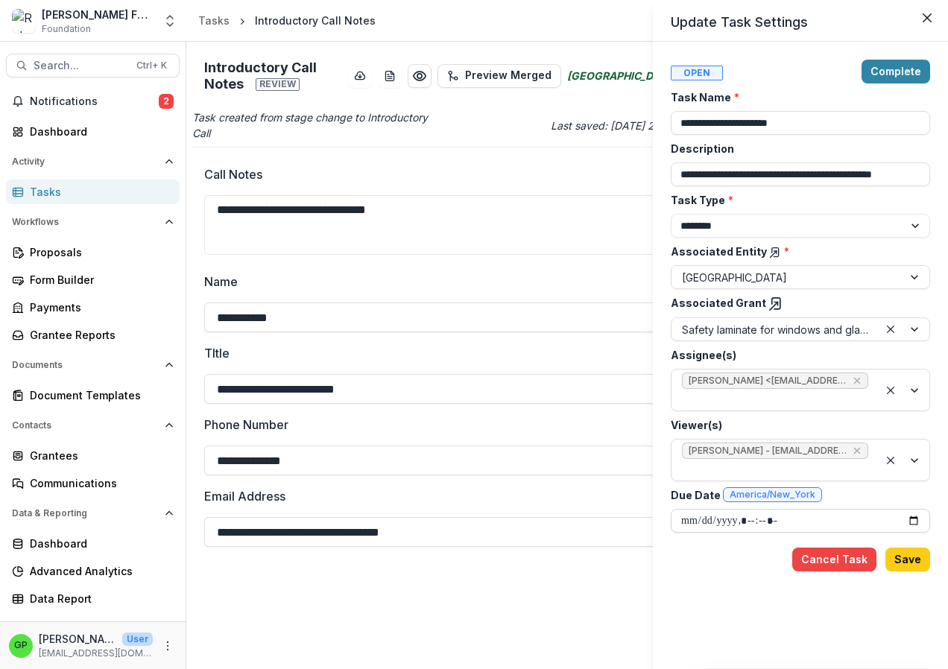
click at [914, 521] on input "Due Date America/New_York" at bounding box center [800, 521] width 259 height 24
type input "**********"
click at [907, 554] on button "Save" at bounding box center [907, 560] width 45 height 24
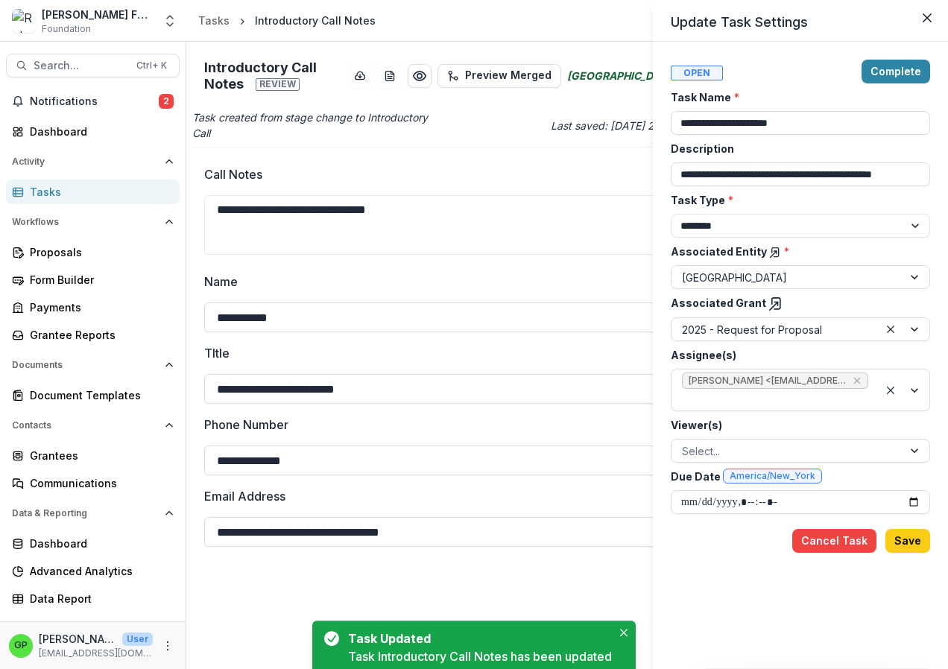
type input "**********"
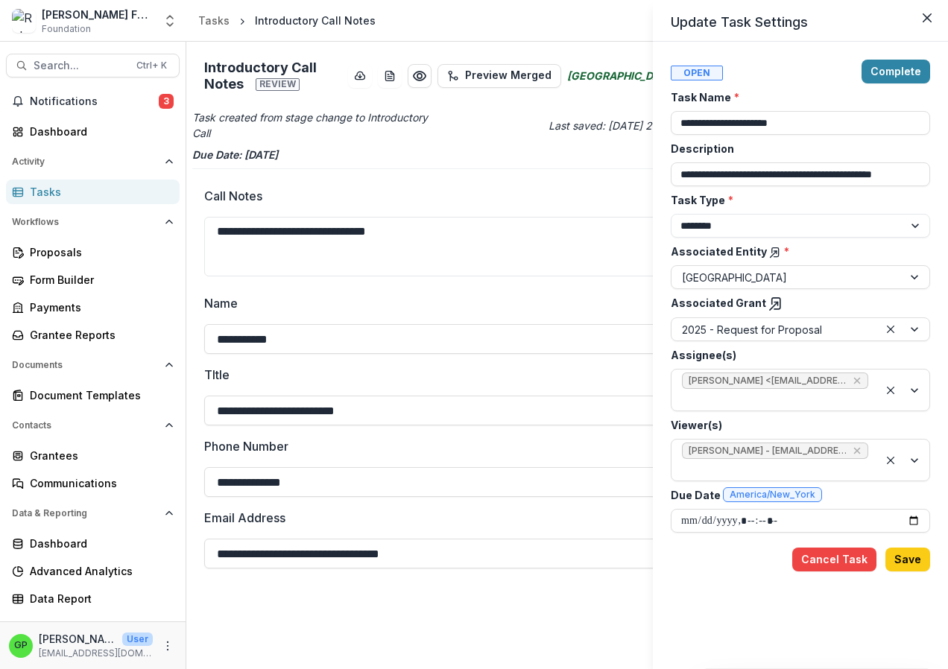
click at [389, 78] on div "**********" at bounding box center [474, 334] width 948 height 669
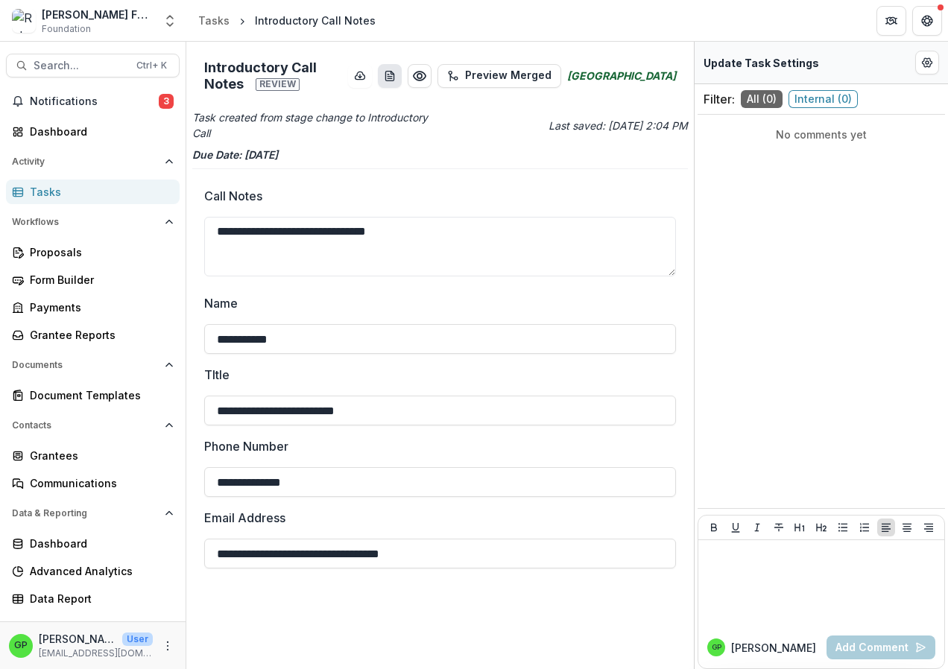
click at [379, 76] on button "download-word-button" at bounding box center [390, 76] width 24 height 24
click at [117, 100] on span "Notifications" at bounding box center [94, 101] width 129 height 13
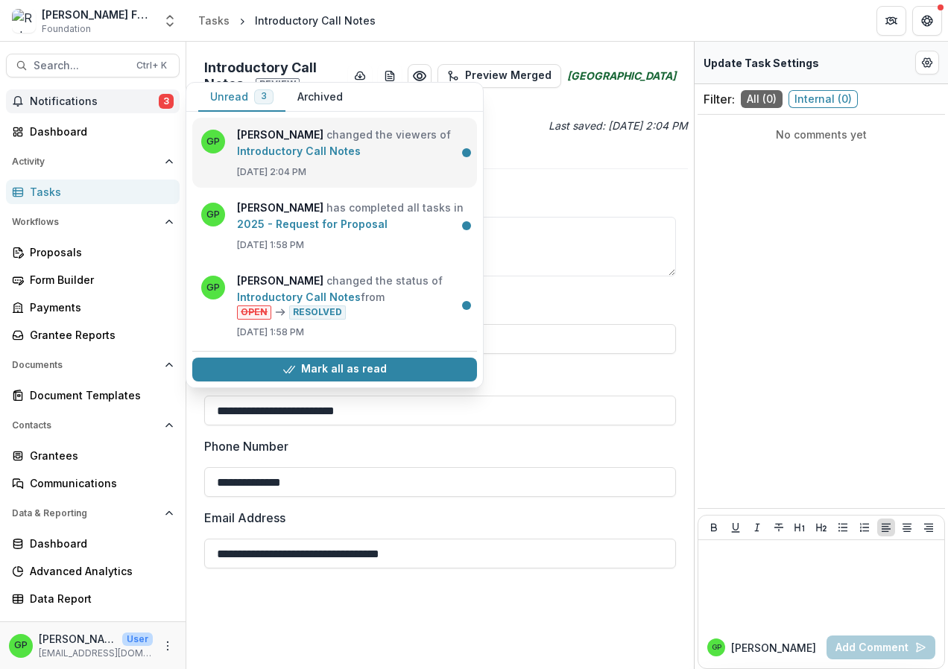
click at [289, 145] on link "Introductory Call Notes" at bounding box center [299, 151] width 124 height 13
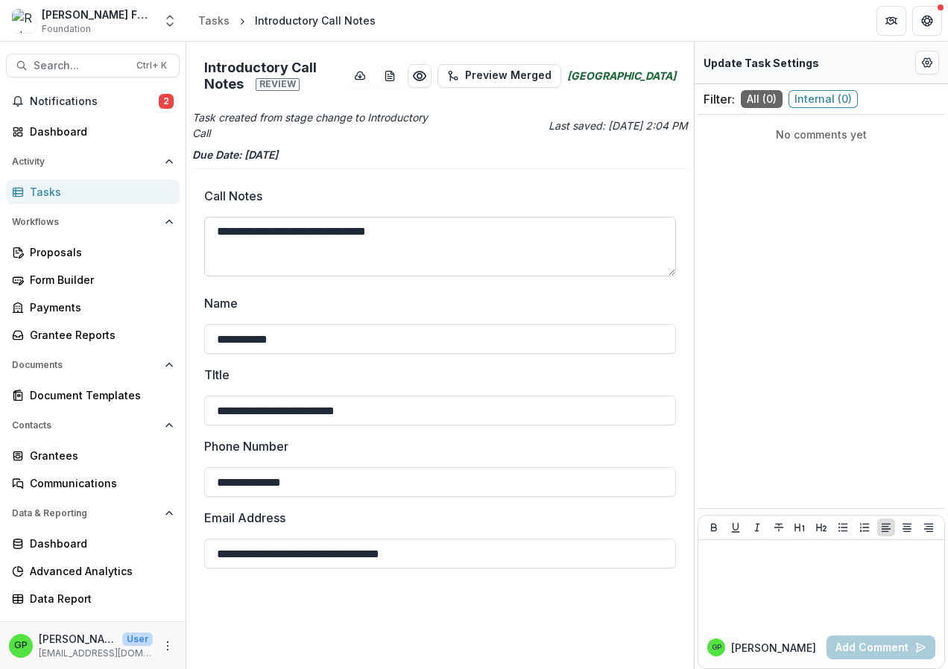
click at [423, 232] on textarea "**********" at bounding box center [440, 247] width 472 height 60
drag, startPoint x: 308, startPoint y: 347, endPoint x: 189, endPoint y: 347, distance: 118.5
click at [189, 347] on div "**********" at bounding box center [440, 356] width 508 height 628
type input "**********"
click at [592, 405] on input "**********" at bounding box center [440, 411] width 472 height 30
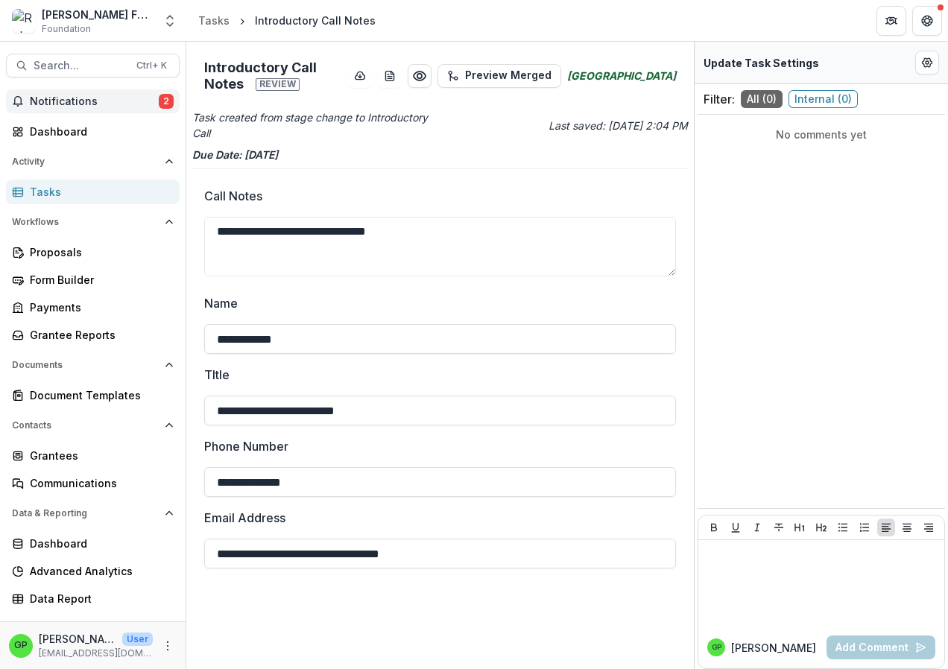
click at [174, 92] on button "Notifications 2" at bounding box center [93, 101] width 174 height 24
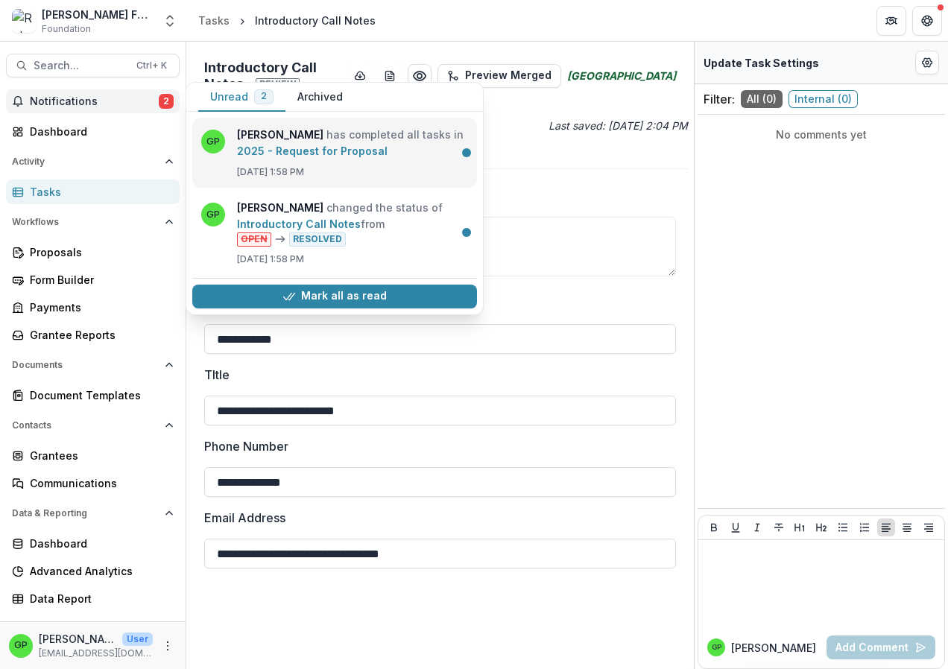
click at [318, 145] on link "2025 - Request for Proposal" at bounding box center [312, 151] width 151 height 13
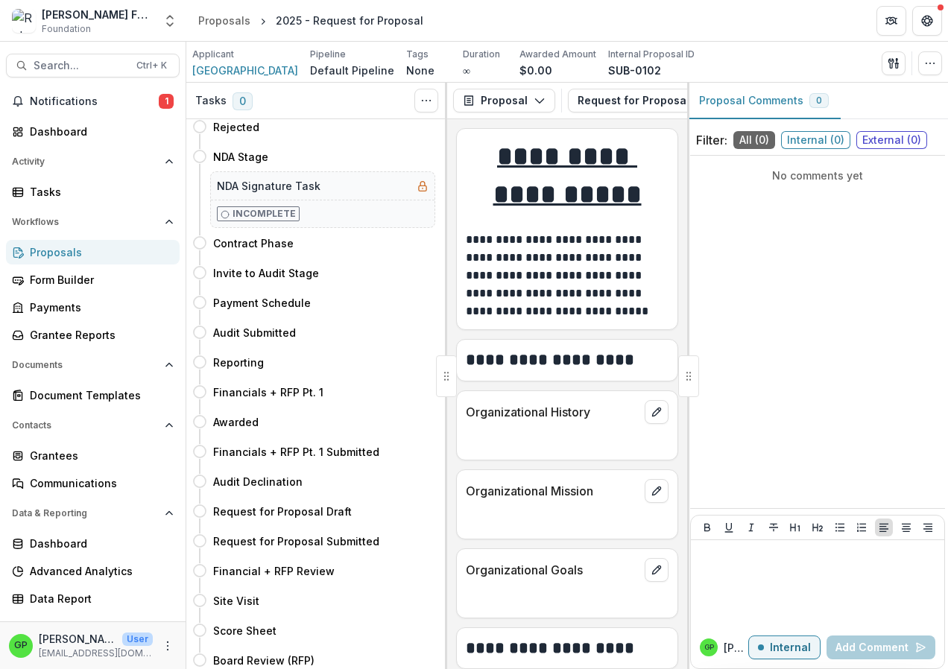
scroll to position [470, 0]
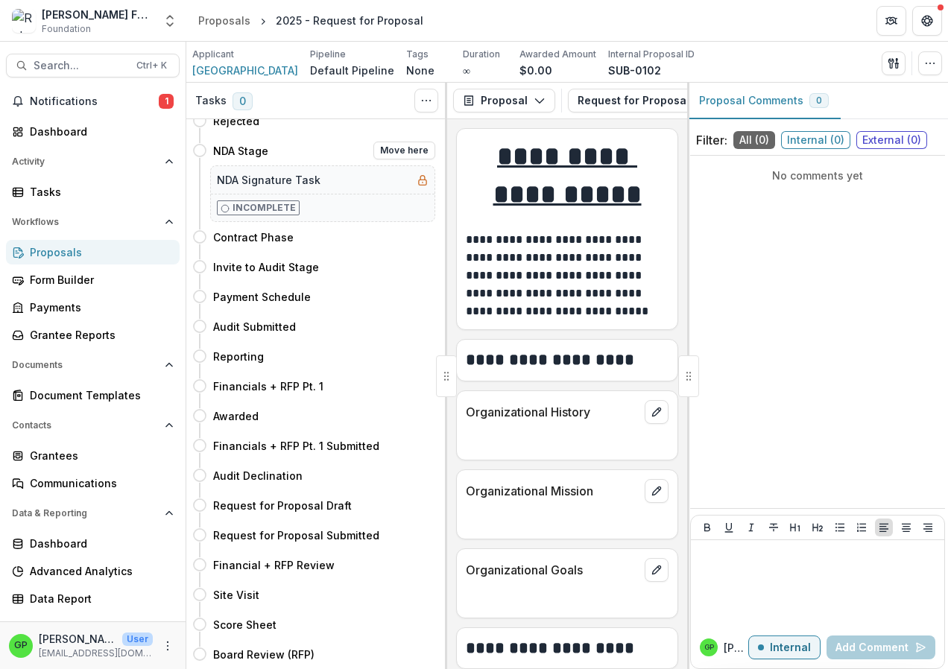
click at [417, 177] on icon at bounding box center [423, 180] width 12 height 12
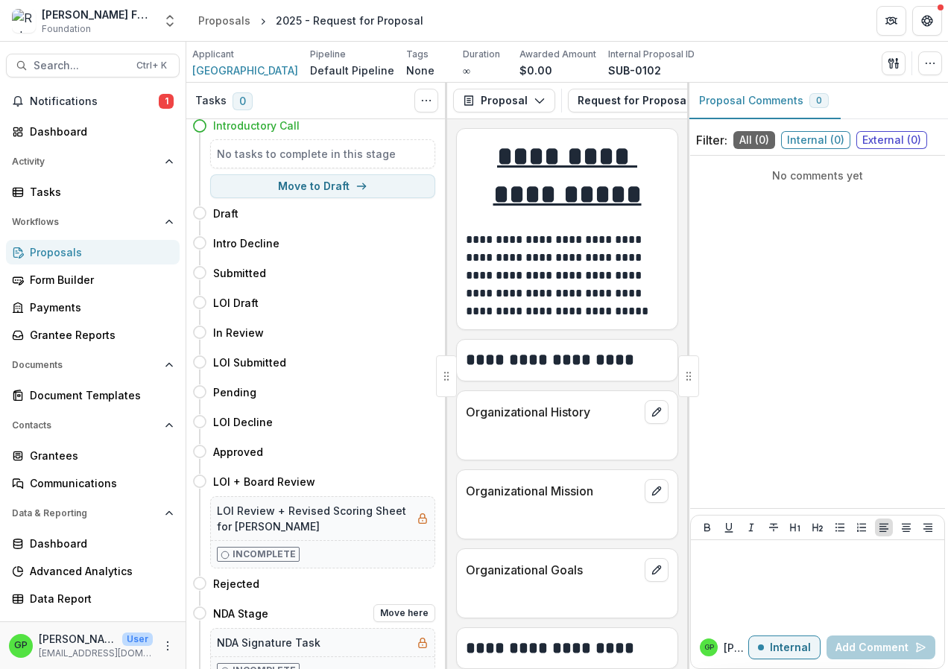
scroll to position [0, 0]
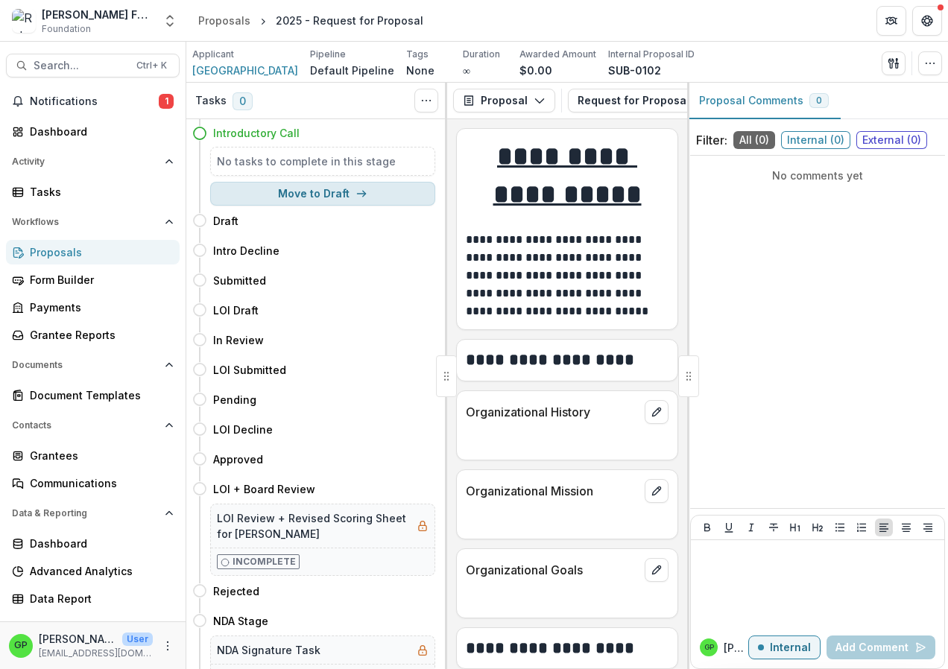
click at [296, 194] on button "Move to Draft" at bounding box center [322, 194] width 225 height 24
select select "*****"
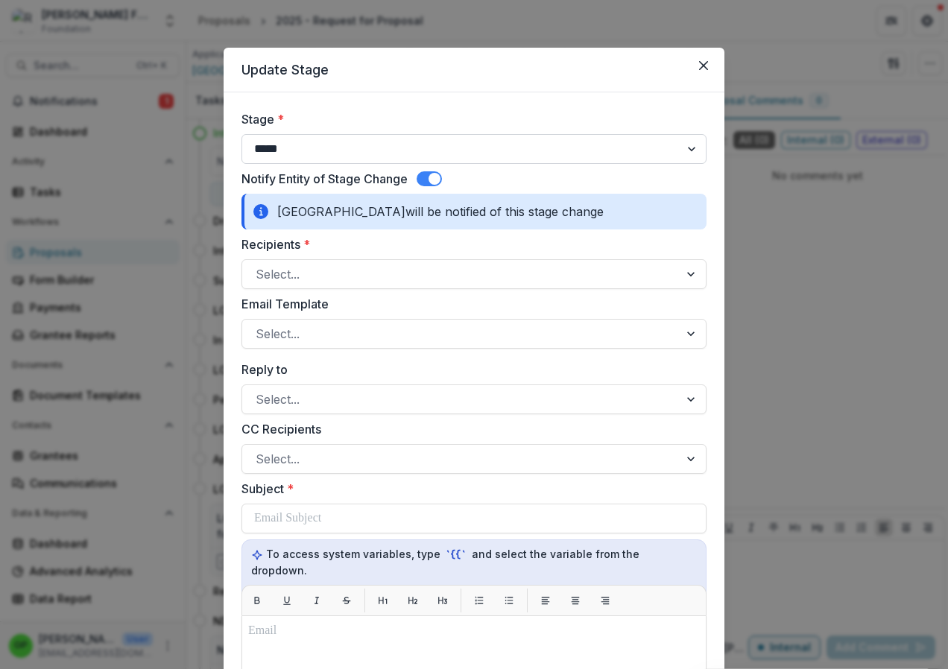
click at [691, 142] on select "**********" at bounding box center [473, 149] width 465 height 30
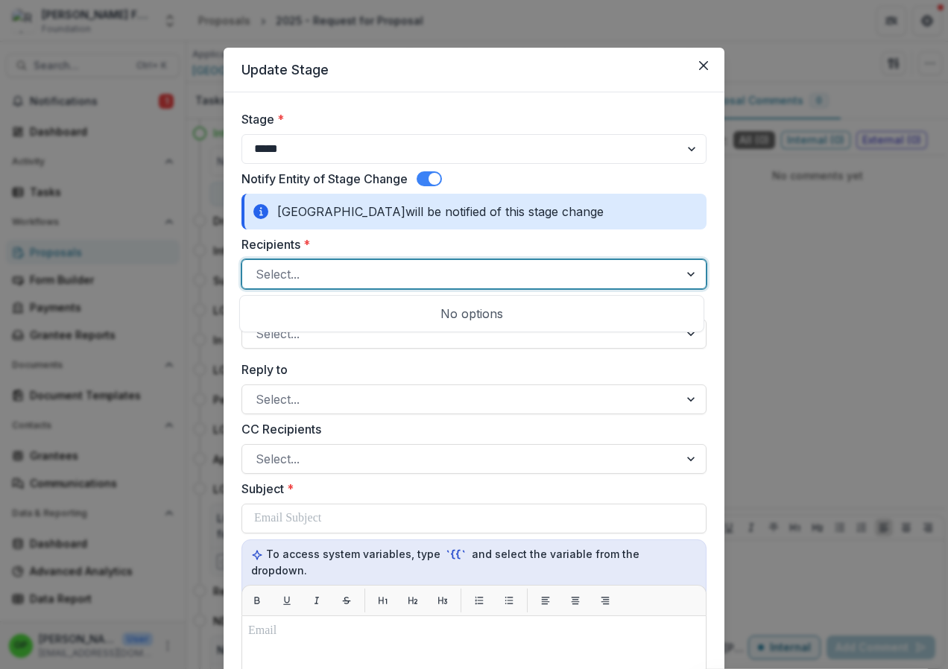
click at [689, 267] on div at bounding box center [692, 274] width 27 height 28
click at [291, 262] on div "Select..." at bounding box center [473, 274] width 465 height 30
click at [291, 274] on div at bounding box center [461, 274] width 410 height 21
type input "**********"
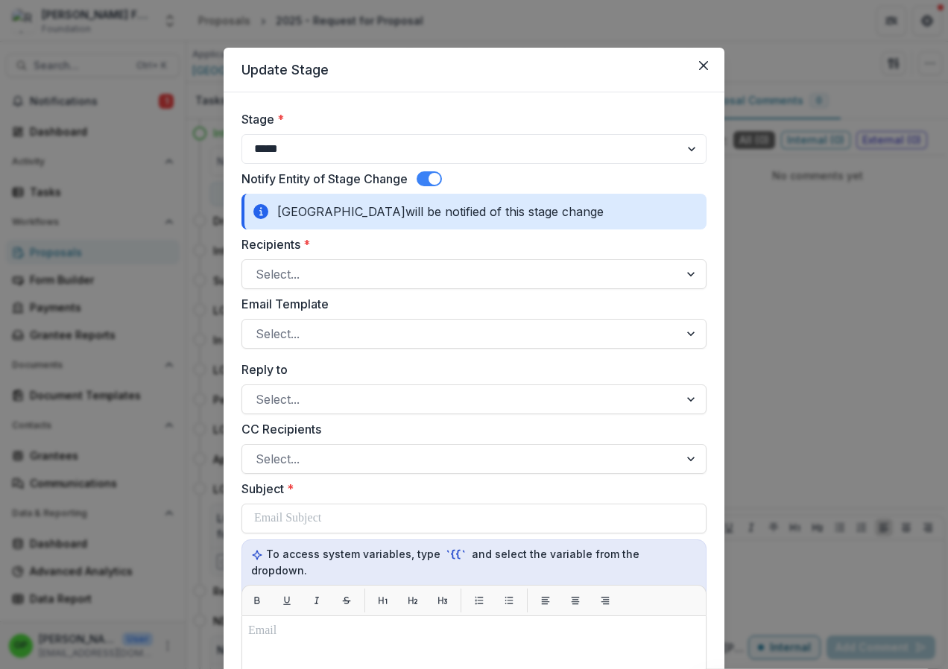
click at [704, 58] on button "Close" at bounding box center [704, 66] width 24 height 24
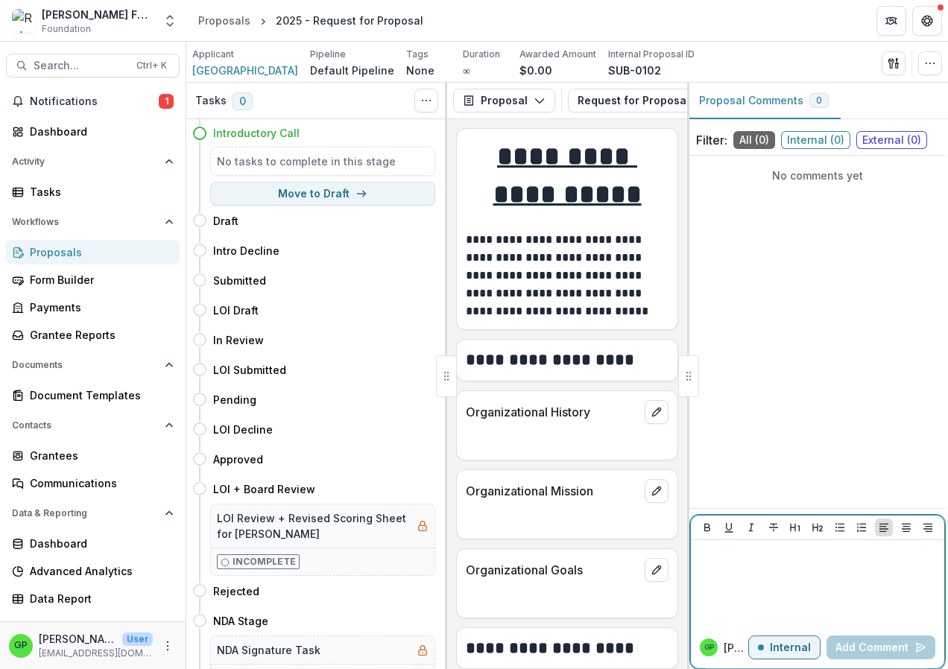
click at [776, 651] on p "Internal" at bounding box center [790, 648] width 41 height 13
click at [776, 651] on p "External" at bounding box center [789, 648] width 43 height 13
click at [426, 100] on icon "Toggle View Cancelled Tasks" at bounding box center [426, 101] width 12 height 12
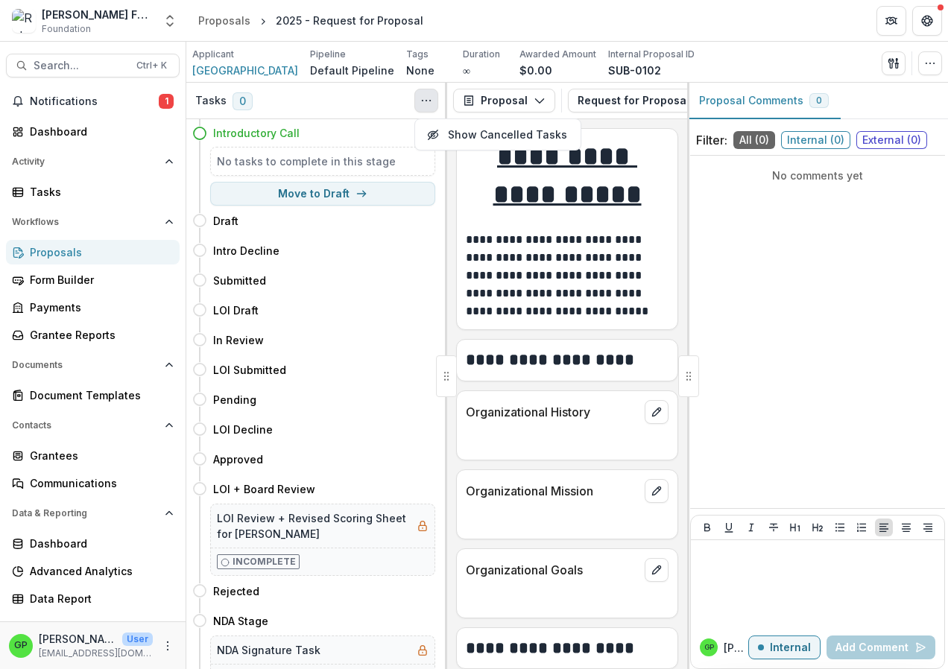
click at [426, 100] on icon "Toggle View Cancelled Tasks" at bounding box center [426, 101] width 12 height 12
click at [169, 642] on icon "More" at bounding box center [168, 646] width 12 height 12
click at [926, 63] on circle "button" at bounding box center [926, 63] width 1 height 1
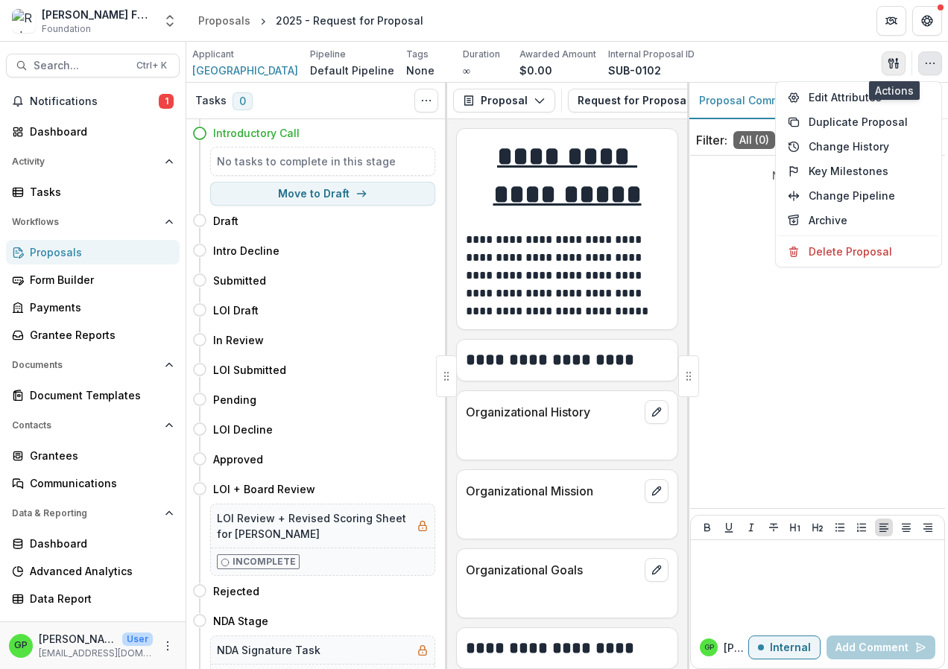
click at [893, 61] on icon "button" at bounding box center [894, 63] width 12 height 12
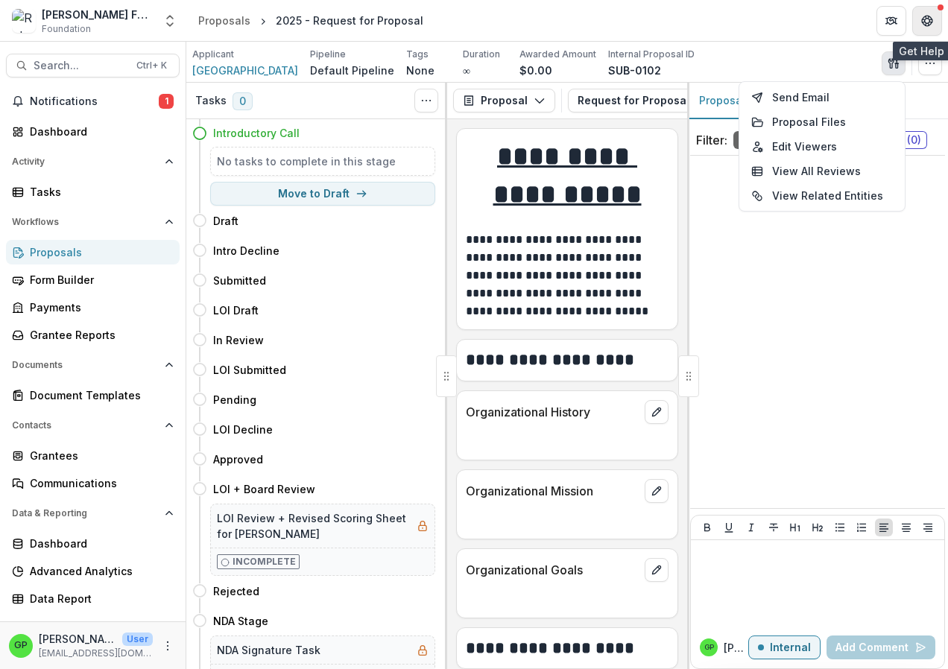
click at [921, 16] on icon "Get Help" at bounding box center [927, 21] width 12 height 12
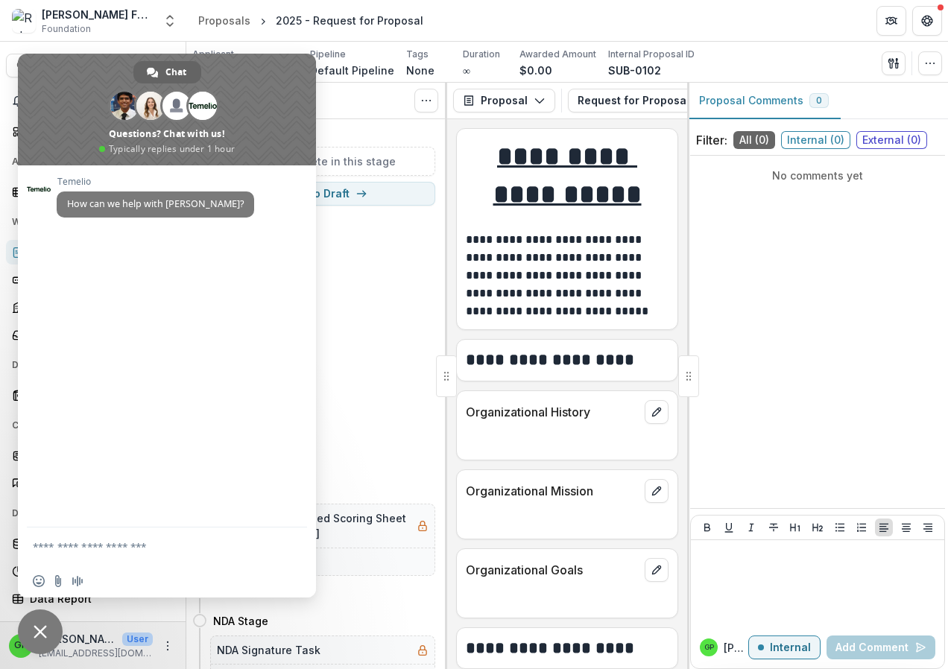
click at [50, 619] on span "Close chat" at bounding box center [40, 632] width 45 height 45
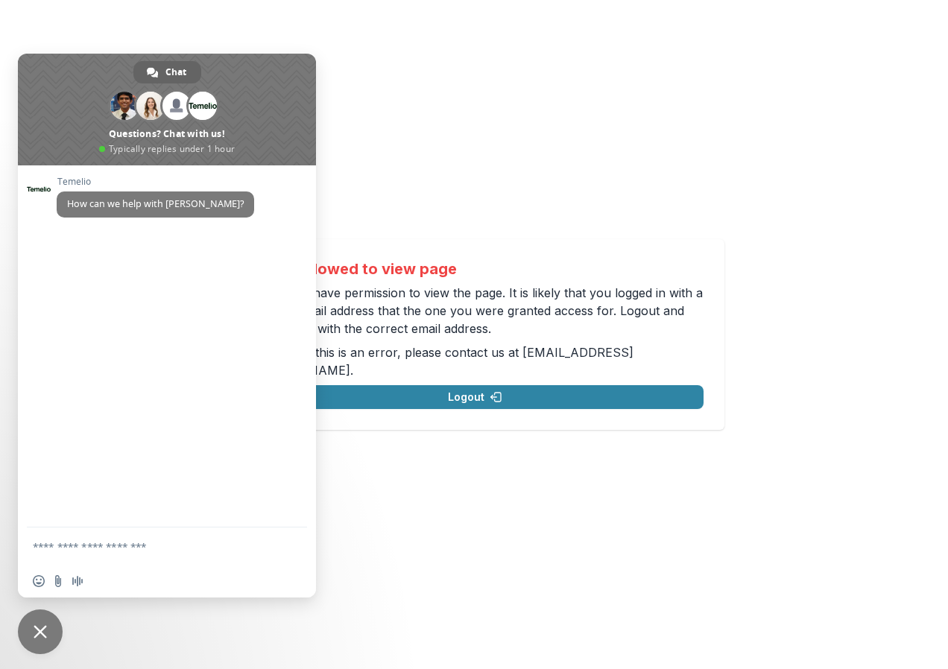
click at [39, 632] on span "Close chat" at bounding box center [40, 631] width 13 height 13
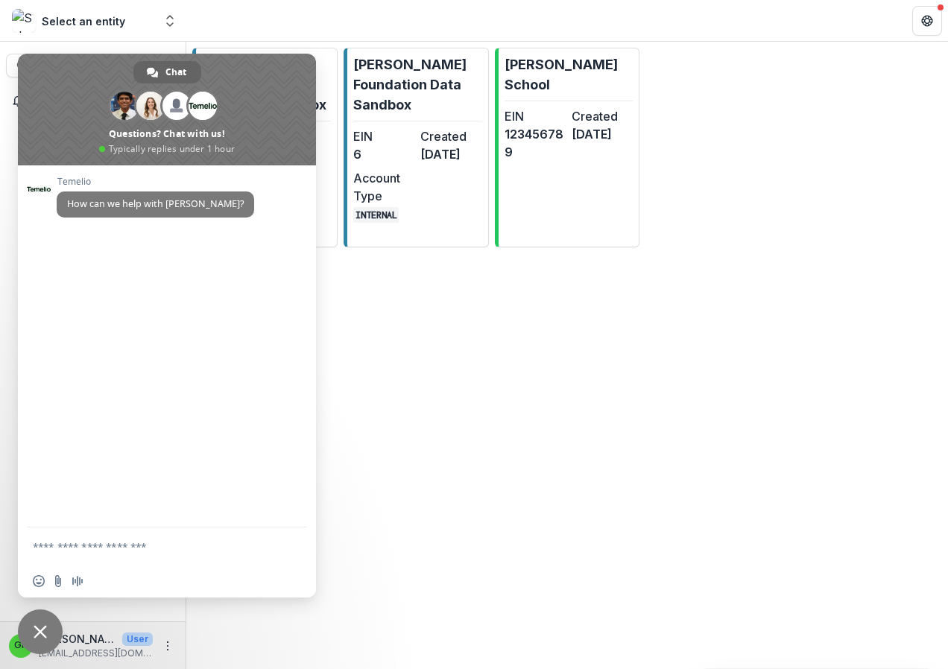
click at [44, 632] on span "Close chat" at bounding box center [40, 631] width 13 height 13
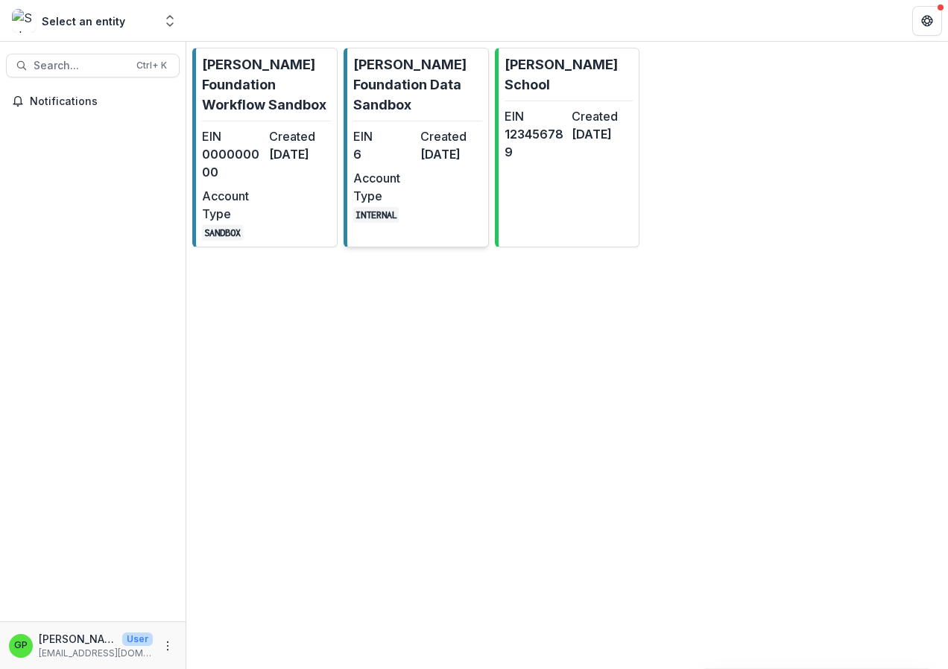
click at [374, 223] on code "INTERNAL" at bounding box center [376, 215] width 46 height 16
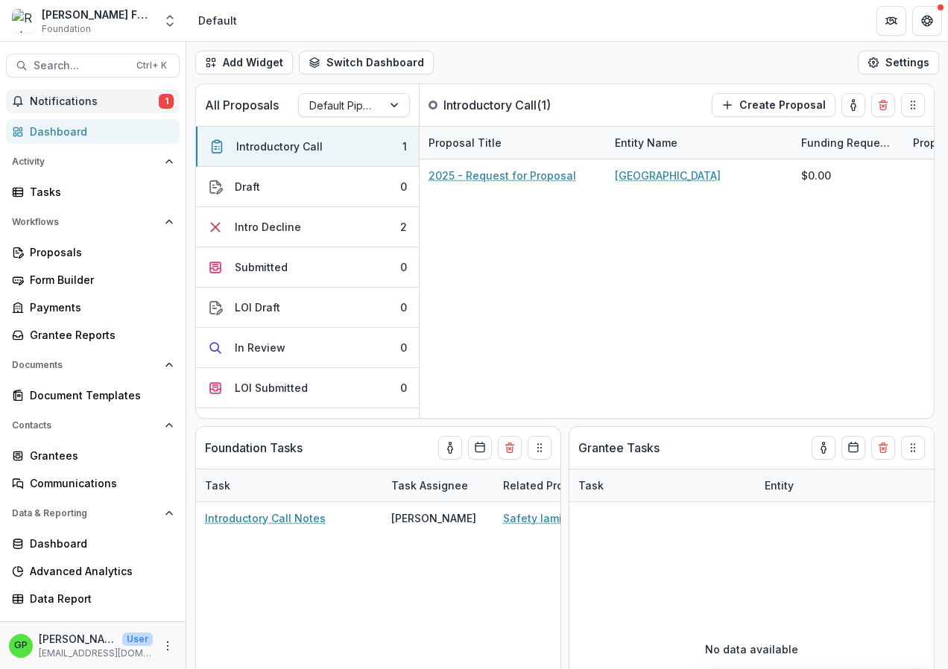
click at [155, 101] on span "Notifications" at bounding box center [94, 101] width 129 height 13
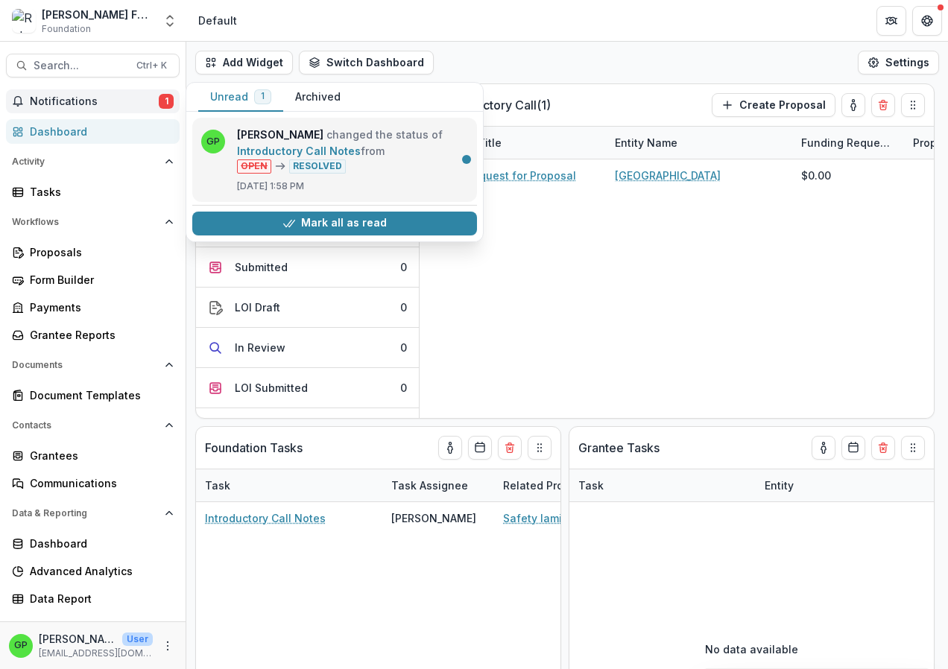
click at [314, 157] on link "Introductory Call Notes" at bounding box center [299, 151] width 124 height 13
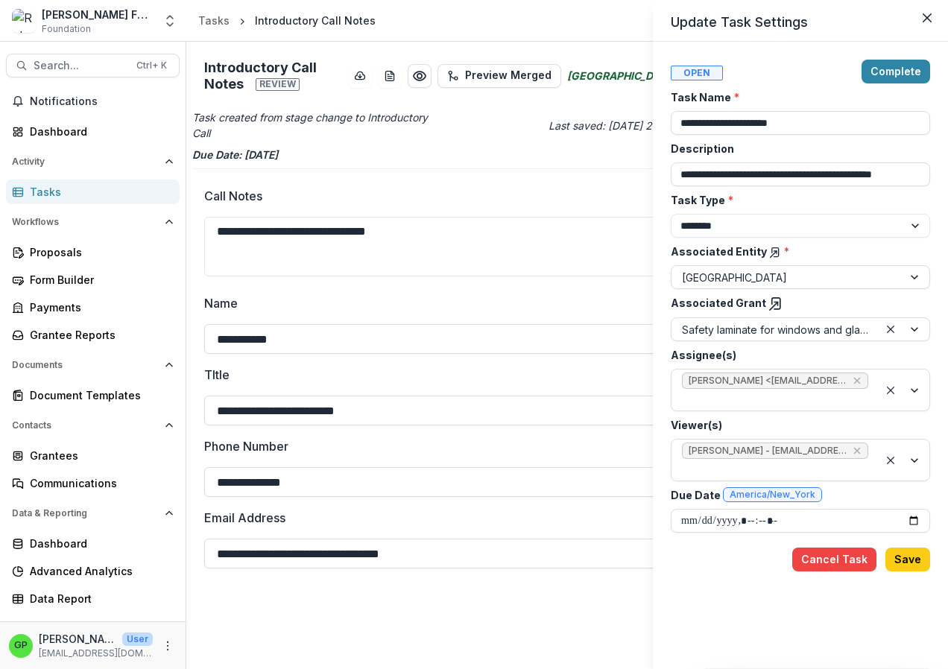
click at [67, 242] on div "**********" at bounding box center [474, 334] width 948 height 669
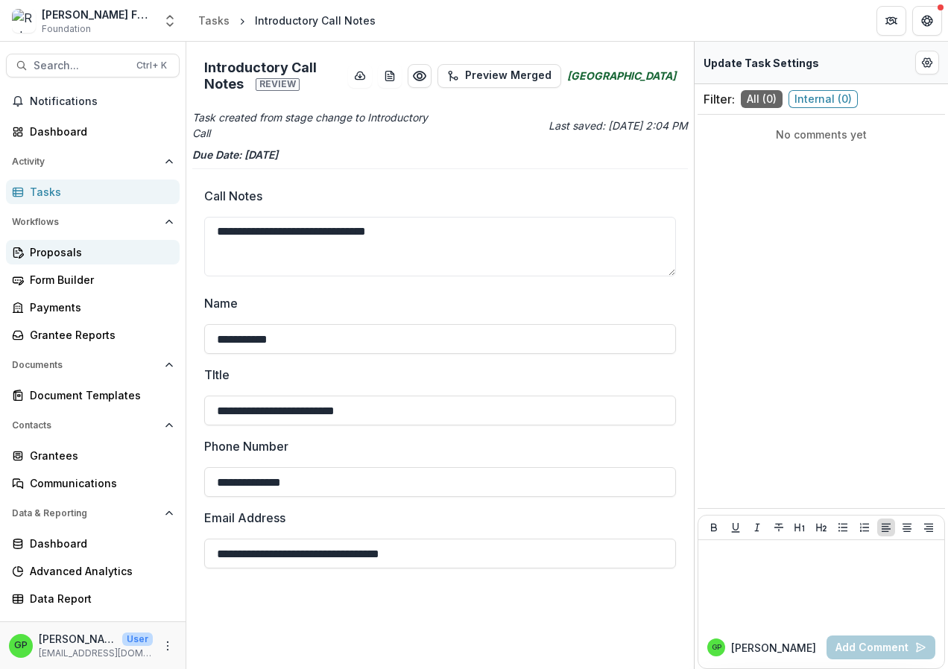
click at [63, 252] on div "Proposals" at bounding box center [99, 252] width 138 height 16
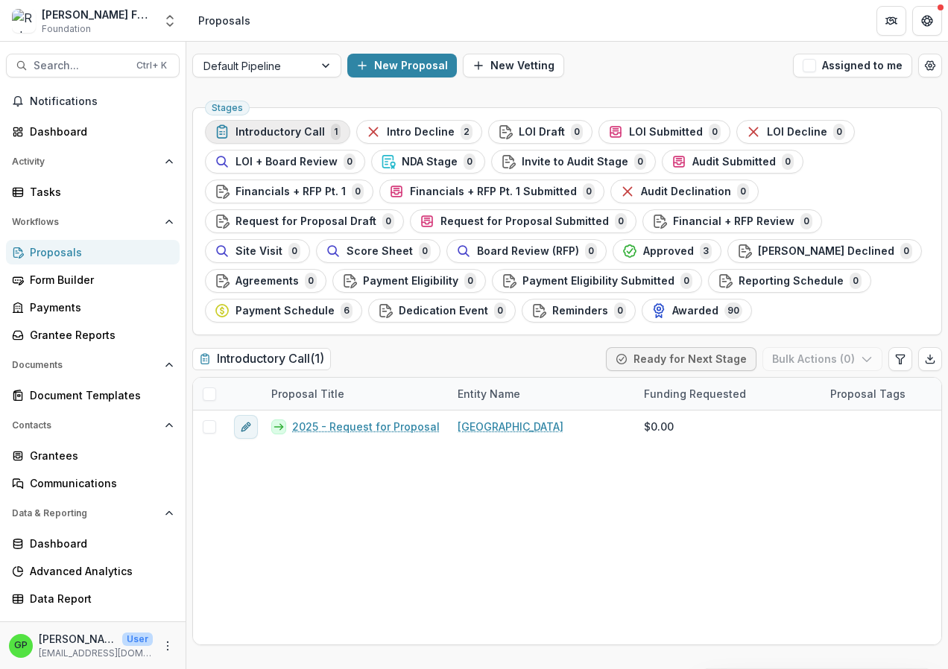
click at [262, 130] on span "Introductory Call" at bounding box center [280, 132] width 89 height 13
click at [541, 130] on span "LOI Draft" at bounding box center [542, 132] width 46 height 13
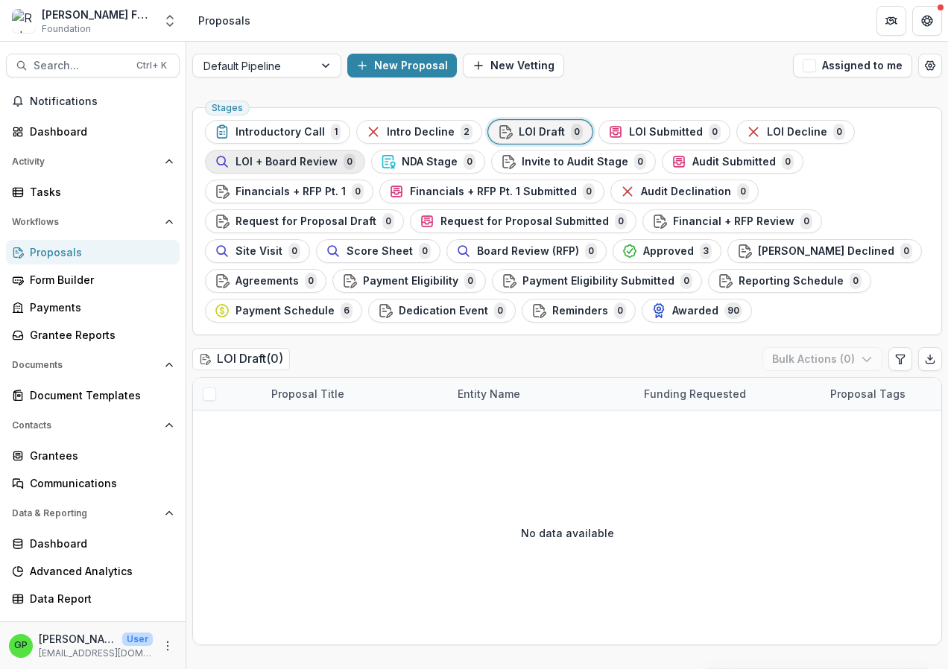
click at [269, 161] on span "LOI + Board Review" at bounding box center [287, 162] width 102 height 13
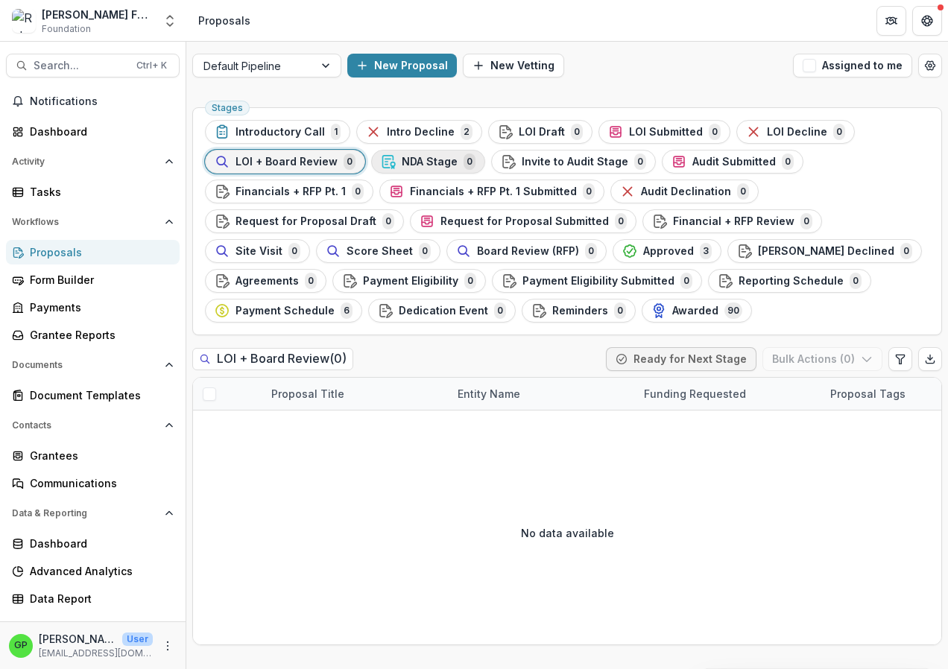
click at [417, 158] on span "NDA Stage" at bounding box center [430, 162] width 56 height 13
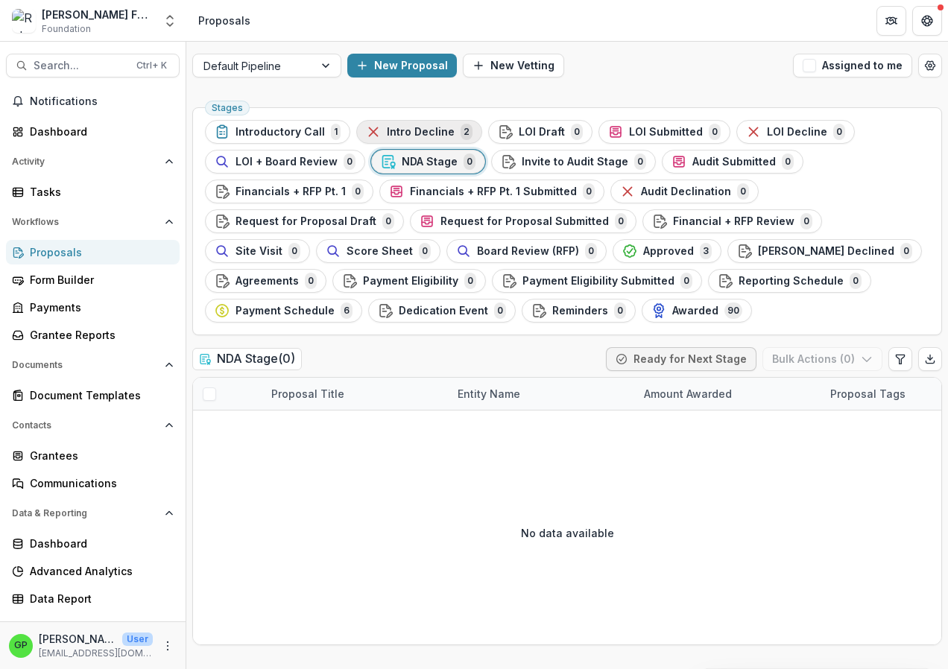
click at [448, 130] on div "Intro Decline 2" at bounding box center [419, 132] width 107 height 16
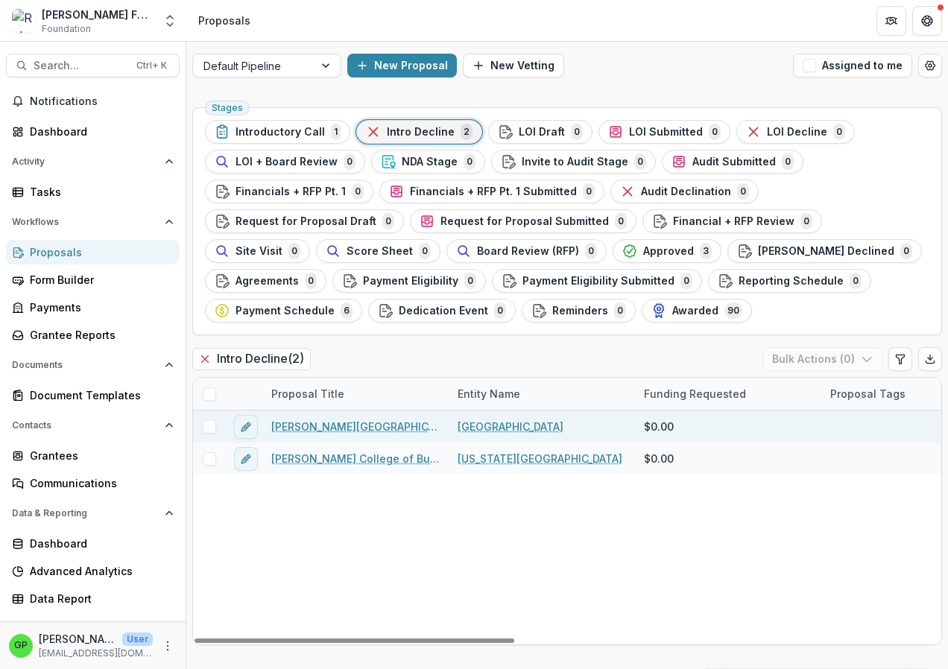
click at [336, 427] on link "[PERSON_NAME][GEOGRAPHIC_DATA]" at bounding box center [355, 427] width 168 height 16
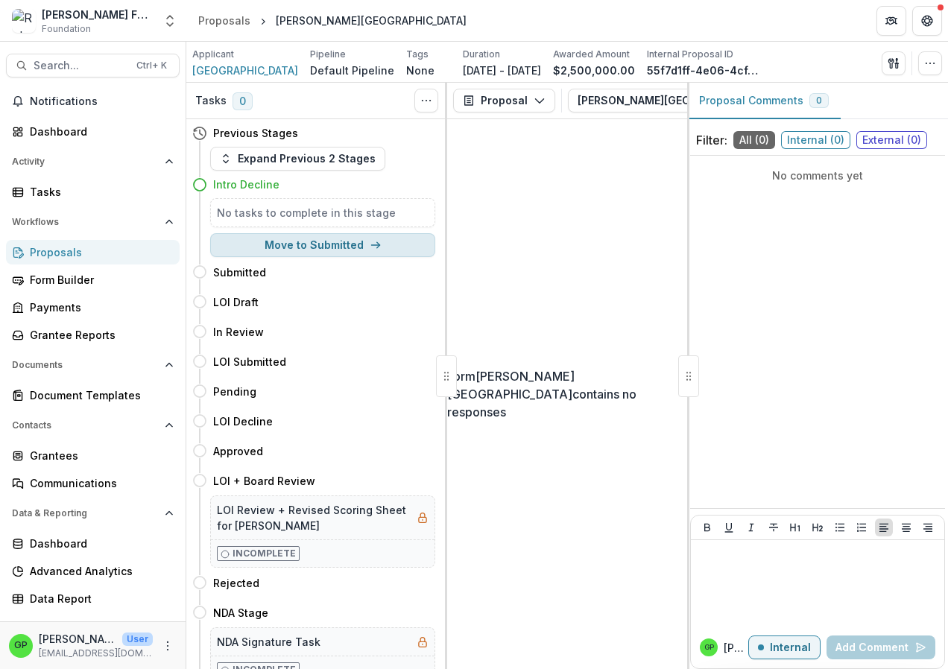
click at [346, 242] on button "Move to Submitted" at bounding box center [322, 245] width 225 height 24
select select "*********"
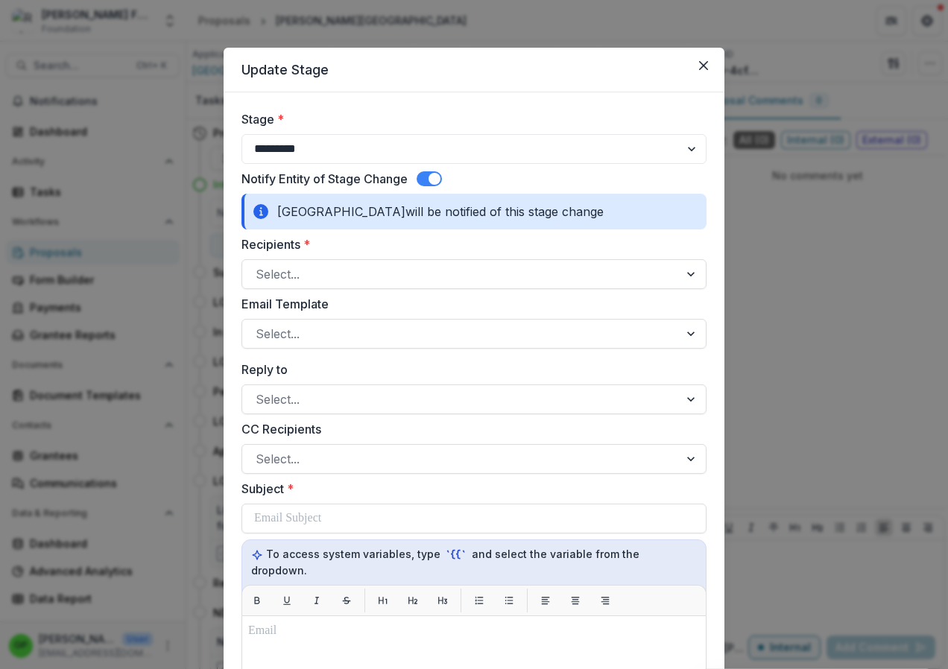
click at [423, 175] on span at bounding box center [429, 178] width 25 height 15
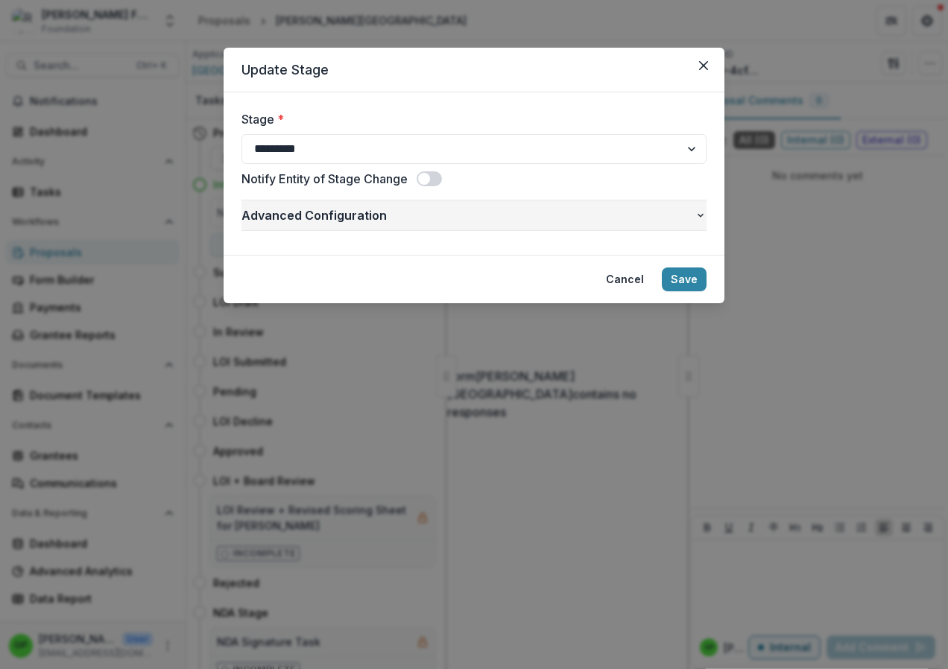
click at [701, 217] on icon "button" at bounding box center [701, 215] width 12 height 12
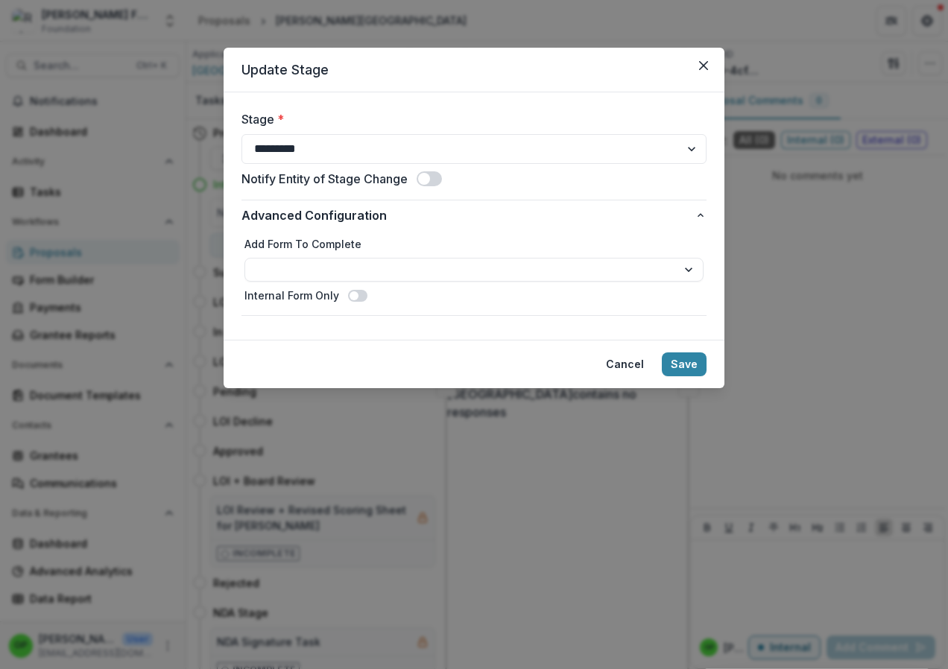
click at [360, 294] on span at bounding box center [357, 296] width 19 height 12
click at [683, 355] on button "Save" at bounding box center [684, 365] width 45 height 24
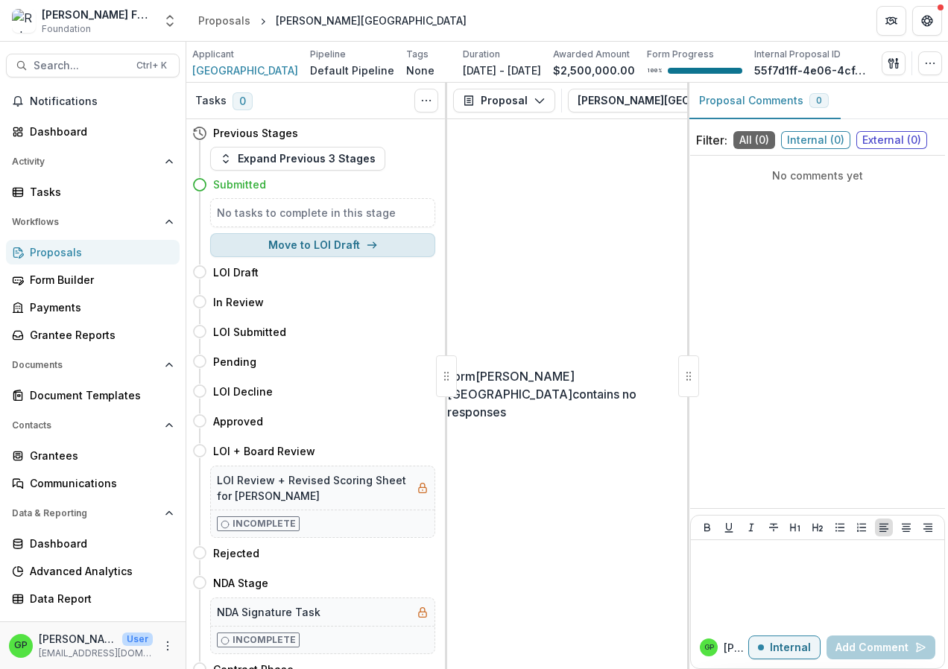
click at [292, 253] on button "Move to LOI Draft" at bounding box center [322, 245] width 225 height 24
select select "*********"
